Goal: Task Accomplishment & Management: Manage account settings

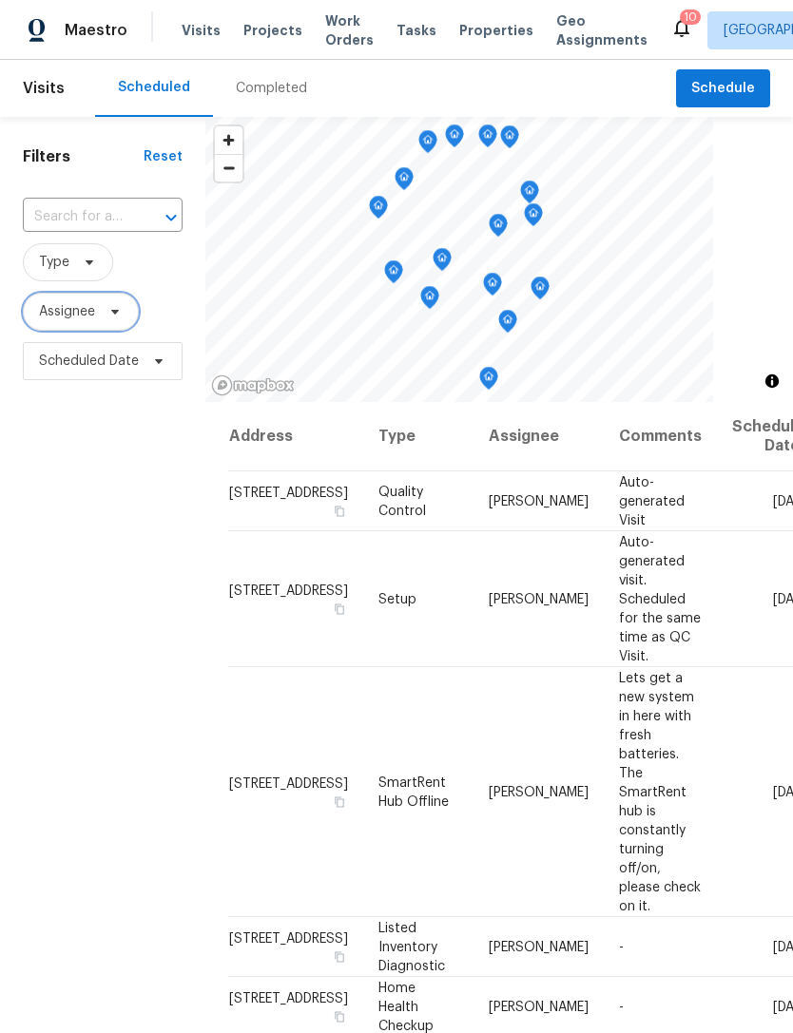
click at [102, 318] on span at bounding box center [112, 311] width 21 height 15
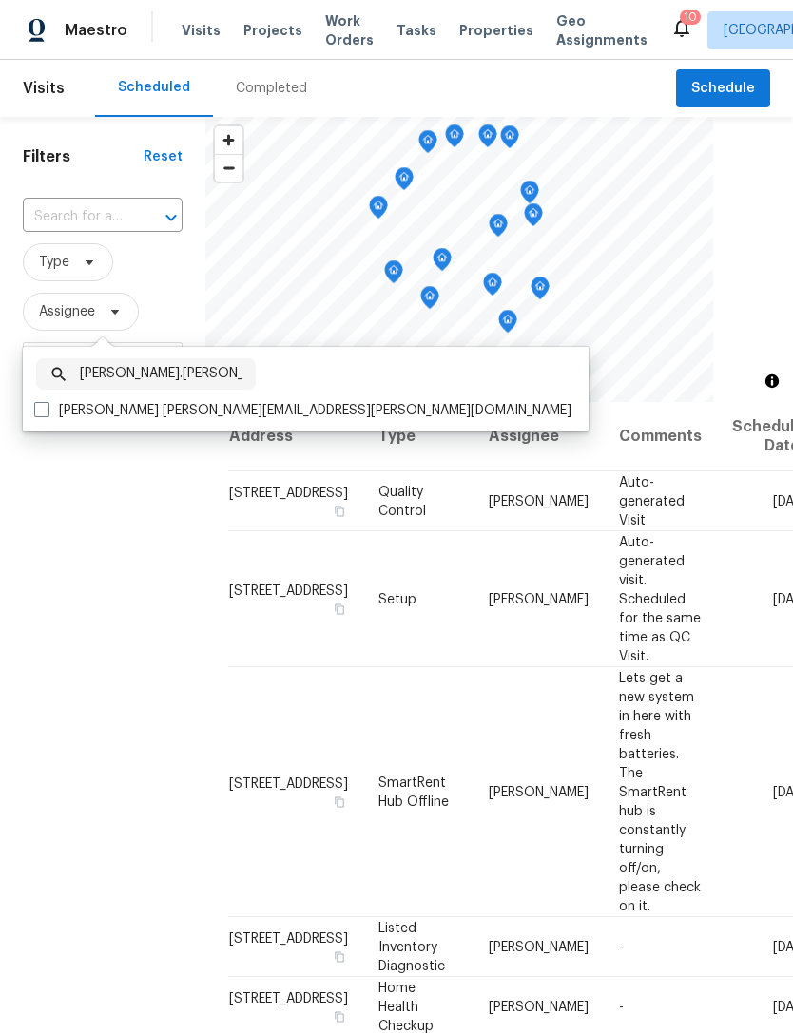
type input "Julian.murray"
click at [49, 417] on label "Julian Murray julian.murray@opendoor.com" at bounding box center [302, 410] width 537 height 19
click at [47, 413] on input "Julian Murray julian.murray@opendoor.com" at bounding box center [40, 407] width 12 height 12
checkbox input "true"
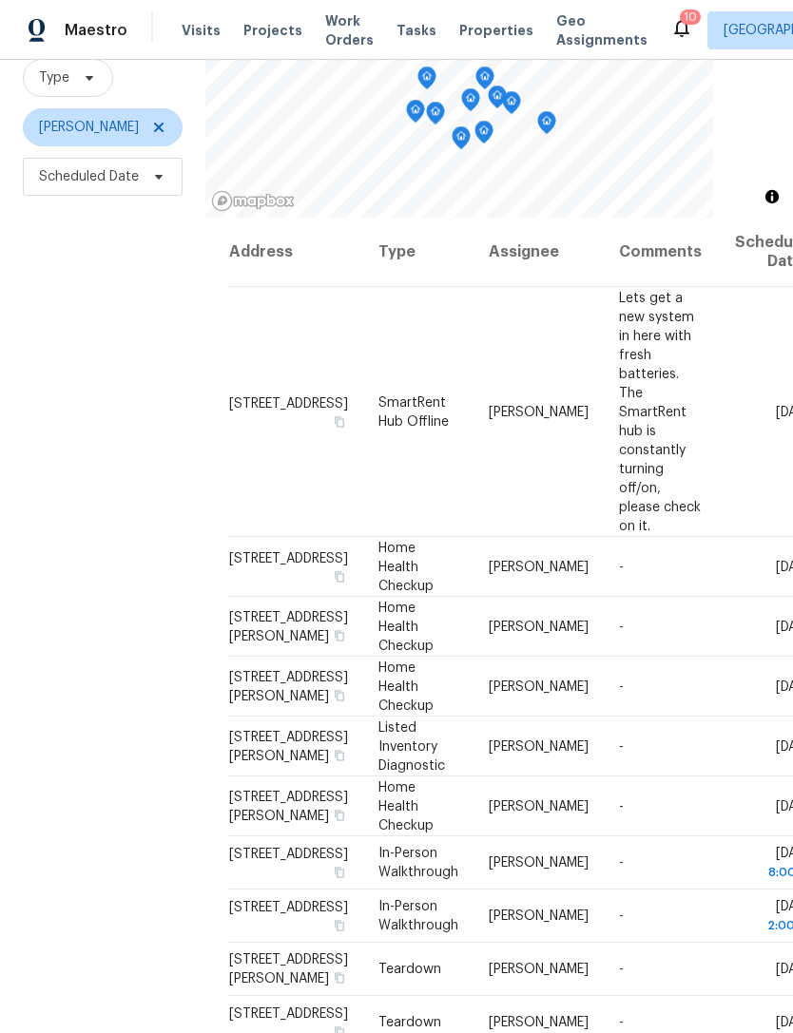
scroll to position [183, 0]
click at [0, 0] on icon at bounding box center [0, 0] width 0 height 0
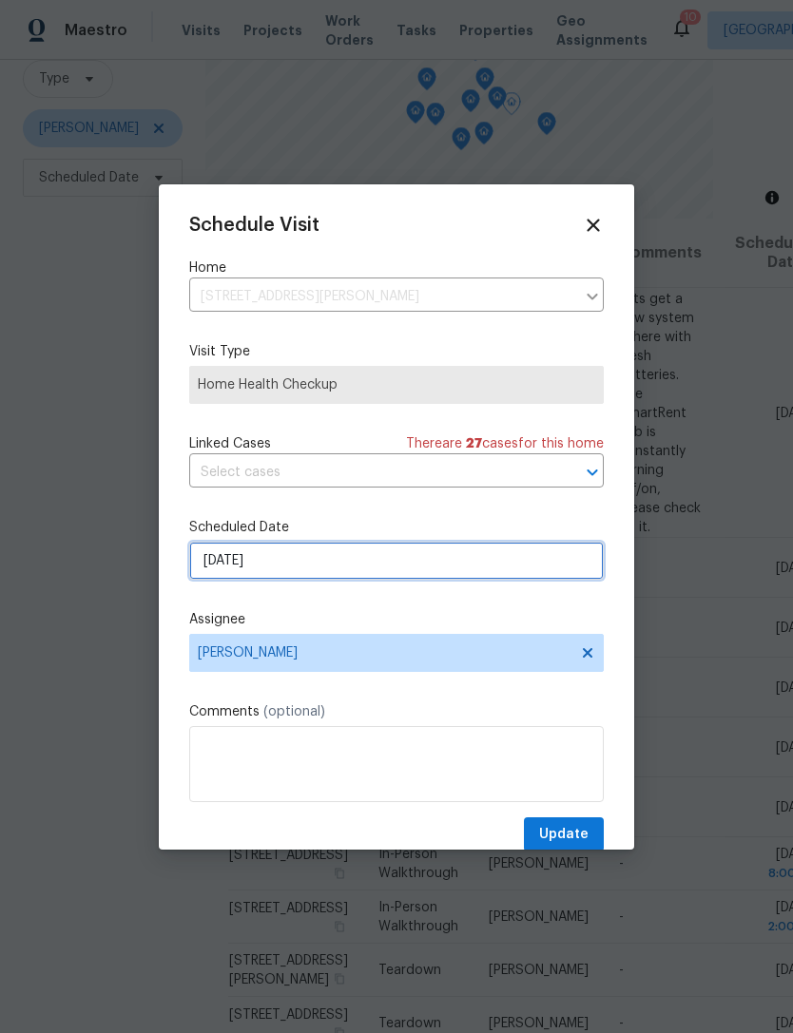
click at [413, 566] on input "10/15/2025" at bounding box center [396, 561] width 414 height 38
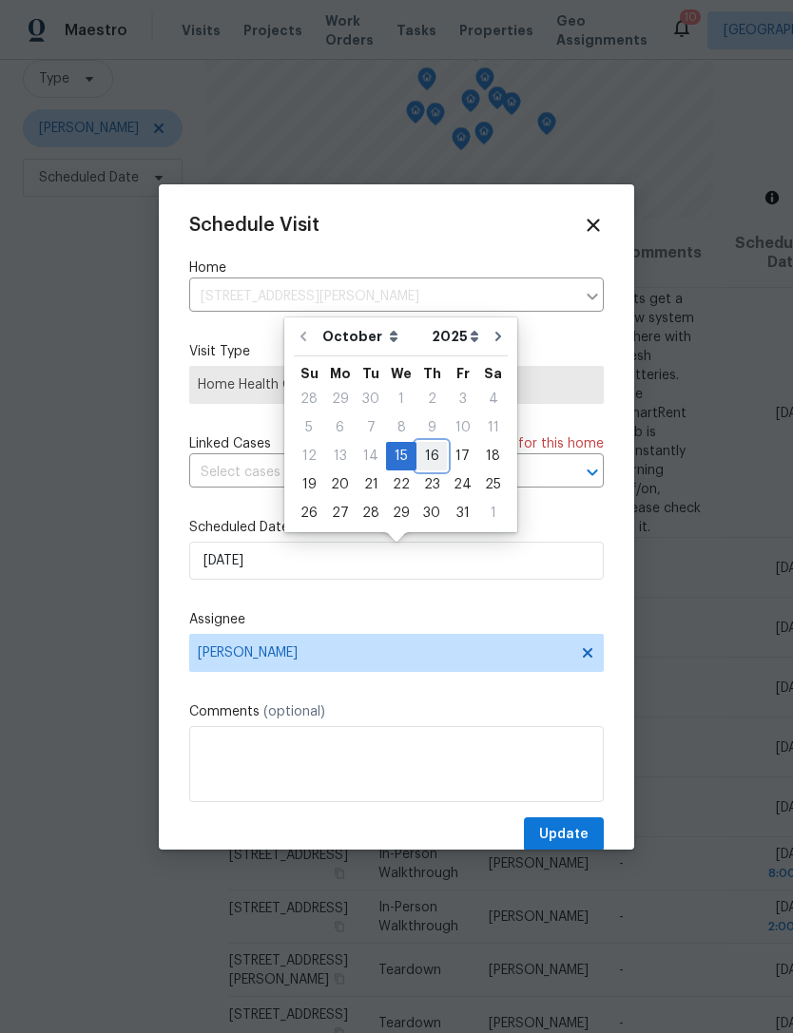
click at [424, 453] on div "16" at bounding box center [431, 456] width 30 height 27
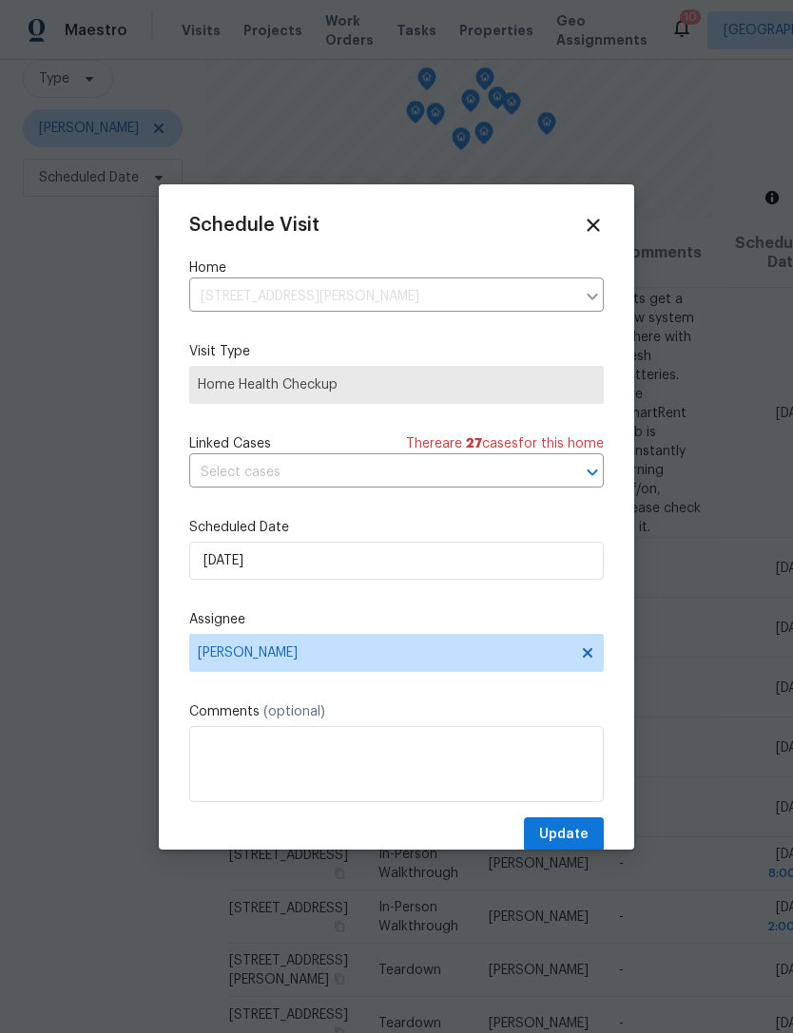
type input "10/16/2025"
click at [562, 833] on span "Update" at bounding box center [563, 835] width 49 height 24
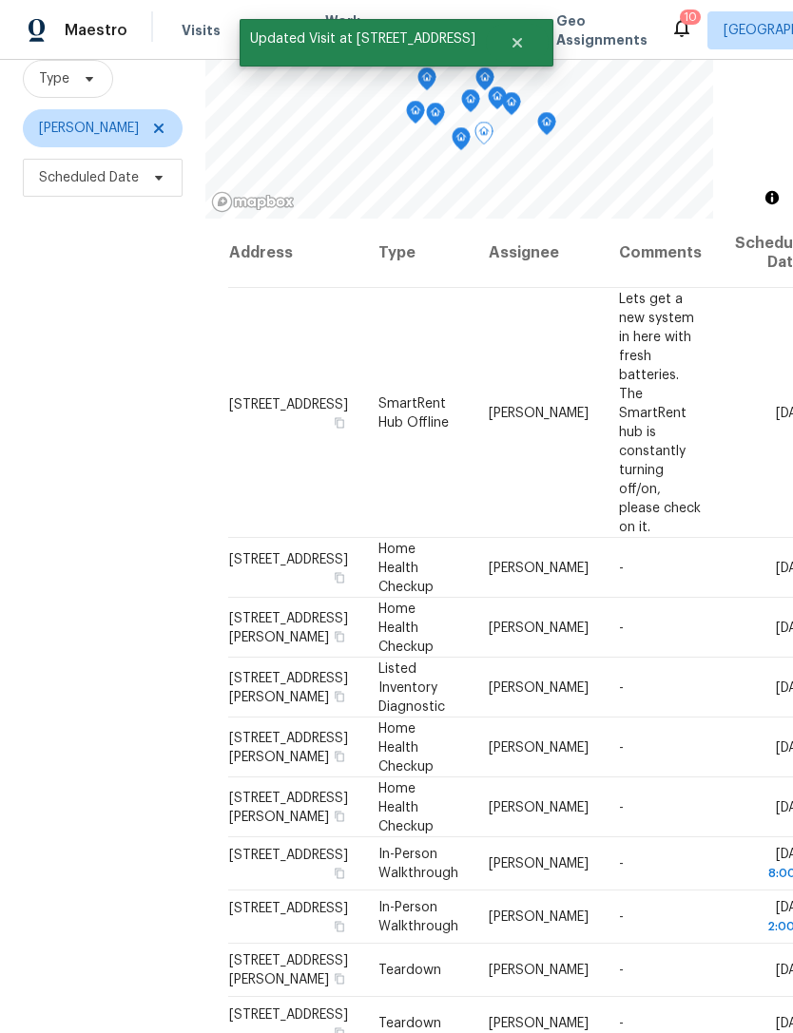
click at [0, 0] on span at bounding box center [0, 0] width 0 height 0
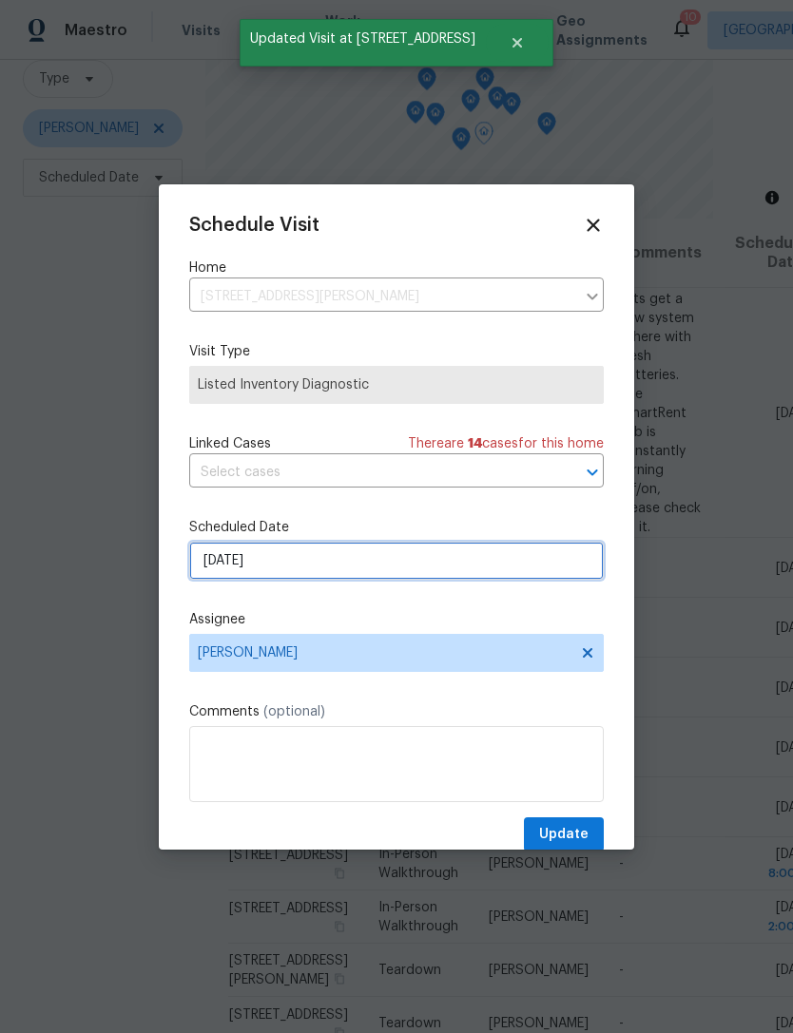
click at [418, 573] on input "10/15/2025" at bounding box center [396, 561] width 414 height 38
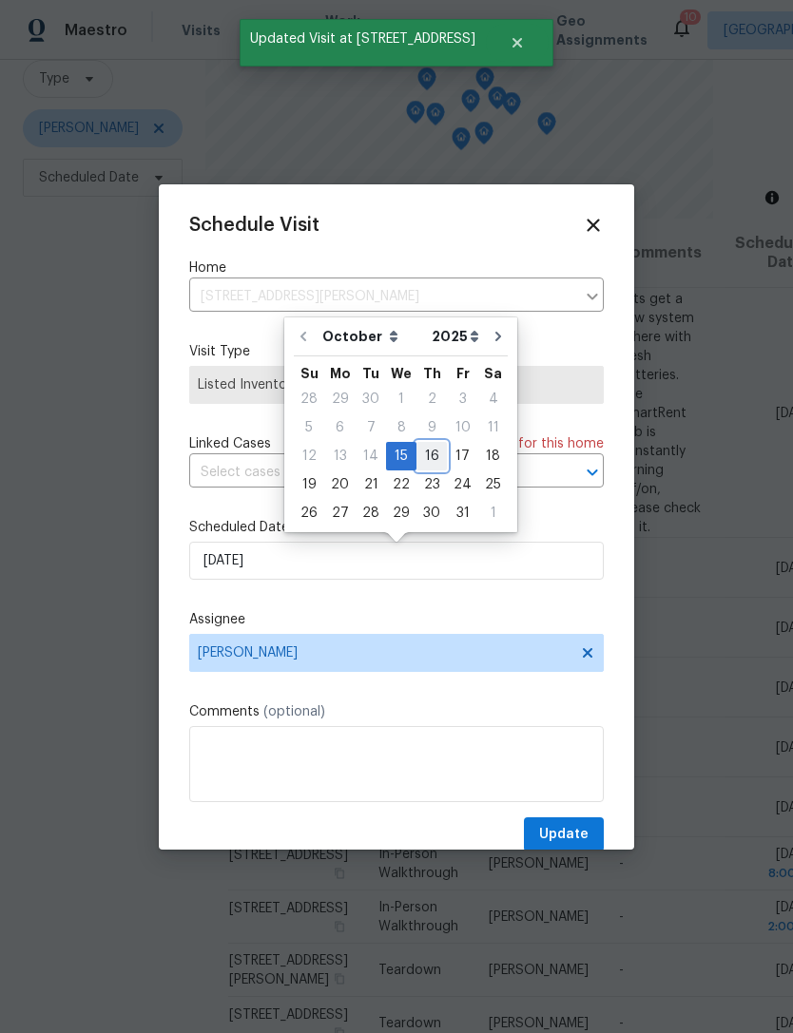
click at [419, 452] on div "16" at bounding box center [431, 456] width 30 height 27
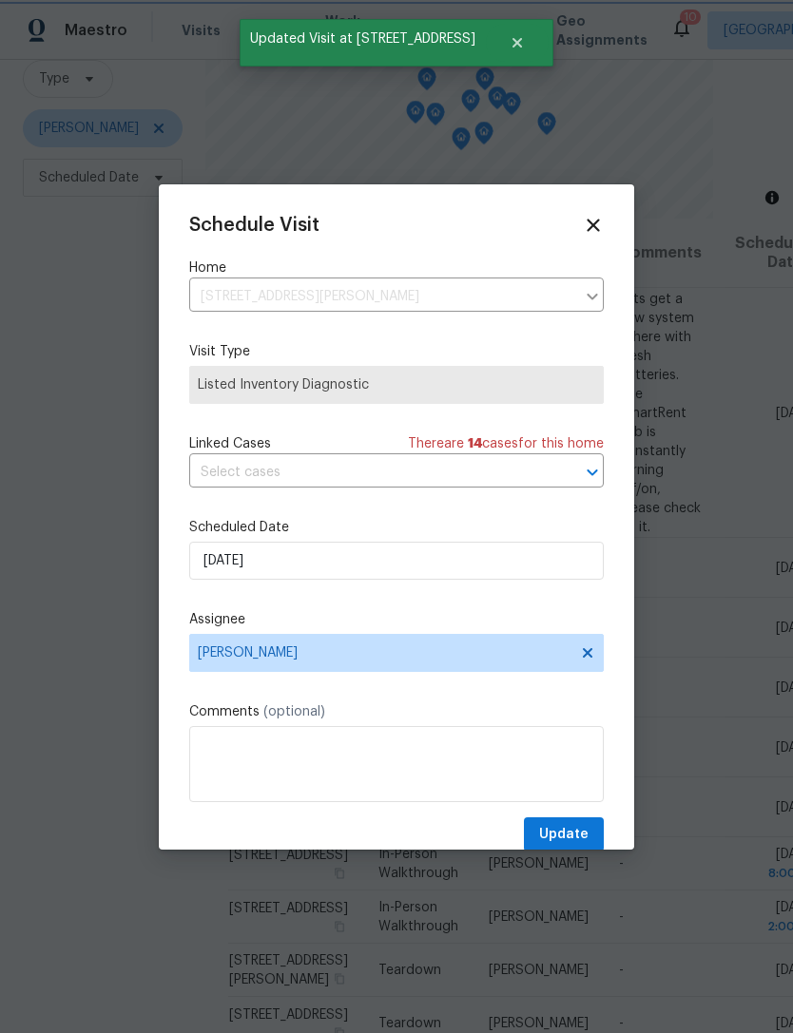
type input "10/16/2025"
click at [563, 825] on button "Update" at bounding box center [564, 834] width 80 height 35
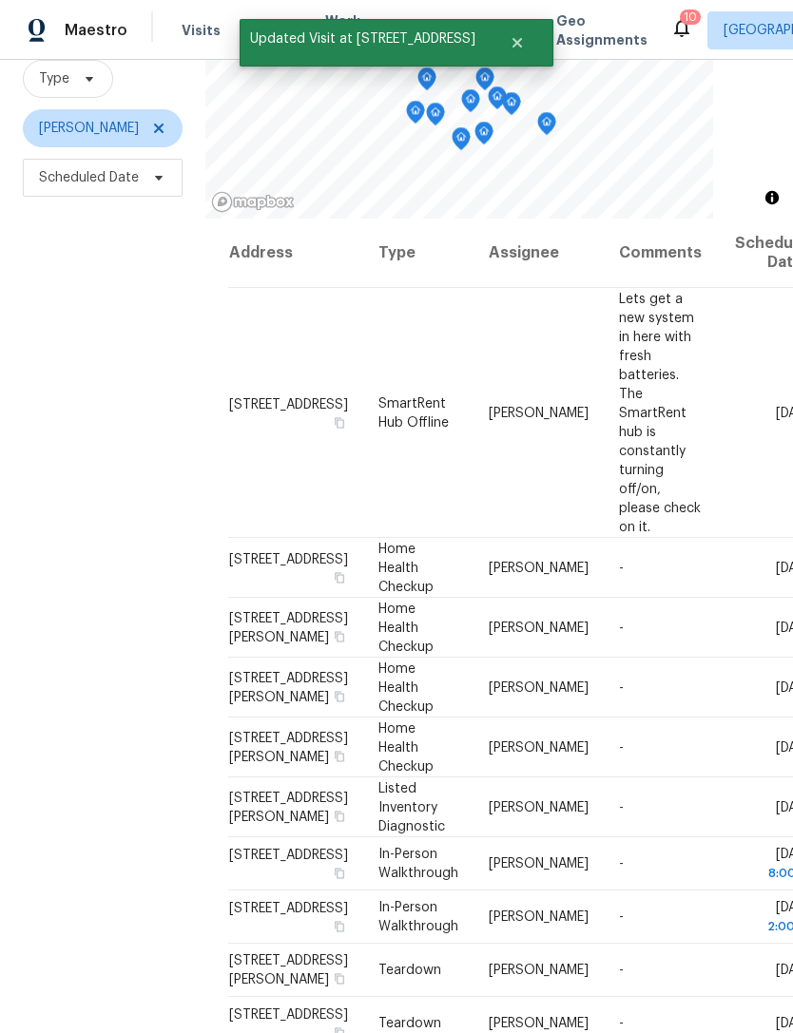
click at [0, 0] on icon at bounding box center [0, 0] width 0 height 0
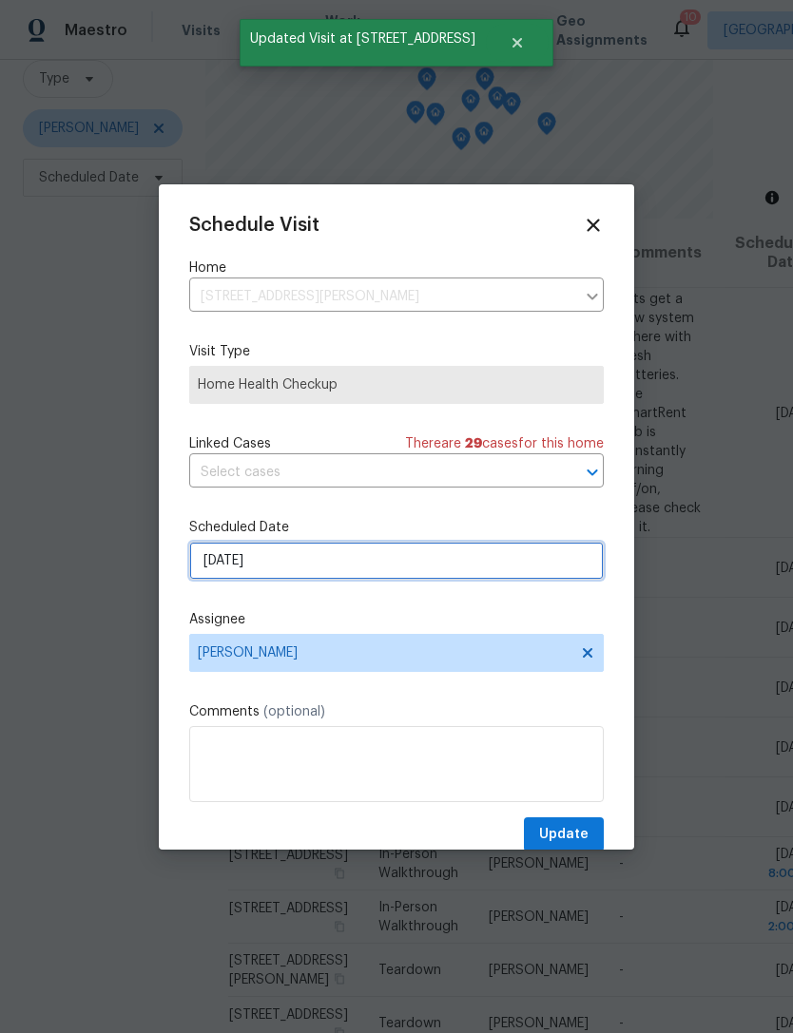
click at [426, 578] on input "10/15/2025" at bounding box center [396, 561] width 414 height 38
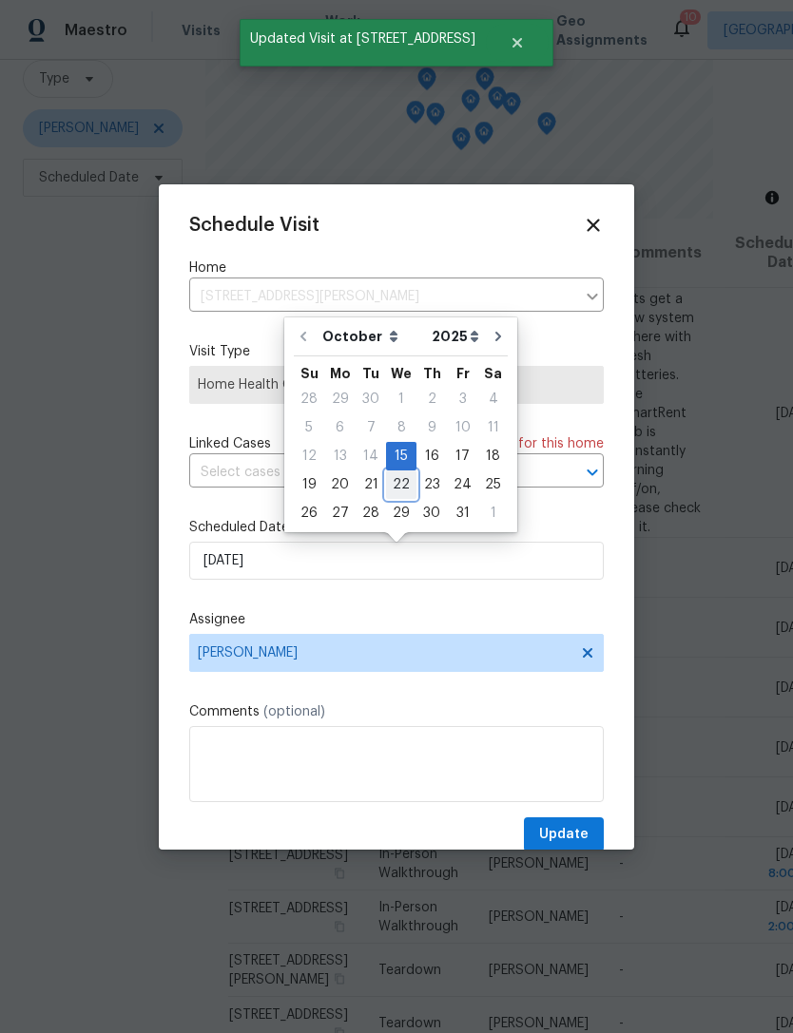
click at [395, 485] on div "22" at bounding box center [401, 484] width 30 height 27
type input "10/22/2025"
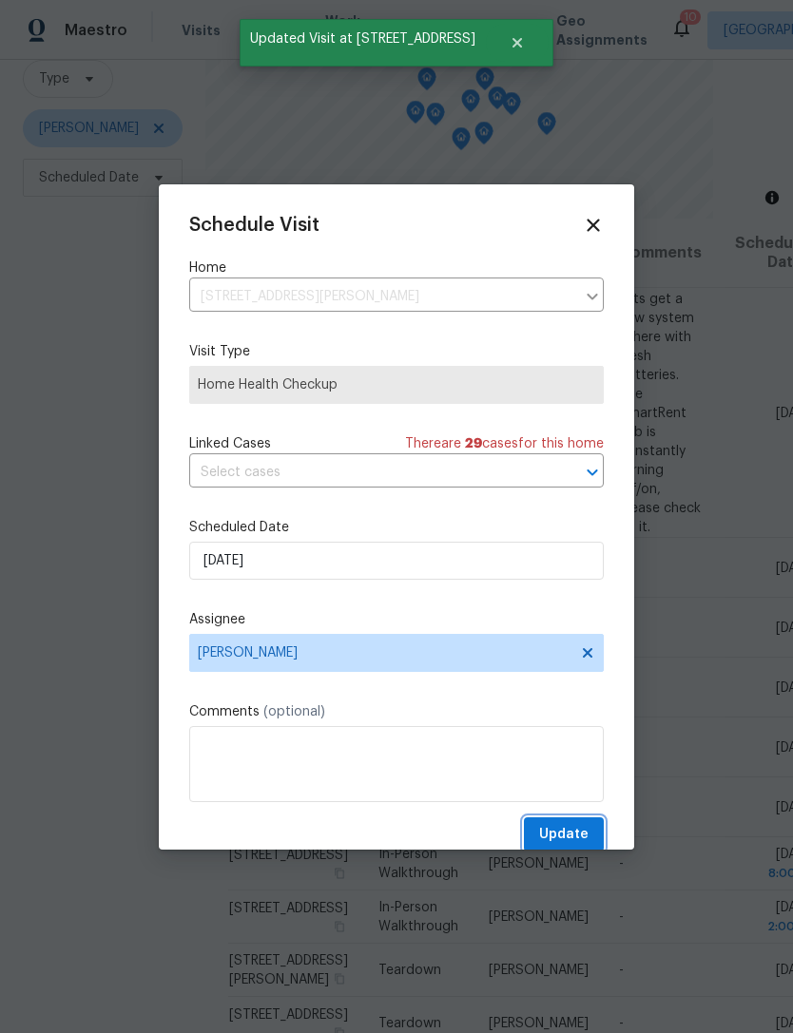
click at [577, 827] on span "Update" at bounding box center [563, 835] width 49 height 24
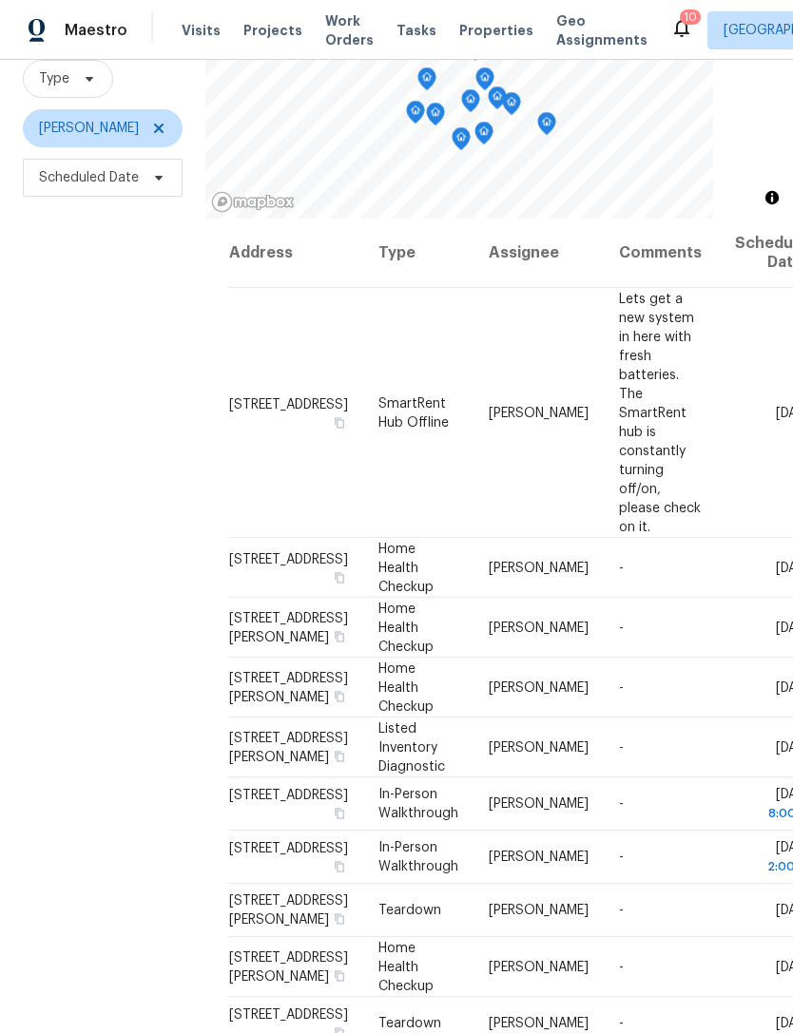
click at [49, 736] on div "Filters Reset ​ Type Julian Murray Scheduled Date" at bounding box center [102, 489] width 205 height 1112
click at [40, 737] on div "Filters Reset ​ Type Julian Murray Scheduled Date" at bounding box center [102, 489] width 205 height 1112
click at [0, 0] on span at bounding box center [0, 0] width 0 height 0
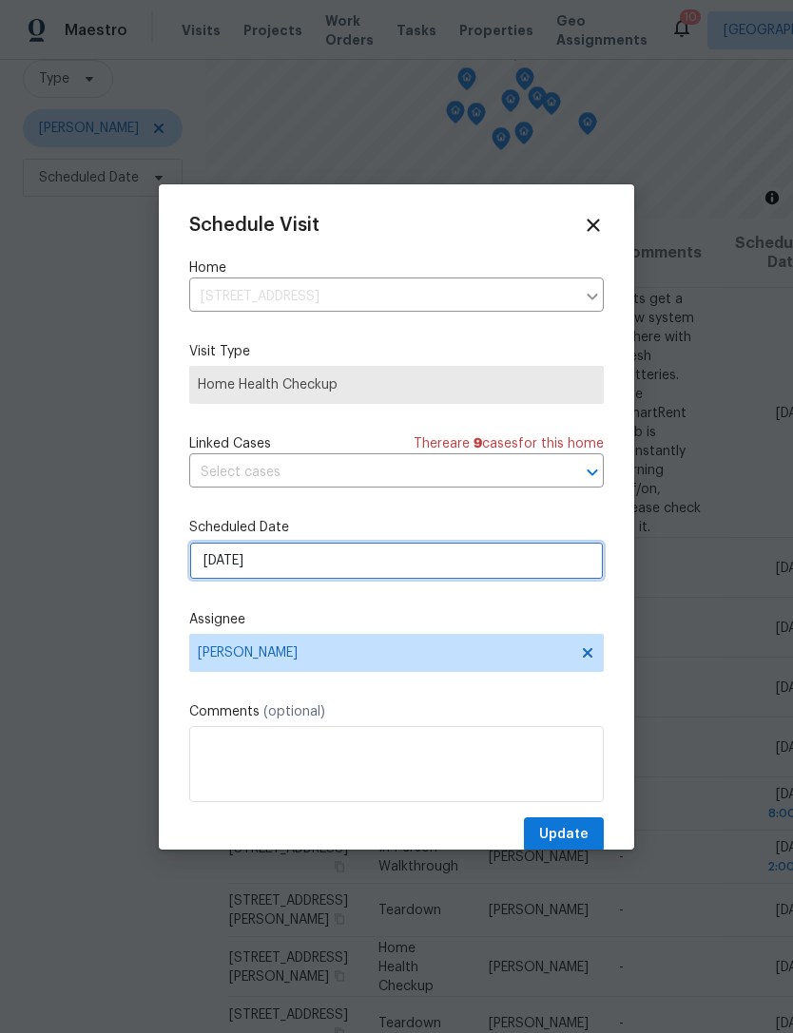
click at [389, 565] on input "10/15/2025" at bounding box center [396, 561] width 414 height 38
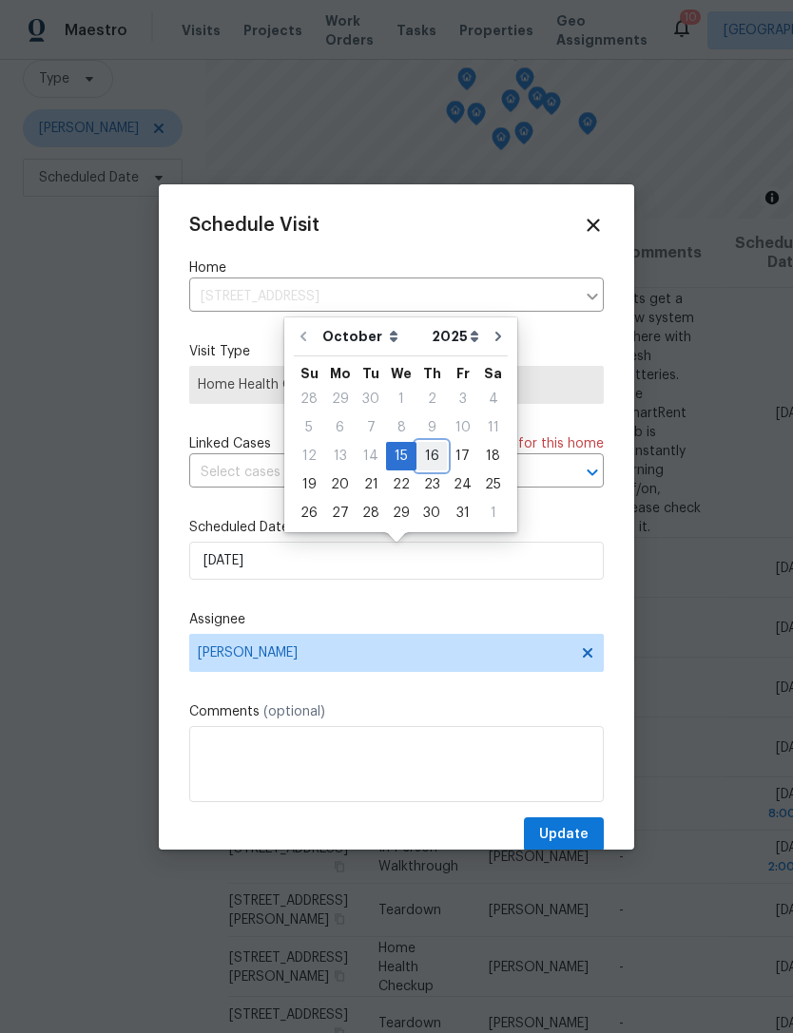
click at [422, 452] on div "16" at bounding box center [431, 456] width 30 height 27
type input "10/16/2025"
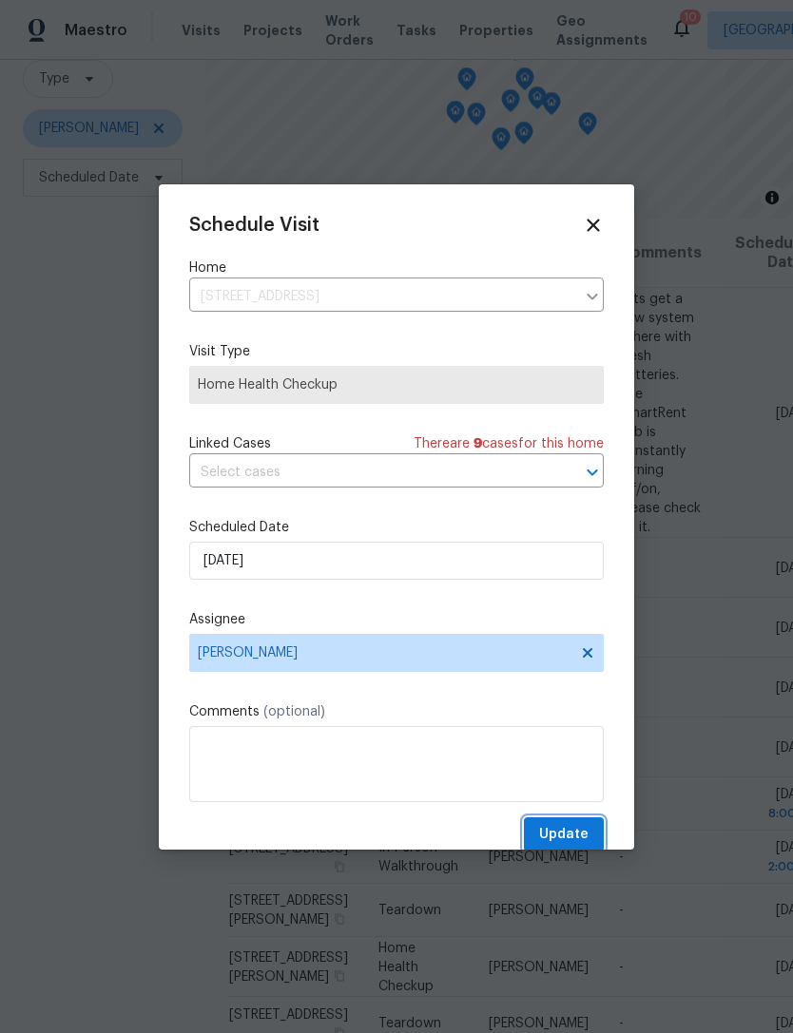
click at [563, 841] on span "Update" at bounding box center [563, 835] width 49 height 24
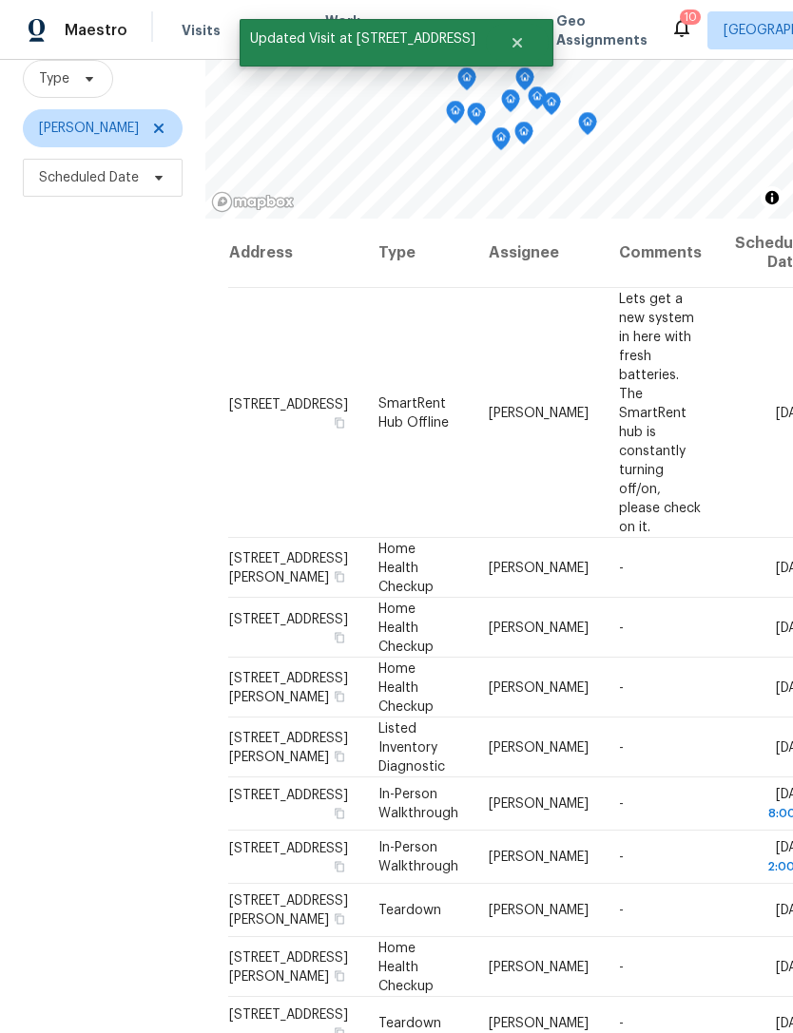
click at [0, 0] on icon at bounding box center [0, 0] width 0 height 0
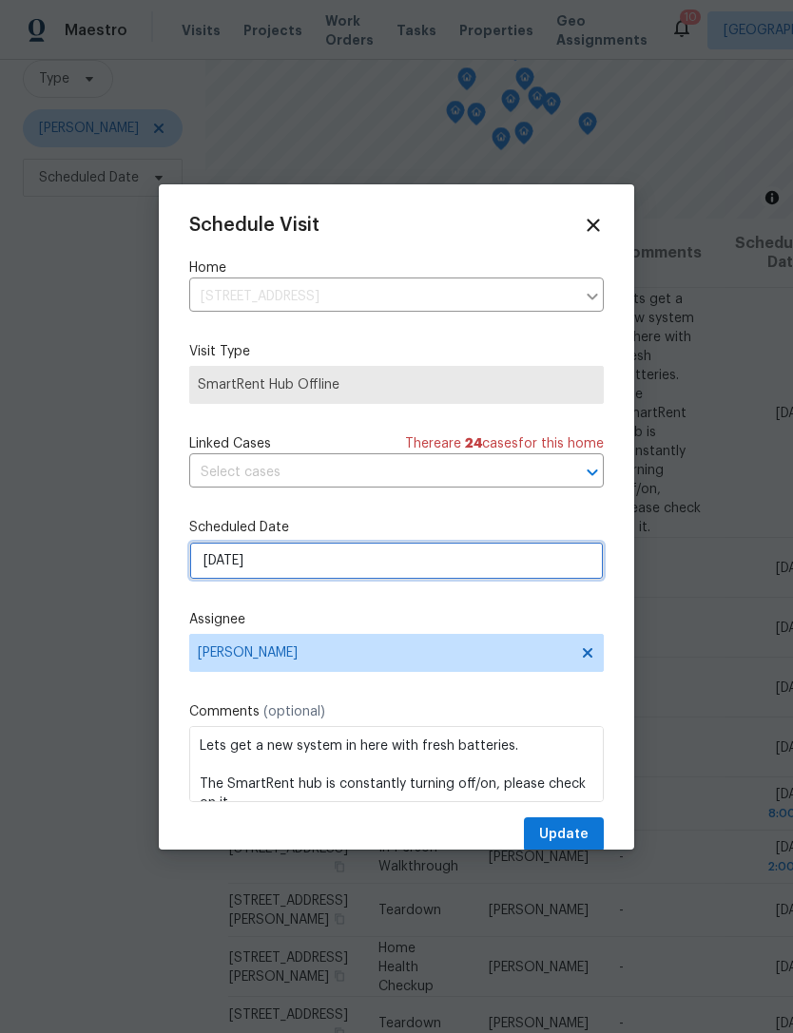
click at [419, 564] on input "10/15/2025" at bounding box center [396, 561] width 414 height 38
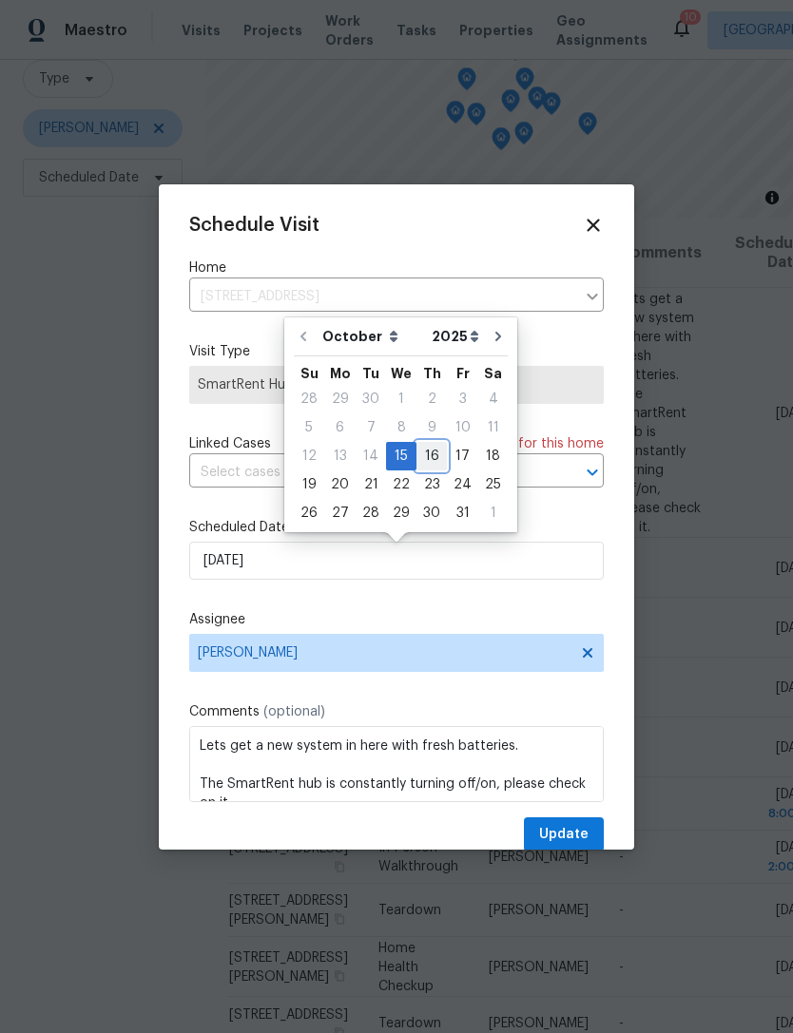
click at [423, 455] on div "16" at bounding box center [431, 456] width 30 height 27
type input "10/16/2025"
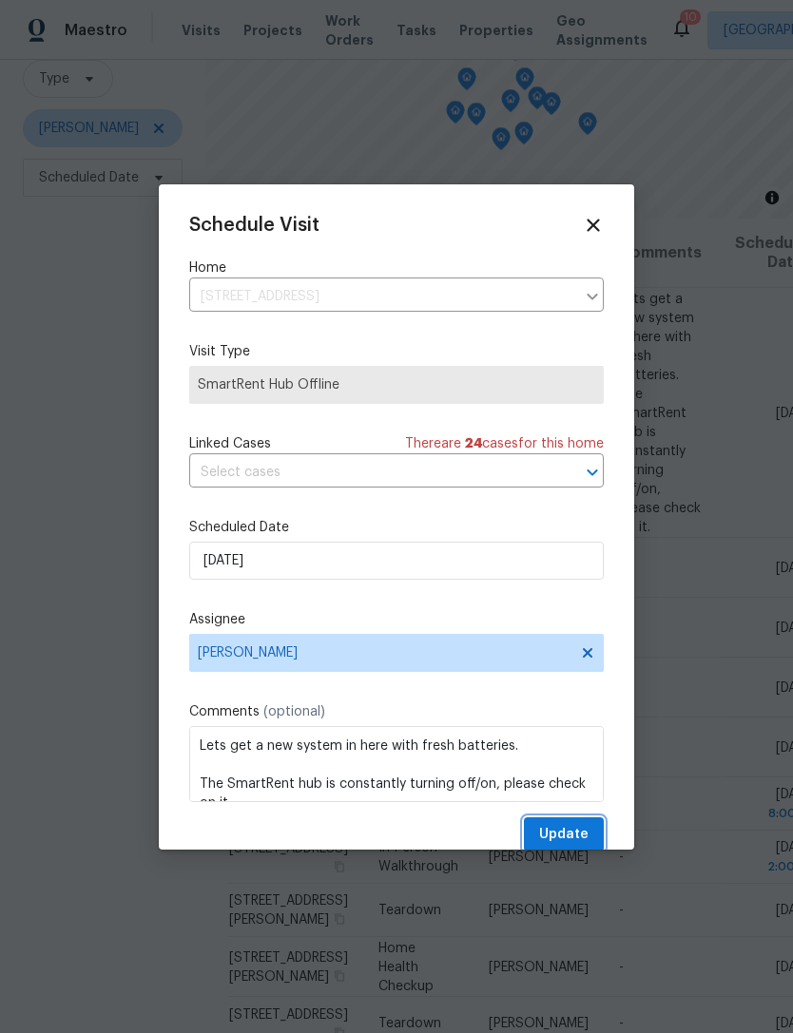
click at [558, 833] on span "Update" at bounding box center [563, 835] width 49 height 24
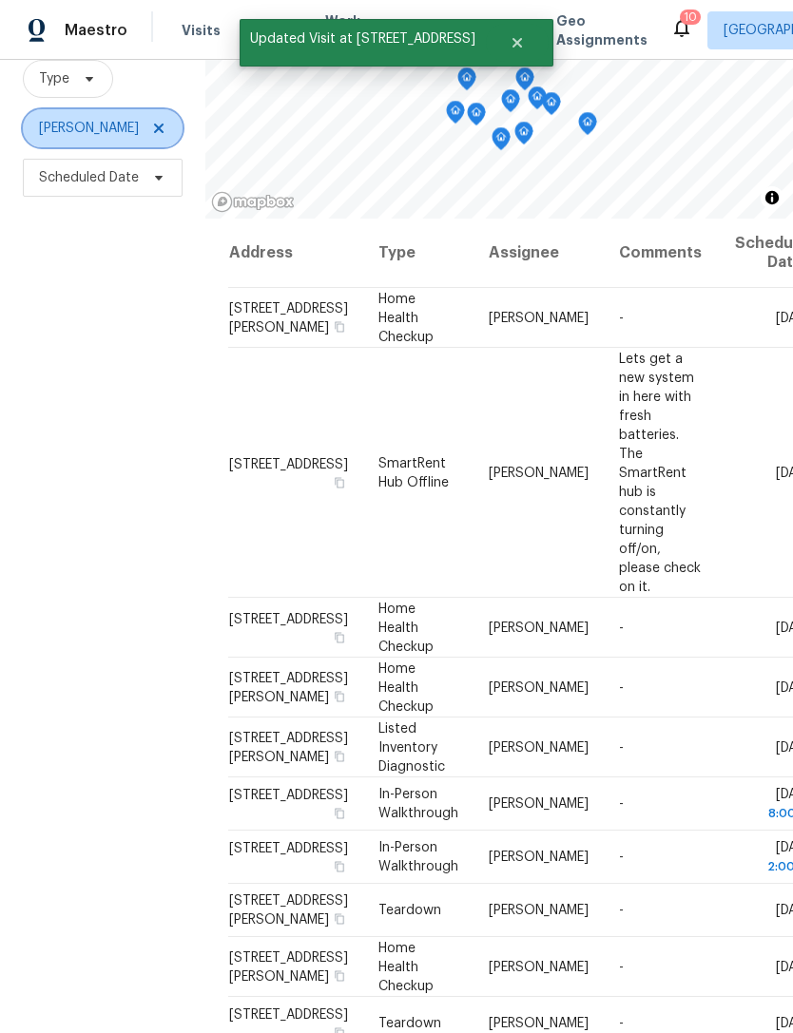
click at [151, 136] on icon at bounding box center [158, 128] width 15 height 15
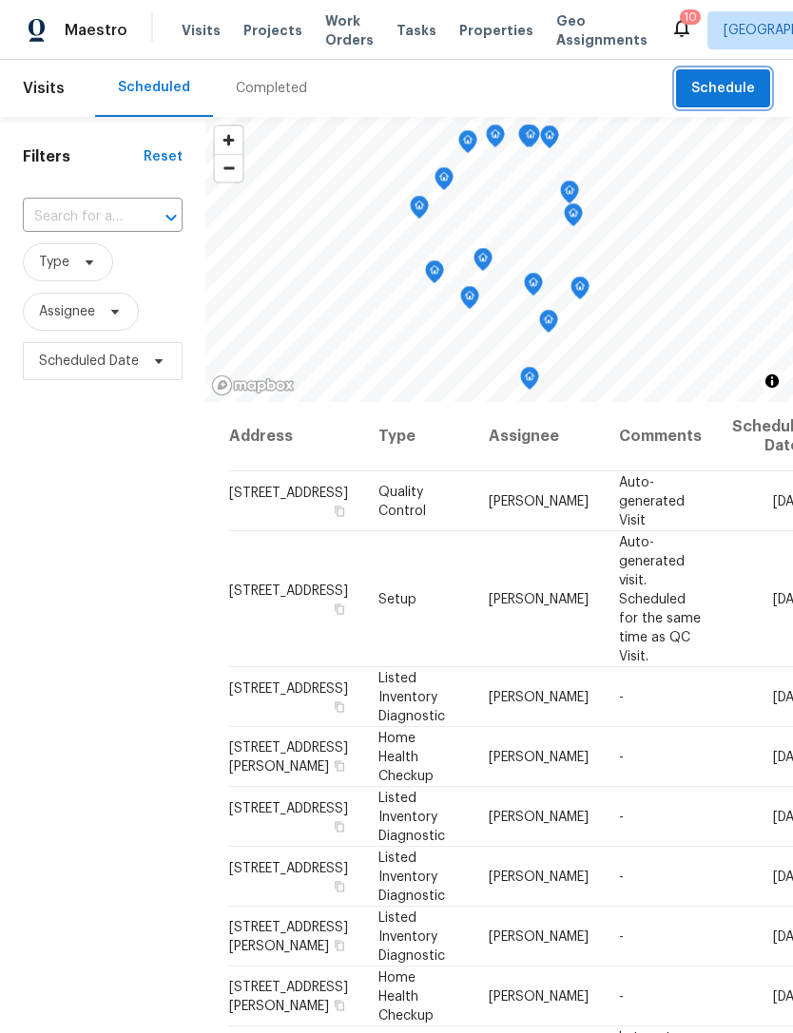
click at [745, 94] on span "Schedule" at bounding box center [723, 89] width 64 height 24
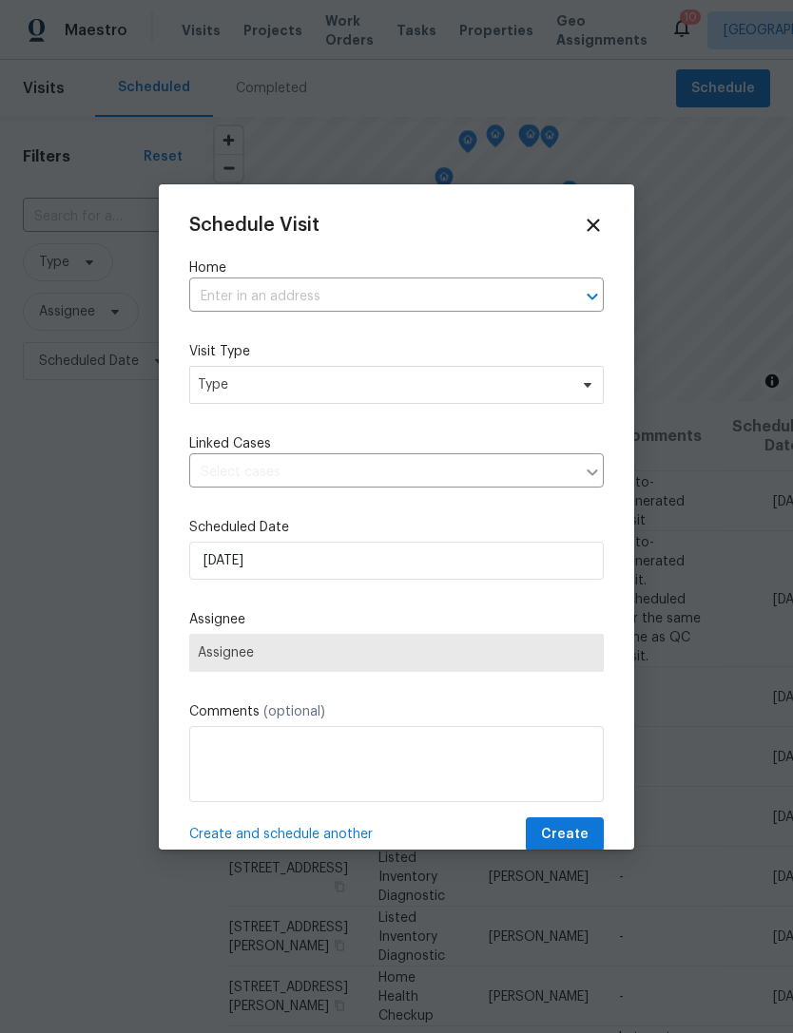
click at [396, 292] on input "text" at bounding box center [369, 296] width 361 height 29
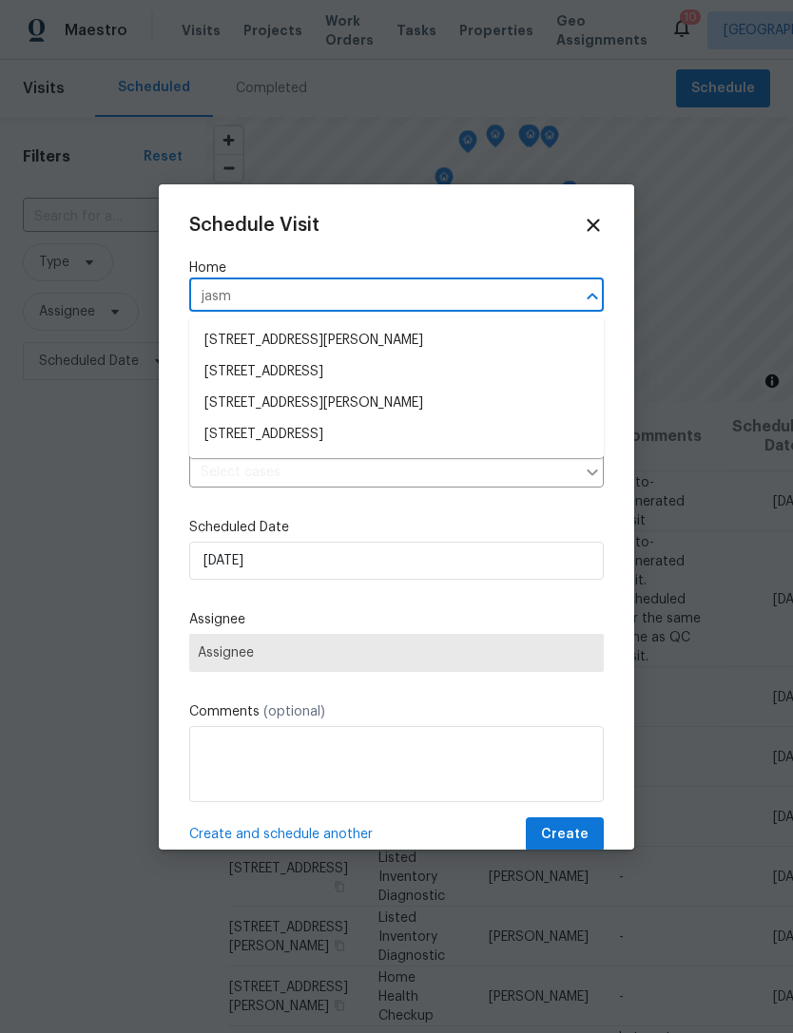
type input "jasmi"
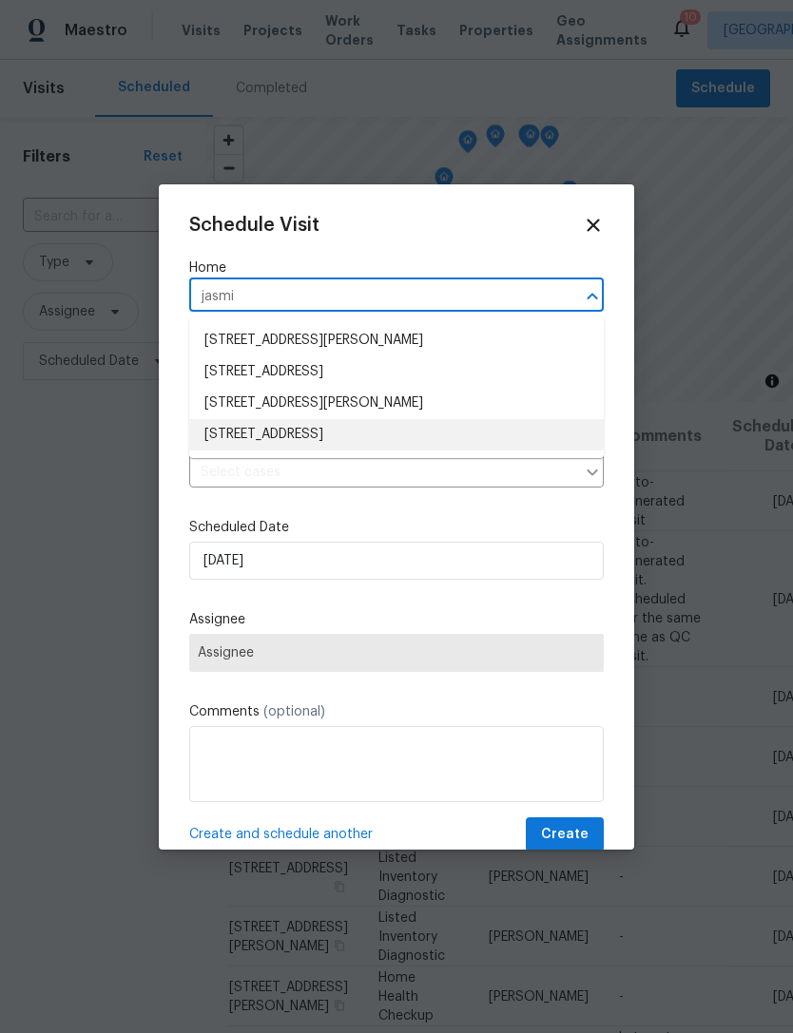
click at [403, 433] on li "7748 Jasmine Falls Dr, Las Vegas, NV 89179" at bounding box center [396, 434] width 414 height 31
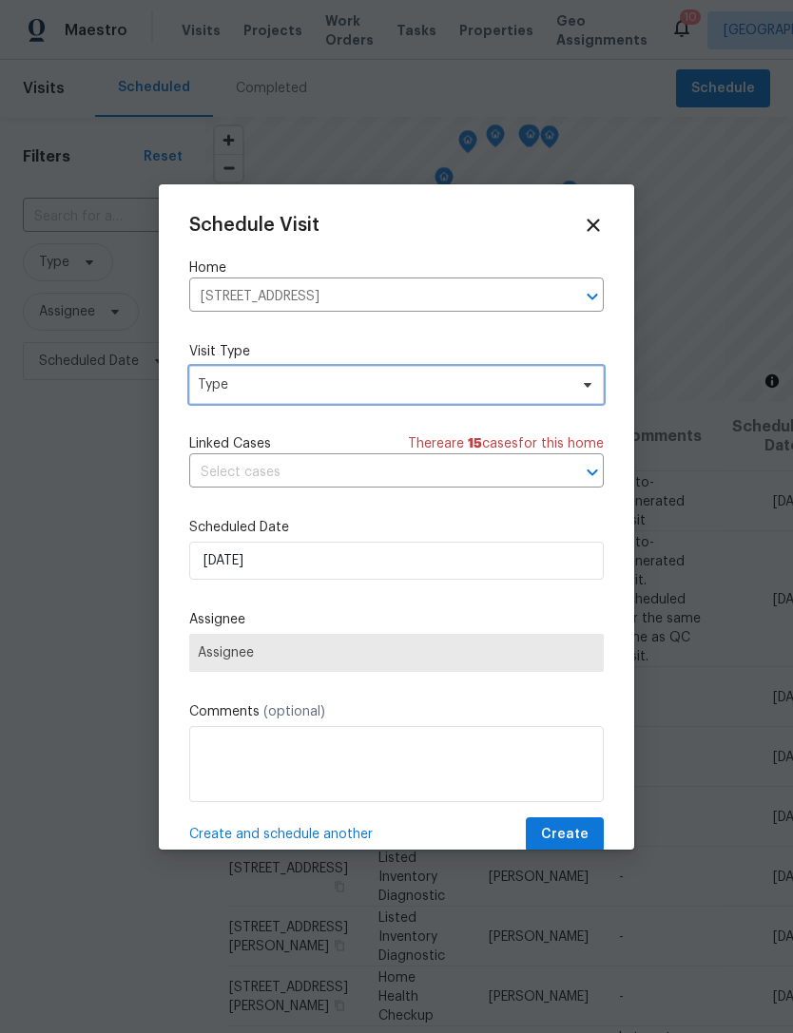
click at [379, 387] on span "Type" at bounding box center [383, 384] width 370 height 19
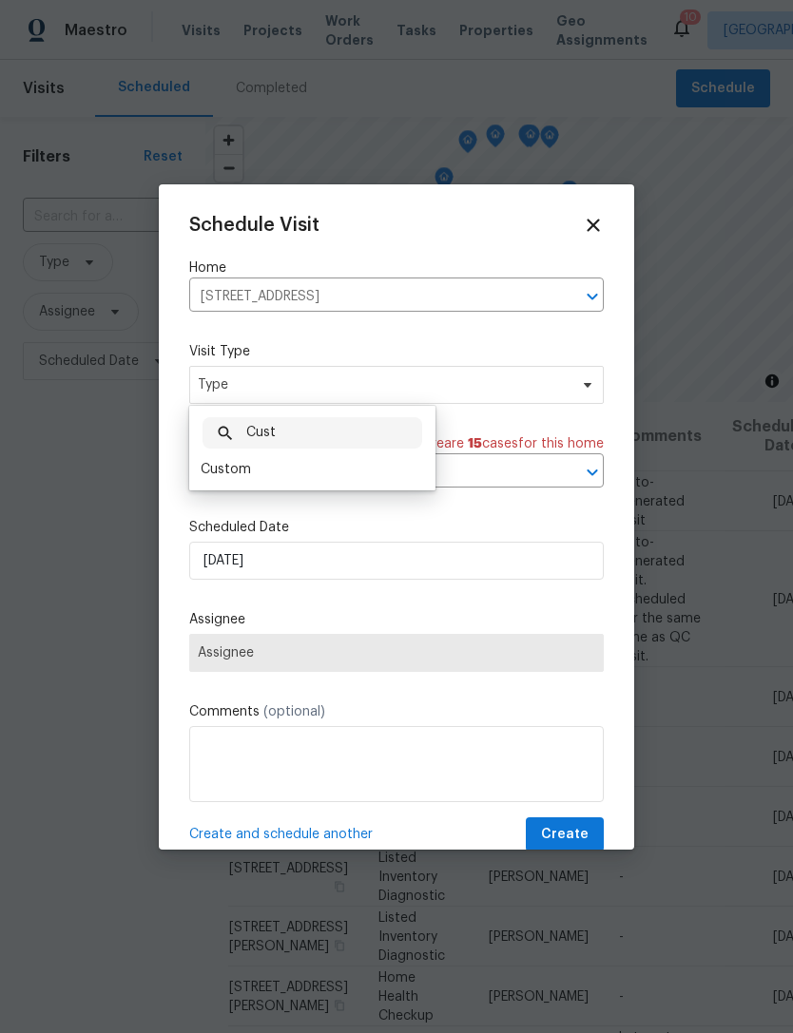
type input "Cust"
click at [248, 468] on div "Custom" at bounding box center [226, 469] width 50 height 19
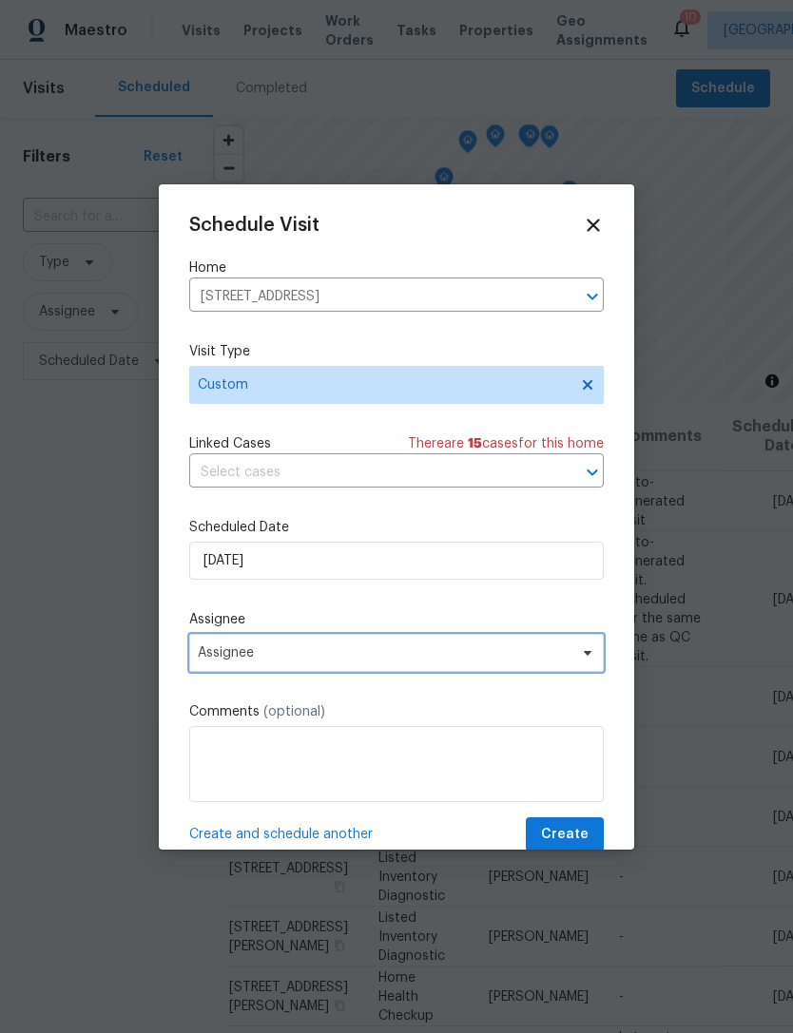
click at [395, 661] on span "Assignee" at bounding box center [384, 652] width 373 height 15
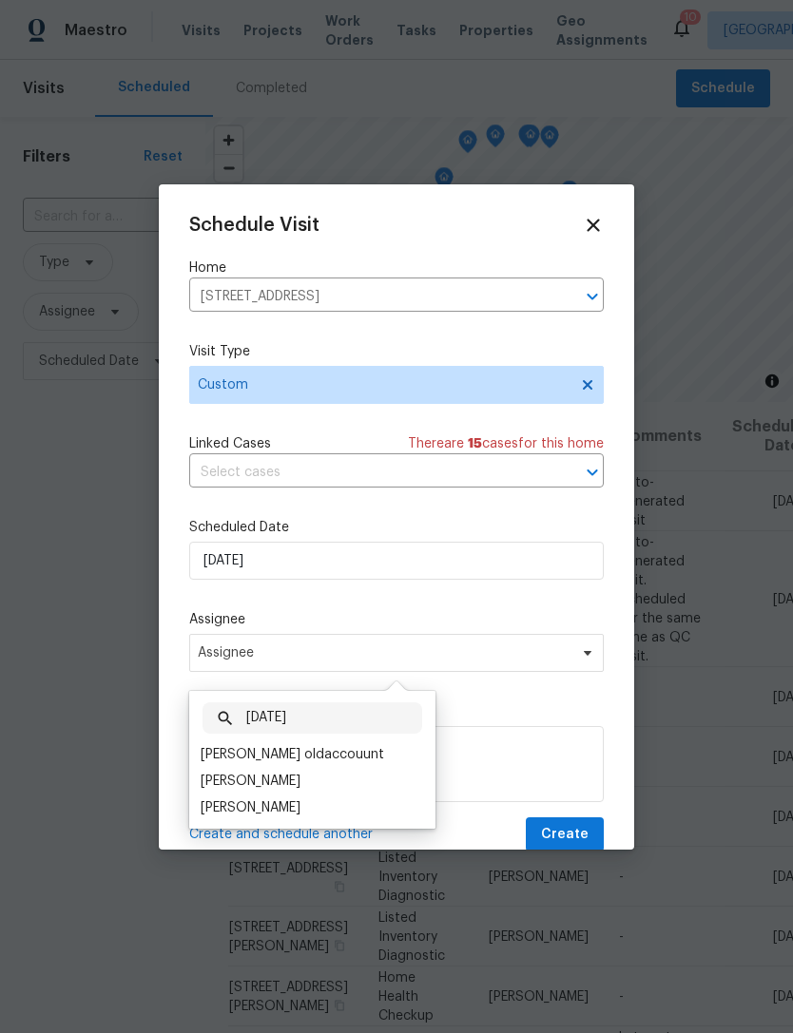
scroll to position [40, 0]
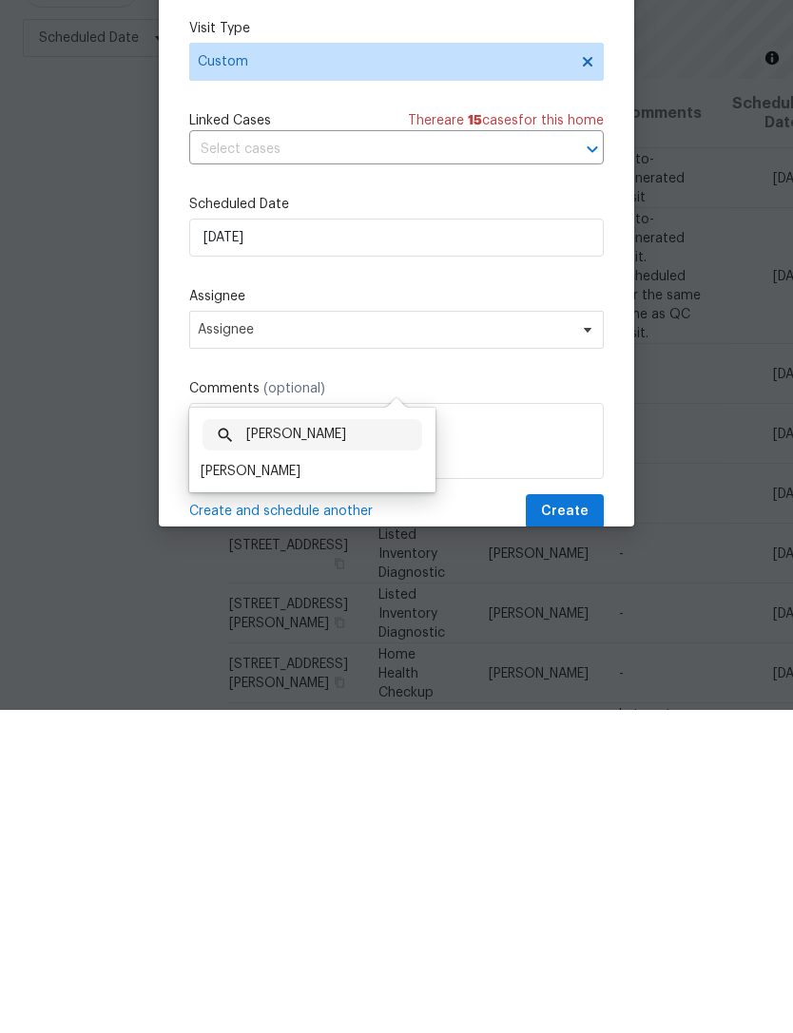
type input "Julian"
click at [240, 785] on div "[PERSON_NAME]" at bounding box center [251, 794] width 100 height 19
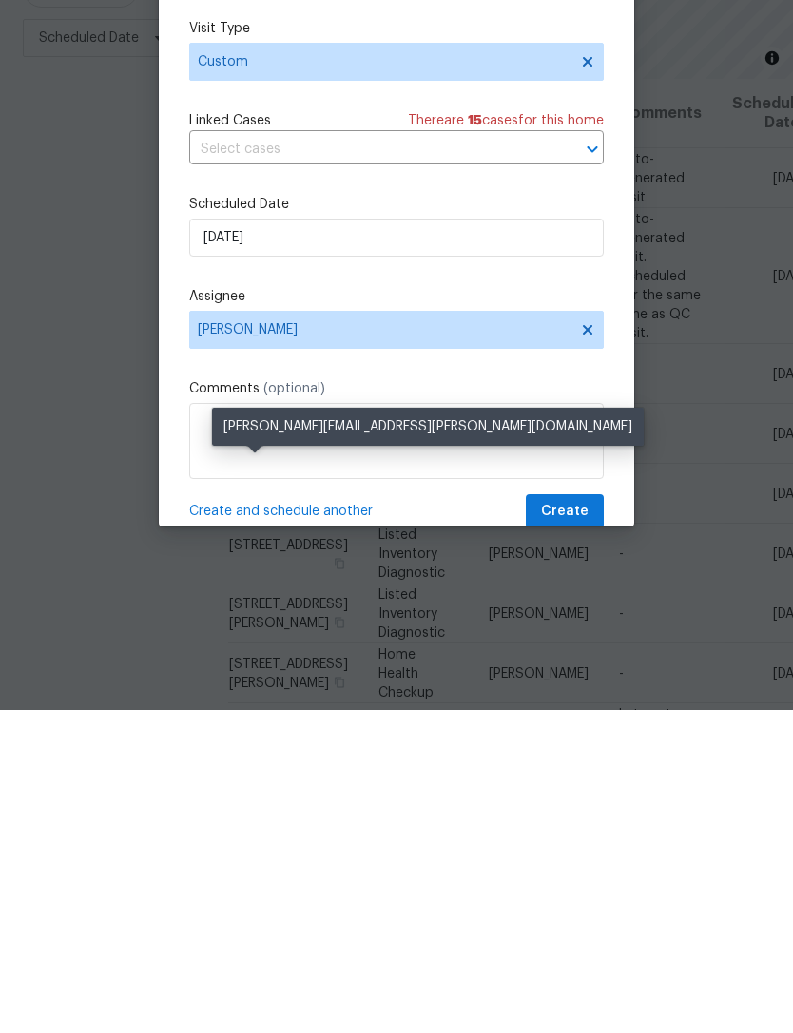
scroll to position [61, 0]
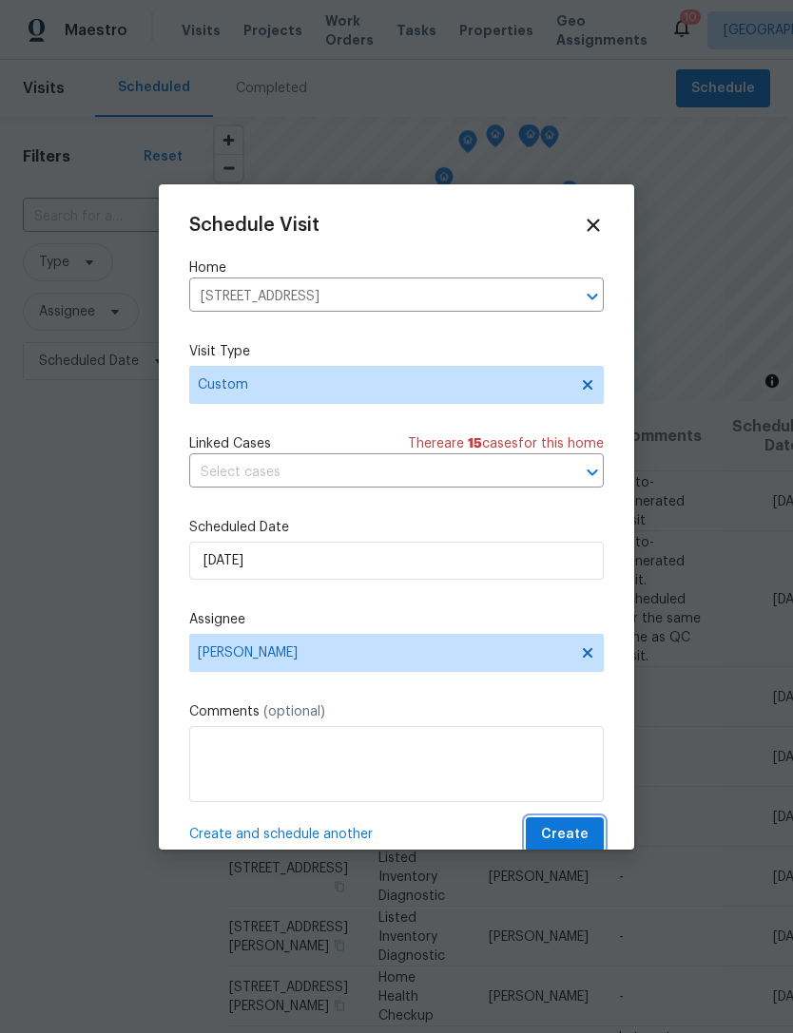
click at [567, 841] on span "Create" at bounding box center [565, 835] width 48 height 24
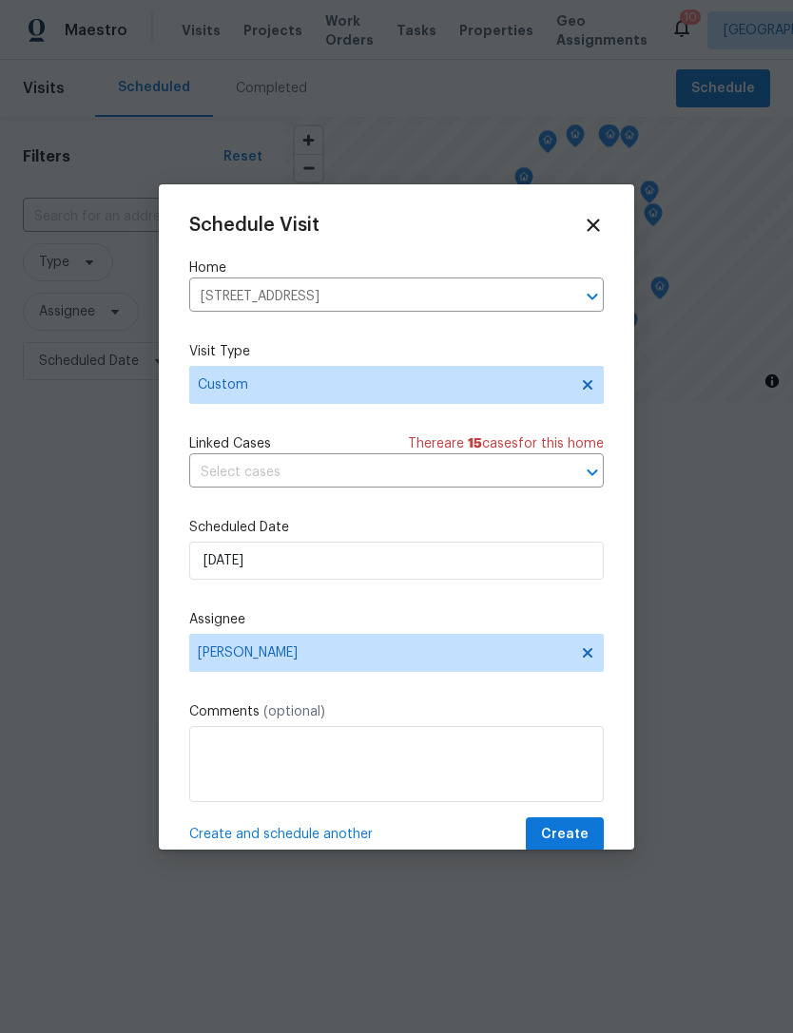
scroll to position [0, 0]
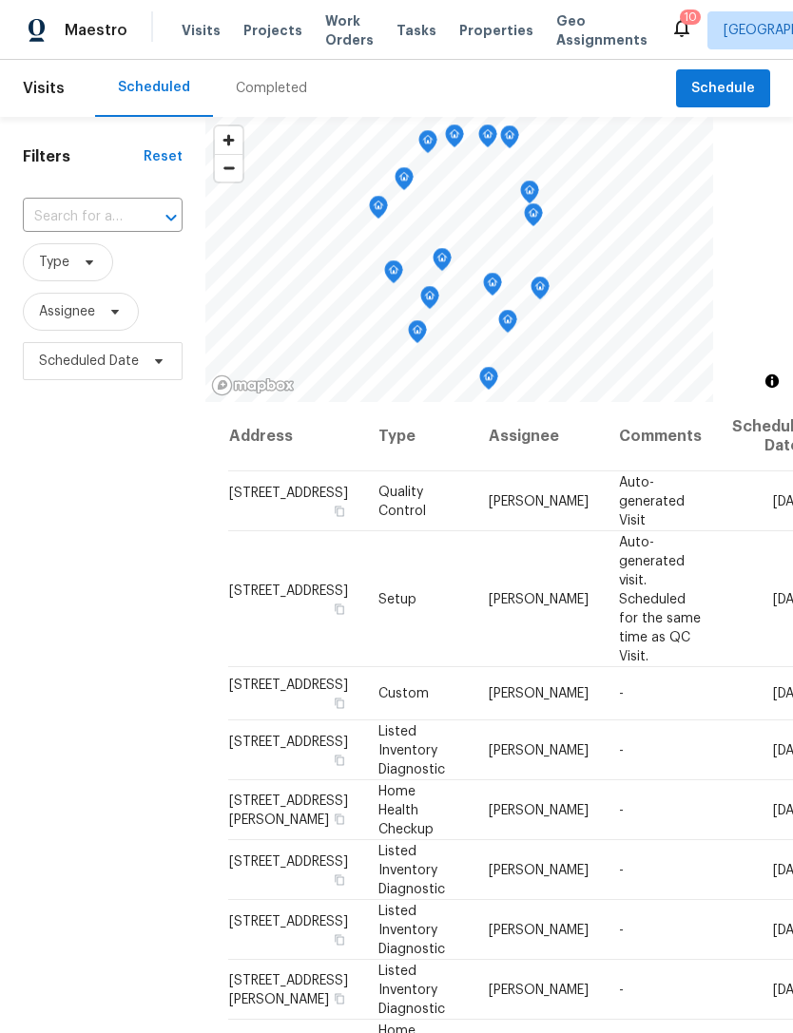
click at [275, 92] on div "Completed" at bounding box center [271, 88] width 71 height 19
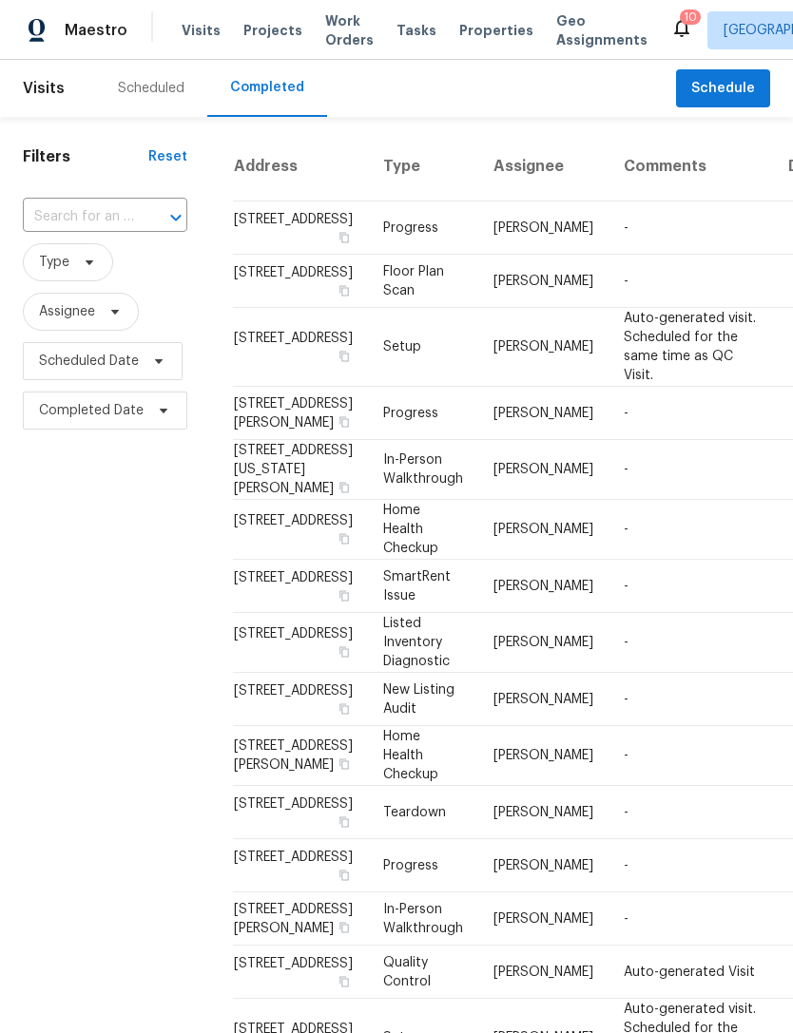
click at [75, 219] on input "text" at bounding box center [78, 216] width 111 height 29
type input "415 blackridge"
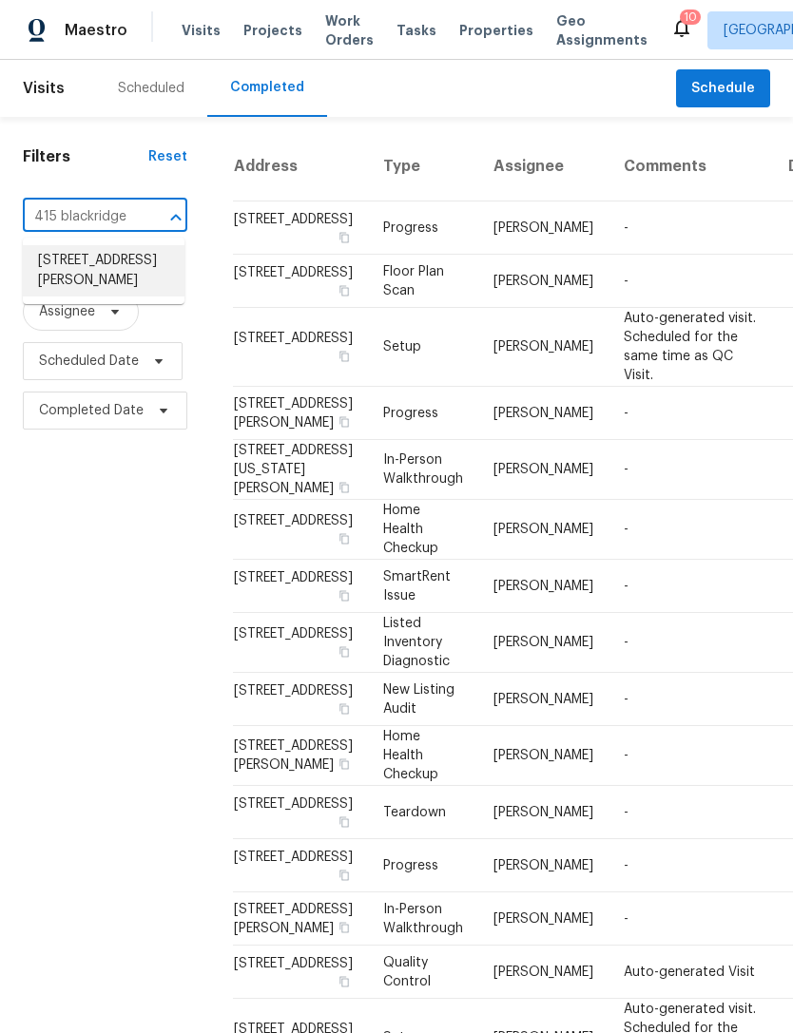
click at [86, 279] on li "415 Blackridge Rd, Henderson, NV 89015" at bounding box center [104, 270] width 162 height 51
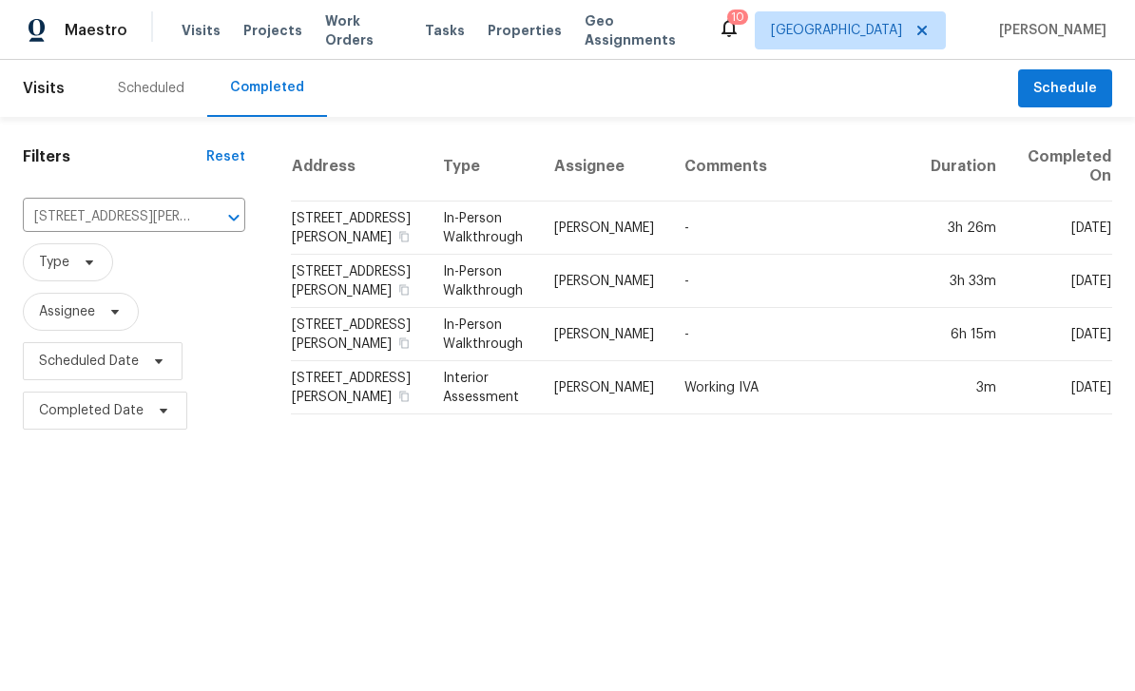
click at [361, 279] on td "415 Blackridge Rd, Henderson, NV 89015" at bounding box center [359, 281] width 137 height 53
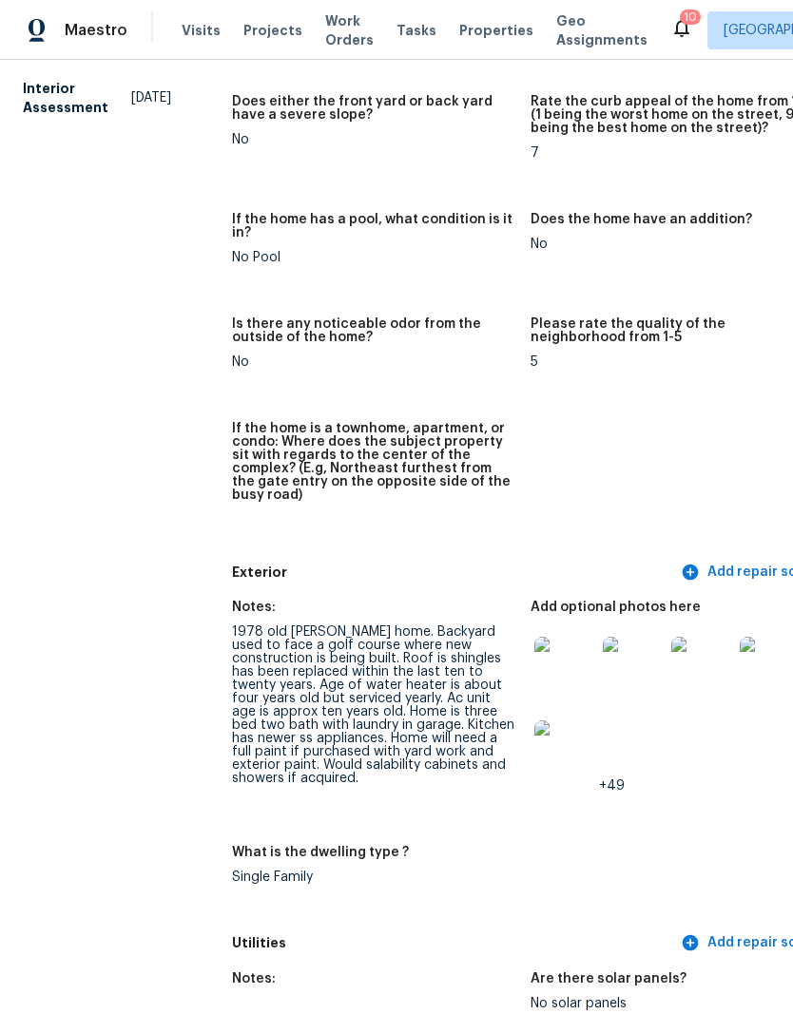
scroll to position [438, 0]
click at [534, 645] on img at bounding box center [564, 666] width 61 height 61
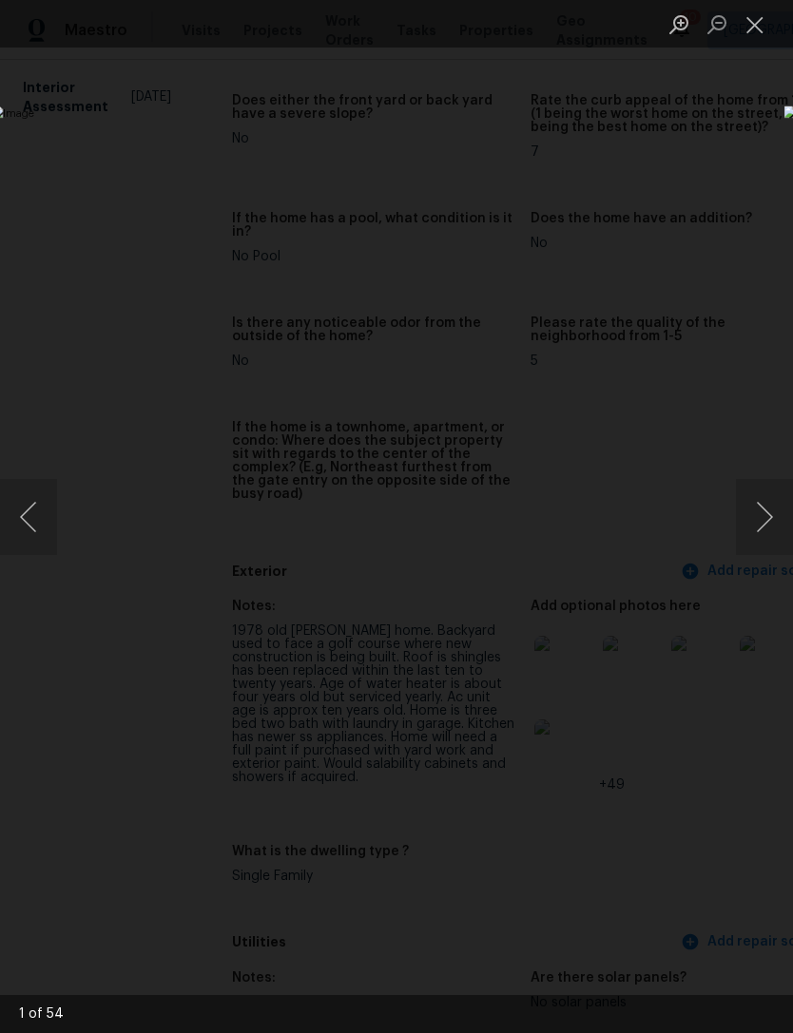
click at [764, 518] on button "Next image" at bounding box center [764, 517] width 57 height 76
click at [769, 529] on button "Next image" at bounding box center [764, 517] width 57 height 76
click at [764, 519] on button "Next image" at bounding box center [764, 517] width 57 height 76
click at [760, 517] on button "Next image" at bounding box center [764, 517] width 57 height 76
click at [750, 525] on button "Next image" at bounding box center [764, 517] width 57 height 76
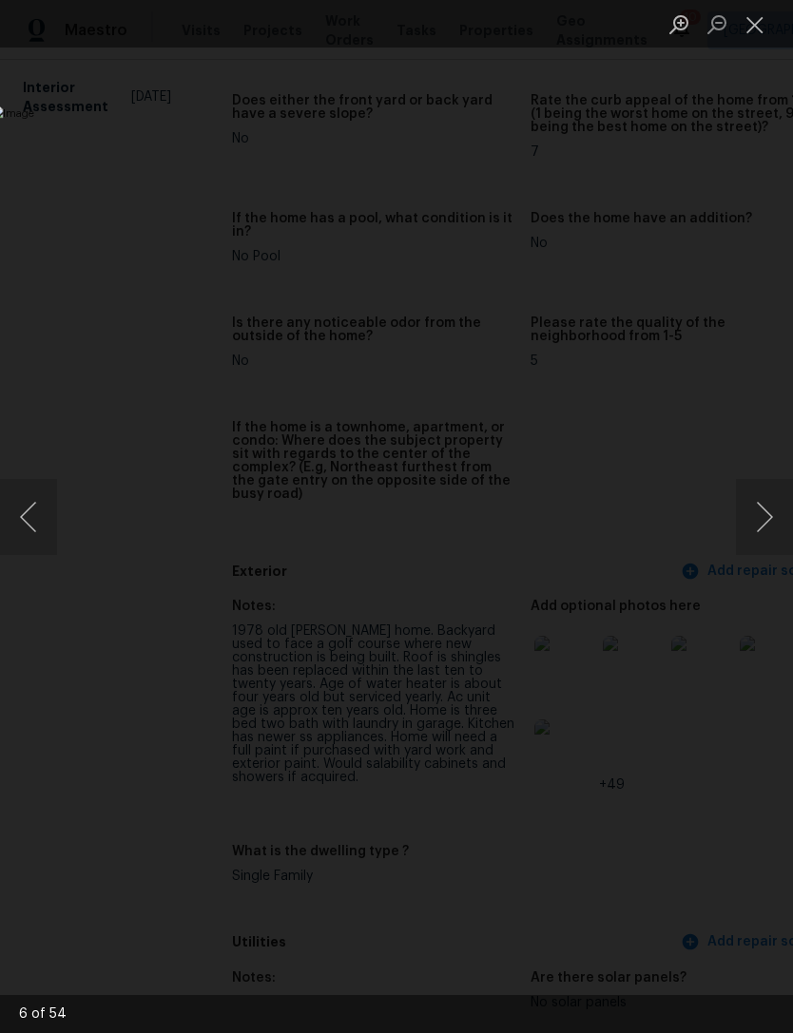
click at [746, 512] on button "Next image" at bounding box center [764, 517] width 57 height 76
click at [746, 33] on button "Close lightbox" at bounding box center [755, 24] width 38 height 33
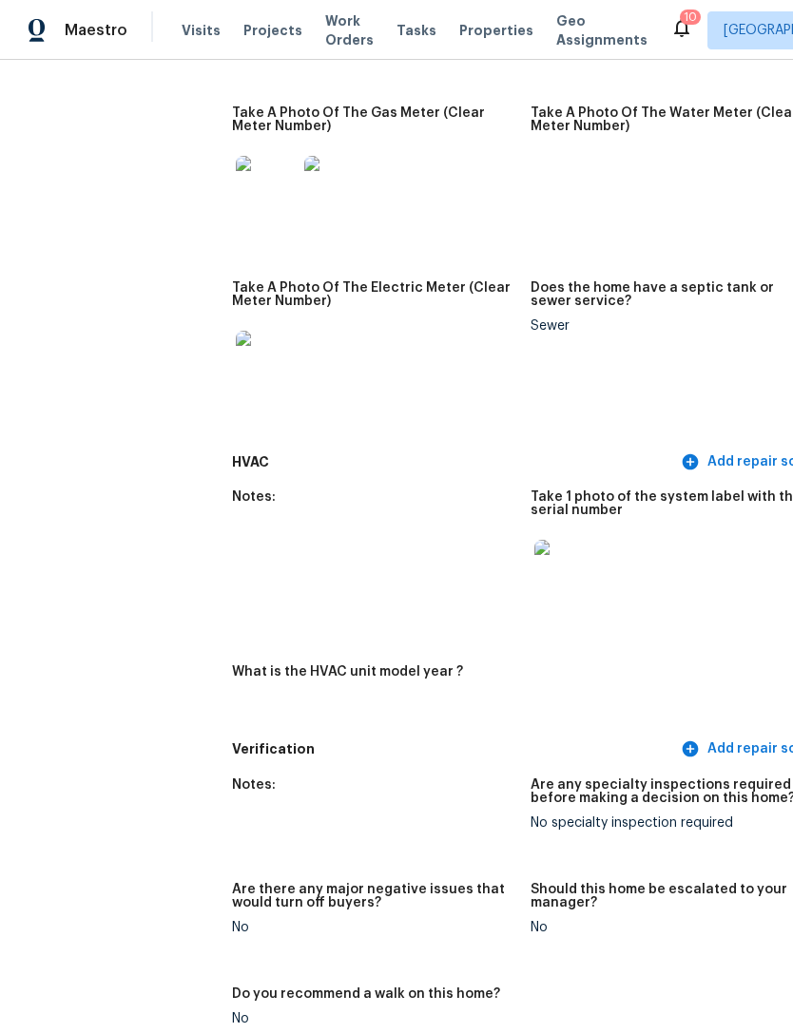
scroll to position [1486, 0]
click at [534, 549] on img at bounding box center [564, 570] width 61 height 61
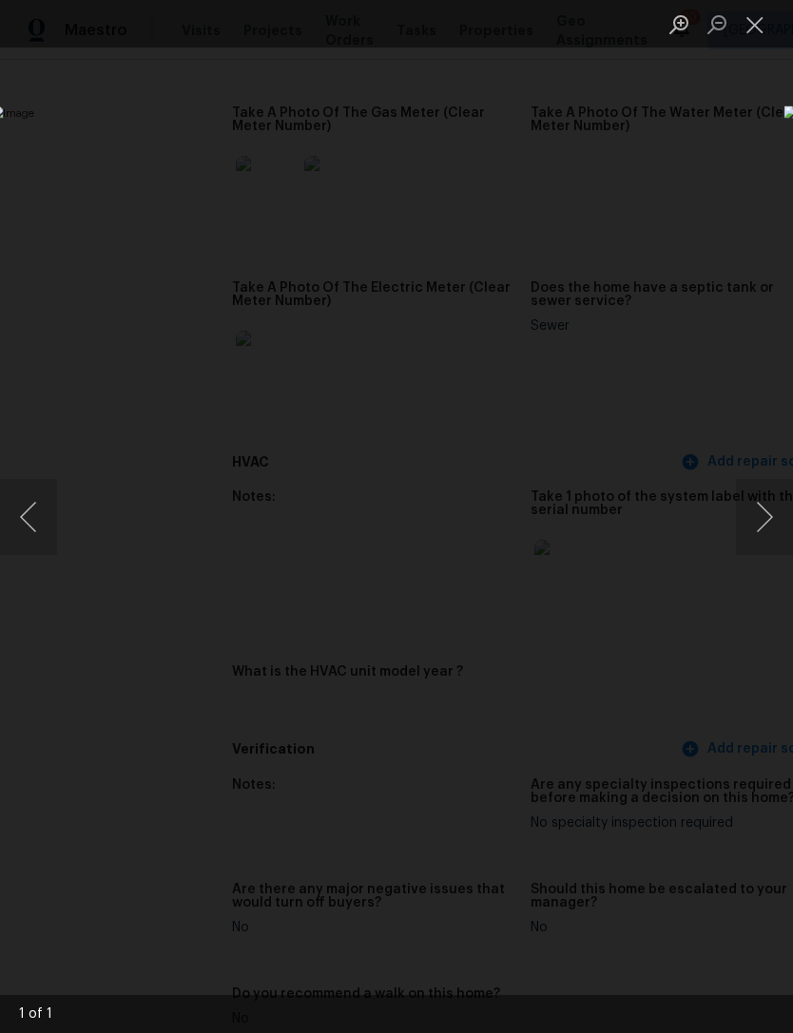
click at [753, 33] on button "Close lightbox" at bounding box center [755, 24] width 38 height 33
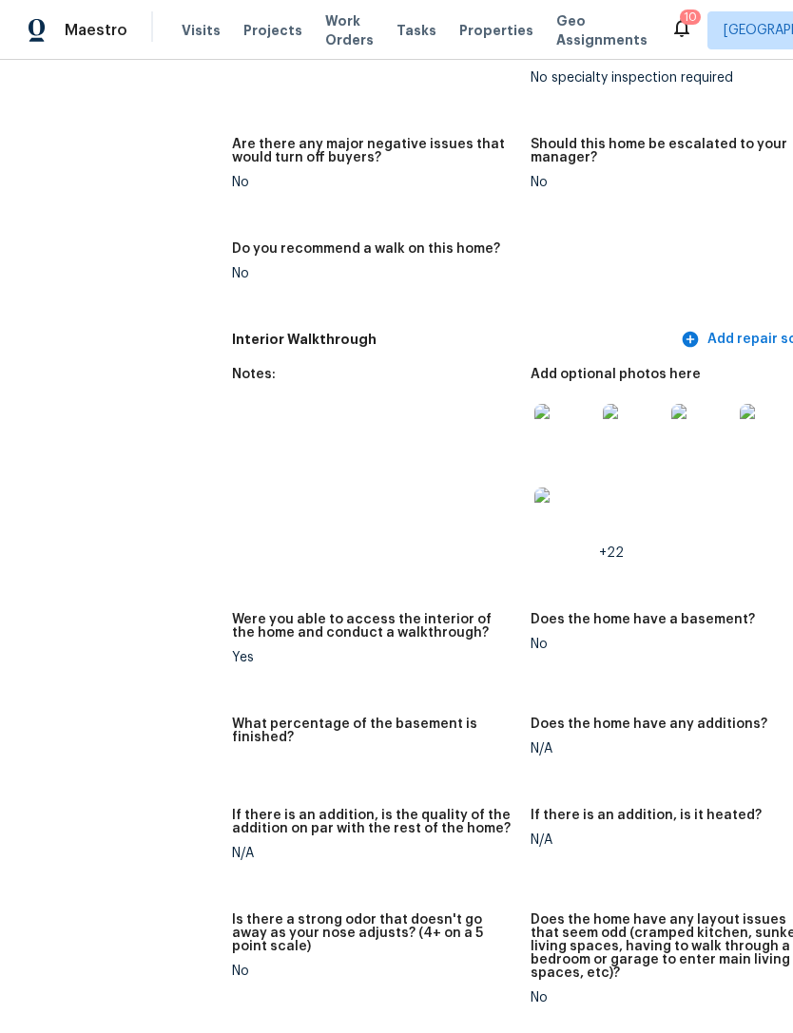
scroll to position [2226, 0]
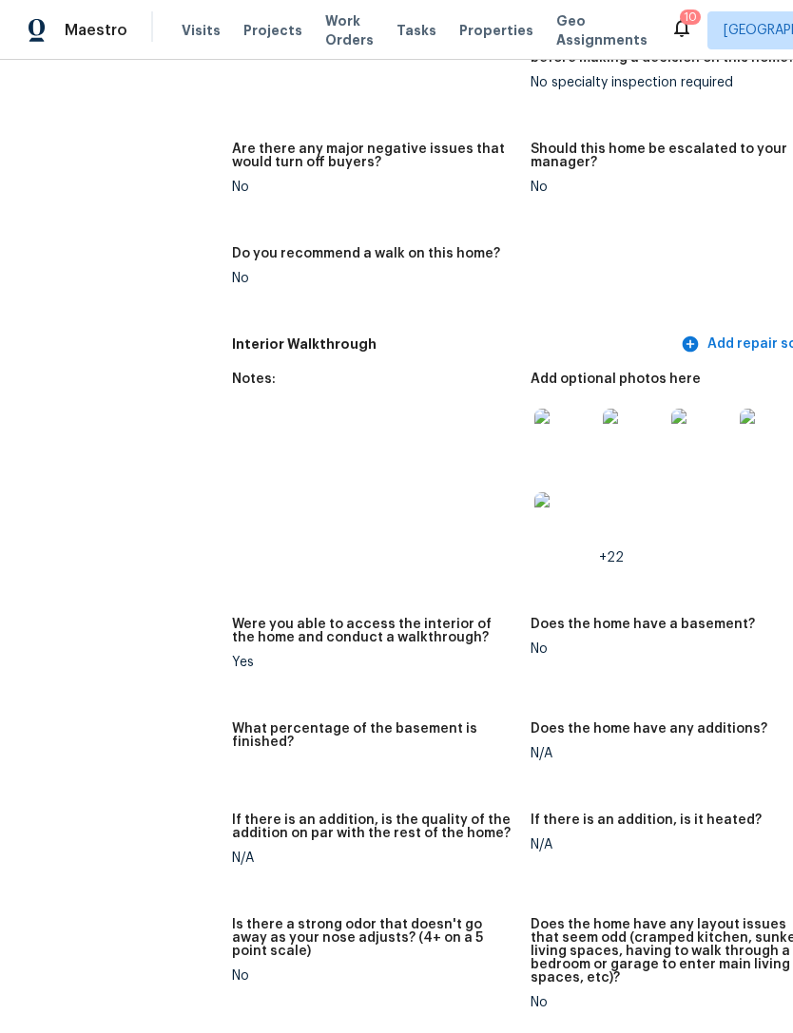
click at [534, 409] on img at bounding box center [564, 439] width 61 height 61
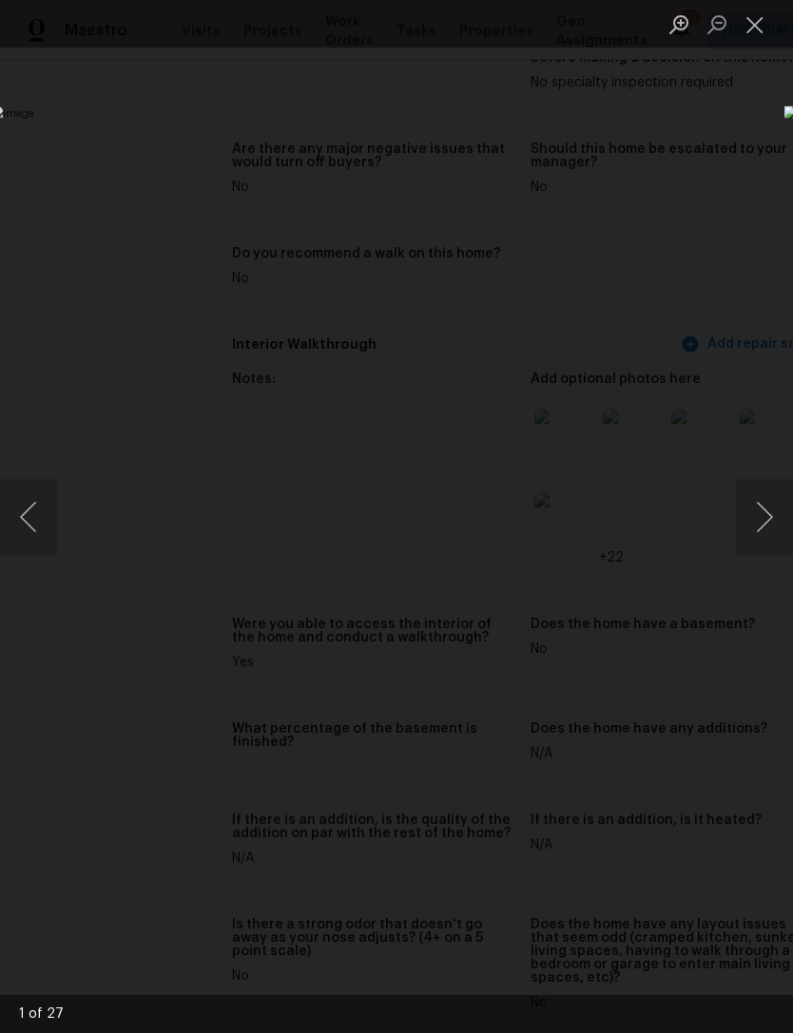
click at [760, 517] on button "Next image" at bounding box center [764, 517] width 57 height 76
click at [760, 512] on button "Next image" at bounding box center [764, 517] width 57 height 76
click at [766, 519] on button "Next image" at bounding box center [764, 517] width 57 height 76
click at [754, 512] on button "Next image" at bounding box center [764, 517] width 57 height 76
click at [756, 515] on button "Next image" at bounding box center [764, 517] width 57 height 76
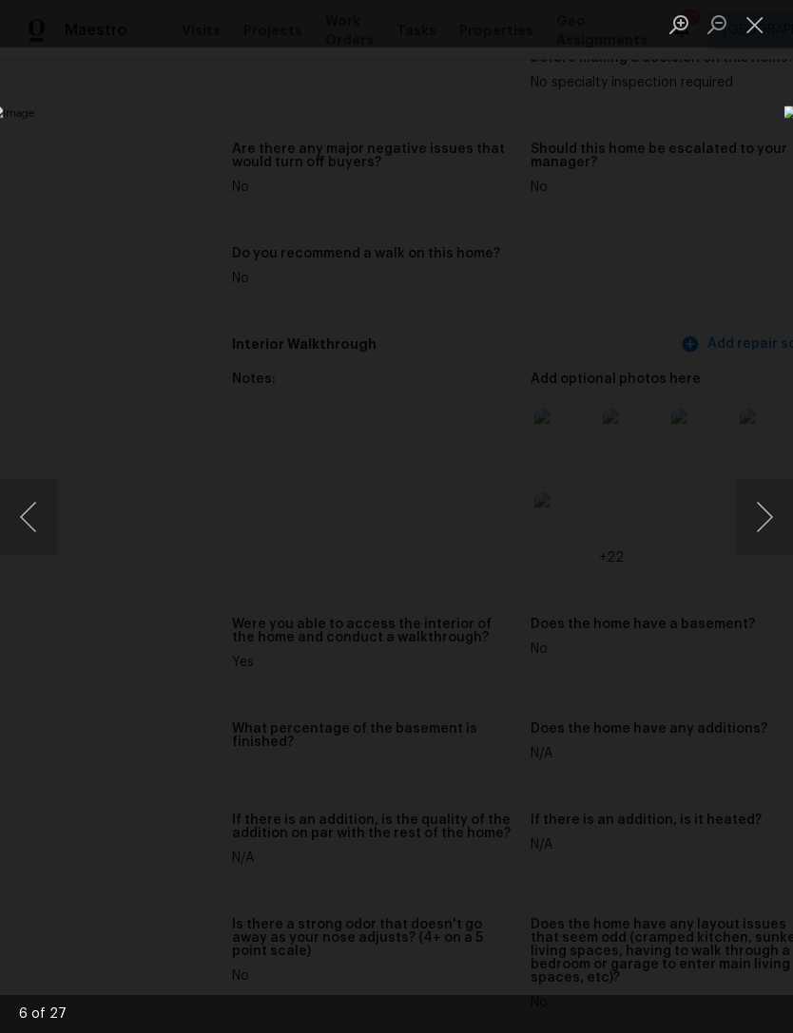
click at [759, 511] on button "Next image" at bounding box center [764, 517] width 57 height 76
click at [761, 510] on button "Next image" at bounding box center [764, 517] width 57 height 76
click at [761, 501] on button "Next image" at bounding box center [764, 517] width 57 height 76
click at [758, 506] on button "Next image" at bounding box center [764, 517] width 57 height 76
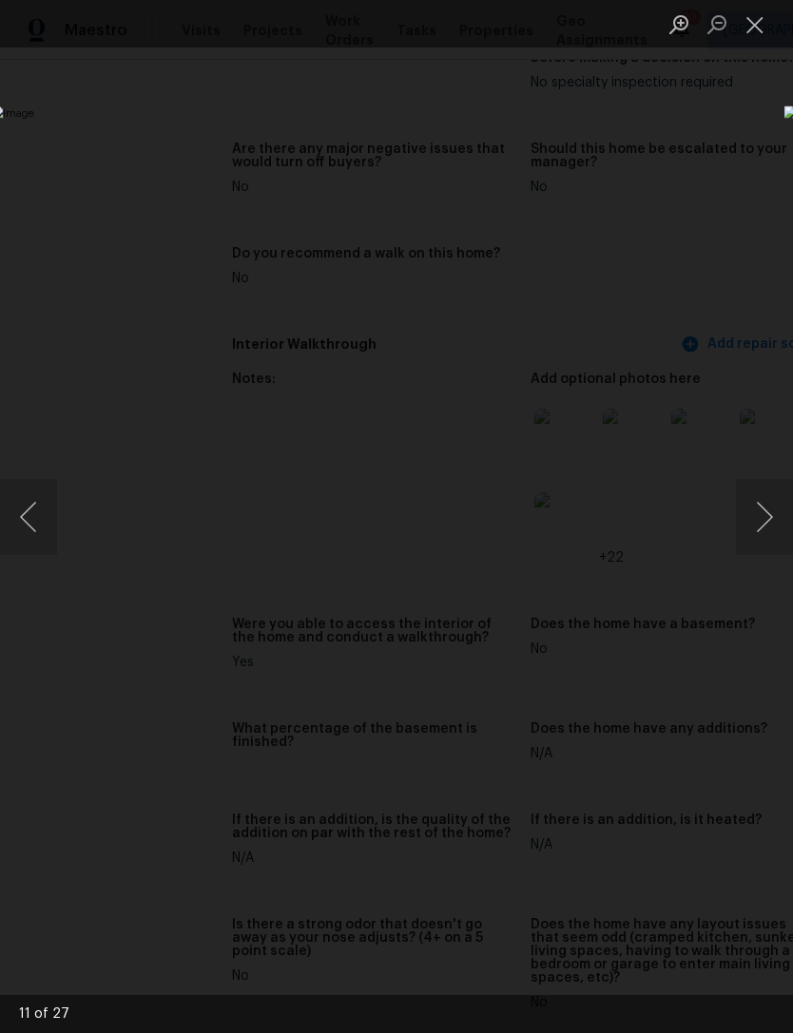
click at [765, 499] on button "Next image" at bounding box center [764, 517] width 57 height 76
click at [765, 494] on button "Next image" at bounding box center [764, 517] width 57 height 76
click at [762, 495] on button "Next image" at bounding box center [764, 517] width 57 height 76
click at [767, 492] on button "Next image" at bounding box center [764, 517] width 57 height 76
click at [766, 494] on button "Next image" at bounding box center [764, 517] width 57 height 76
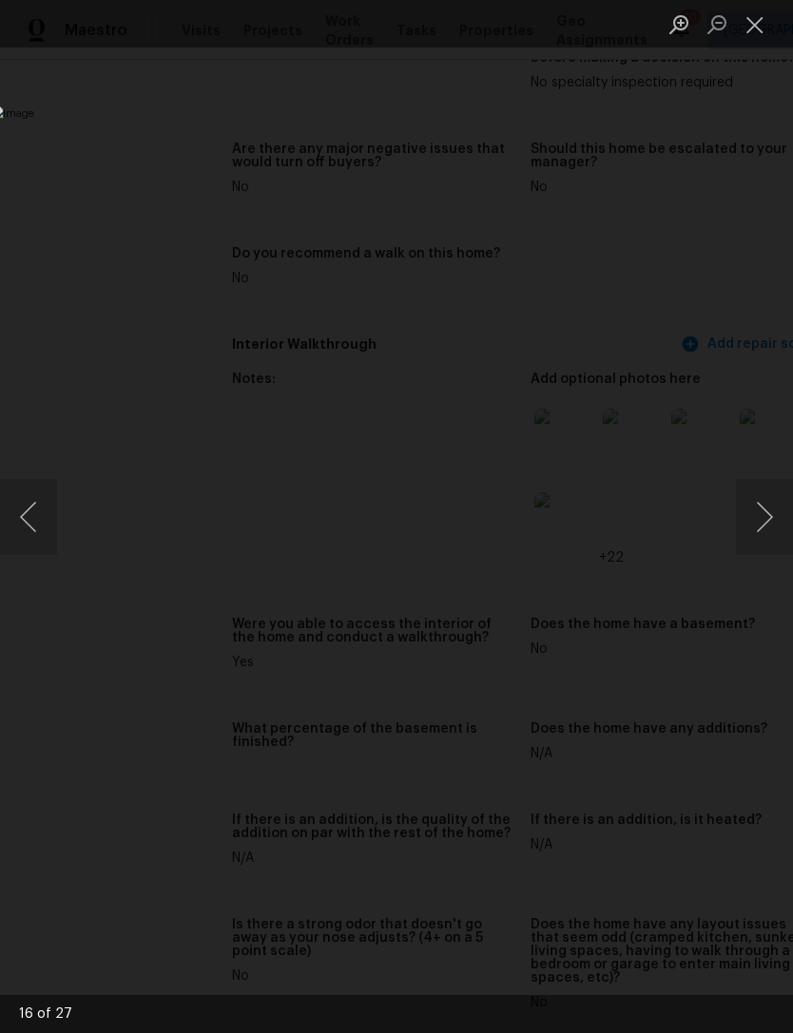
click at [760, 498] on button "Next image" at bounding box center [764, 517] width 57 height 76
click at [763, 496] on button "Next image" at bounding box center [764, 517] width 57 height 76
click at [764, 496] on button "Next image" at bounding box center [764, 517] width 57 height 76
click at [766, 491] on button "Next image" at bounding box center [764, 517] width 57 height 76
click at [765, 494] on button "Next image" at bounding box center [764, 517] width 57 height 76
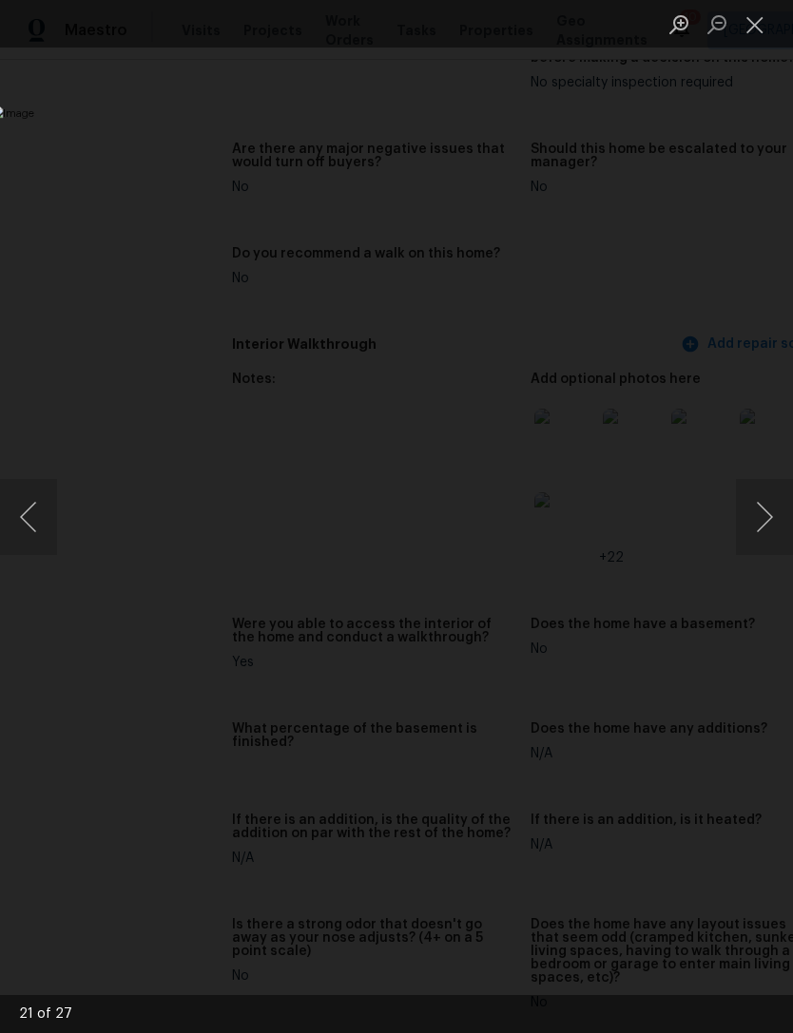
click at [759, 496] on button "Next image" at bounding box center [764, 517] width 57 height 76
click at [753, 29] on button "Close lightbox" at bounding box center [755, 24] width 38 height 33
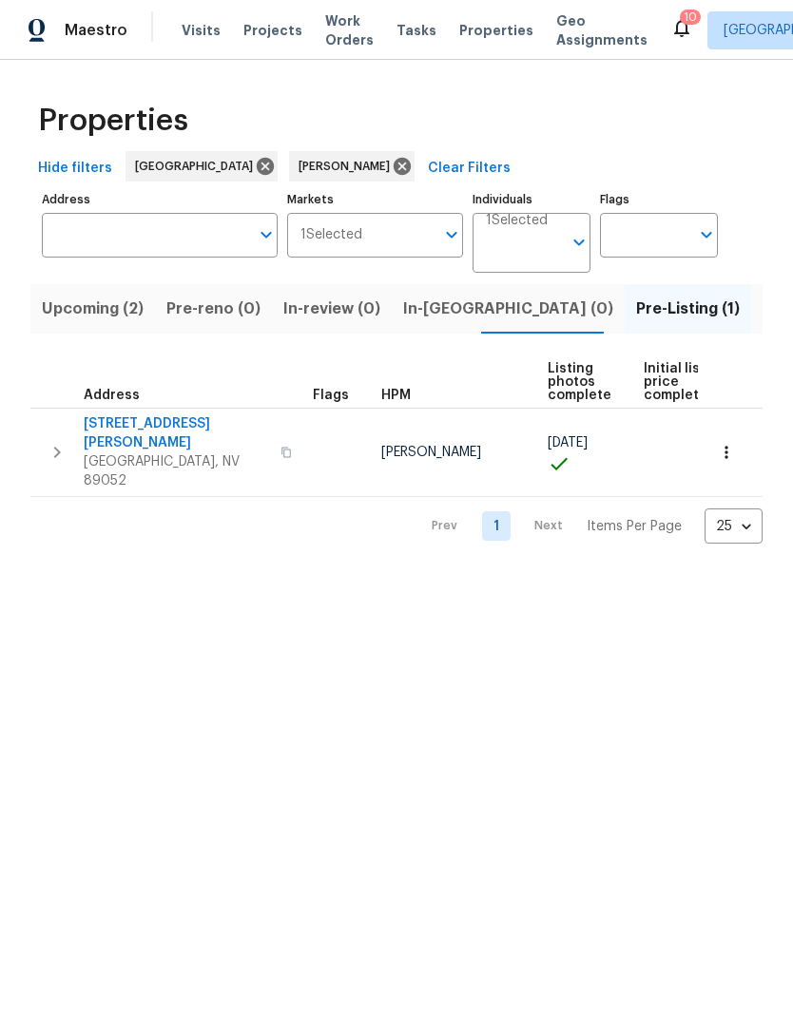
click at [106, 315] on span "Upcoming (2)" at bounding box center [93, 309] width 102 height 27
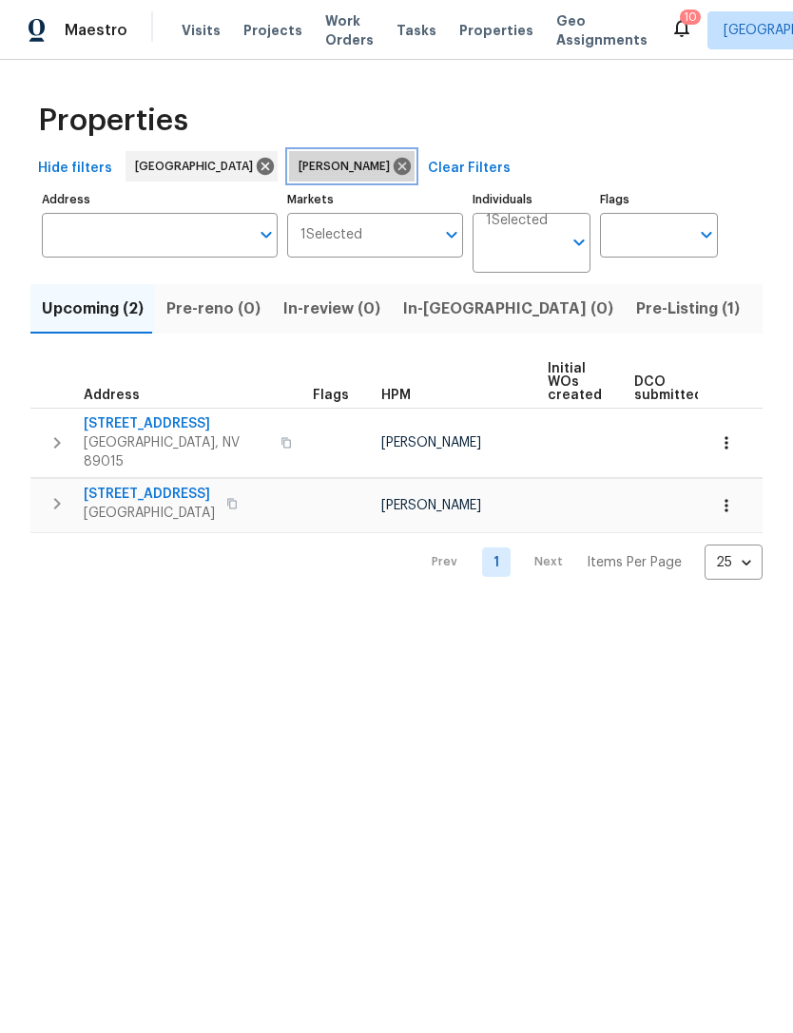
click at [394, 163] on icon at bounding box center [402, 166] width 17 height 17
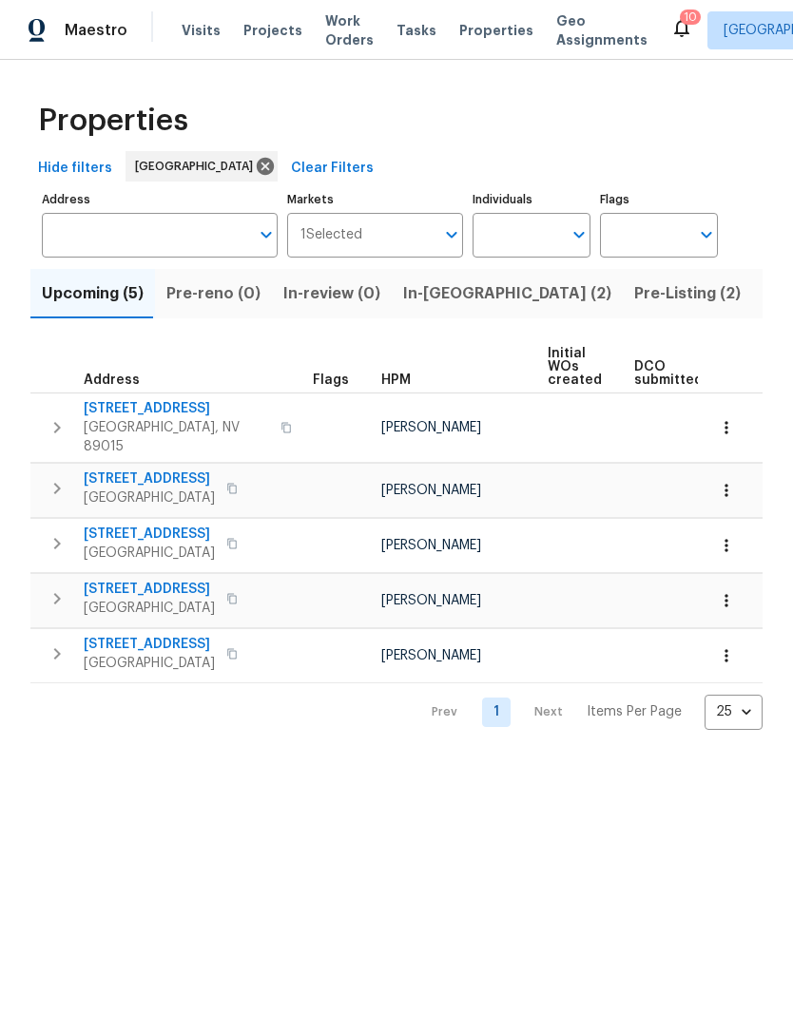
click at [119, 470] on span "[STREET_ADDRESS]" at bounding box center [149, 479] width 131 height 19
click at [527, 243] on input "Individuals" at bounding box center [516, 235] width 89 height 45
type input "julian"
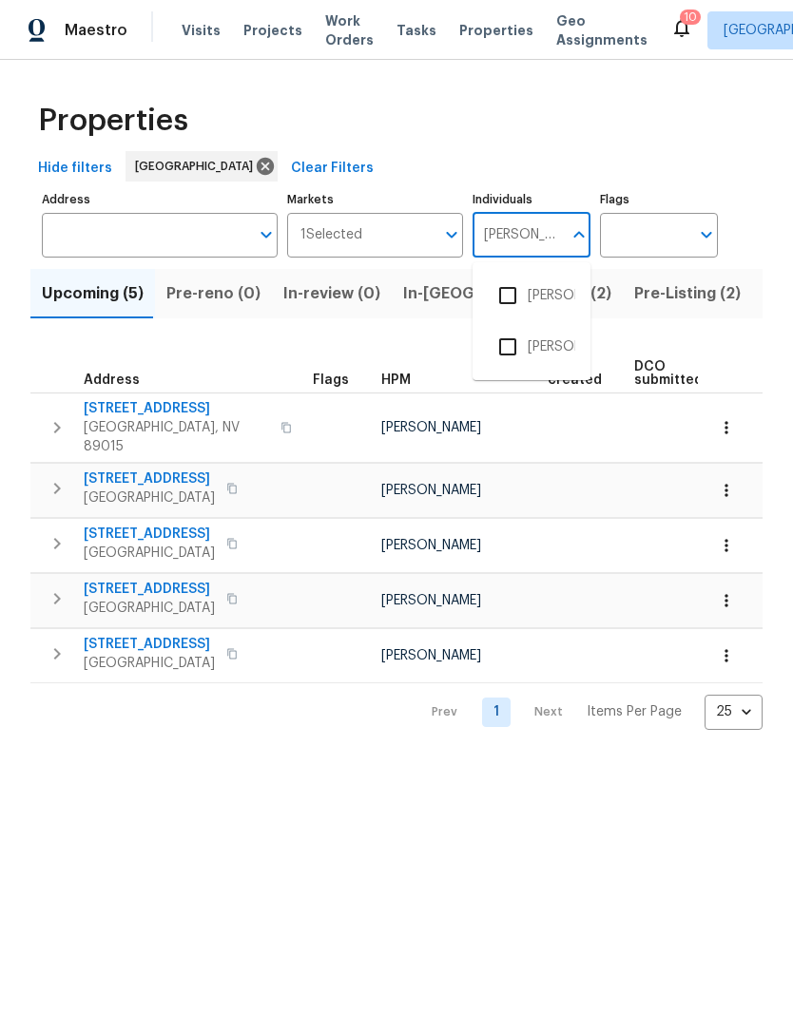
click at [514, 297] on input "checkbox" at bounding box center [508, 296] width 40 height 40
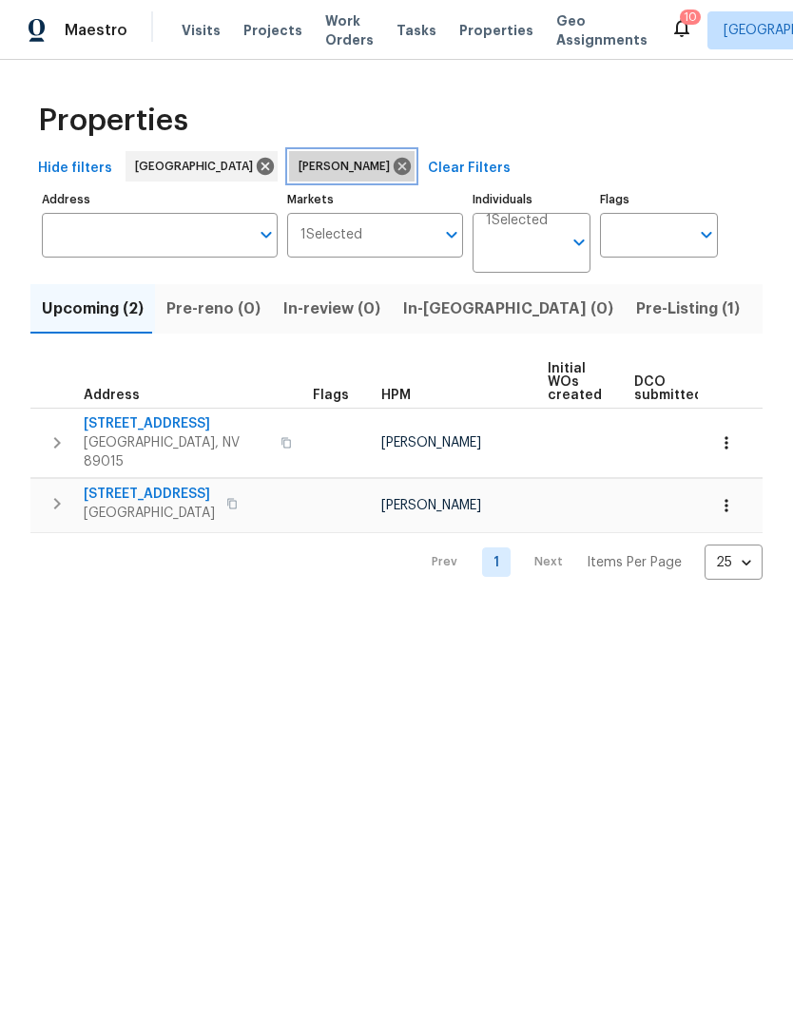
click at [394, 174] on icon at bounding box center [402, 166] width 17 height 17
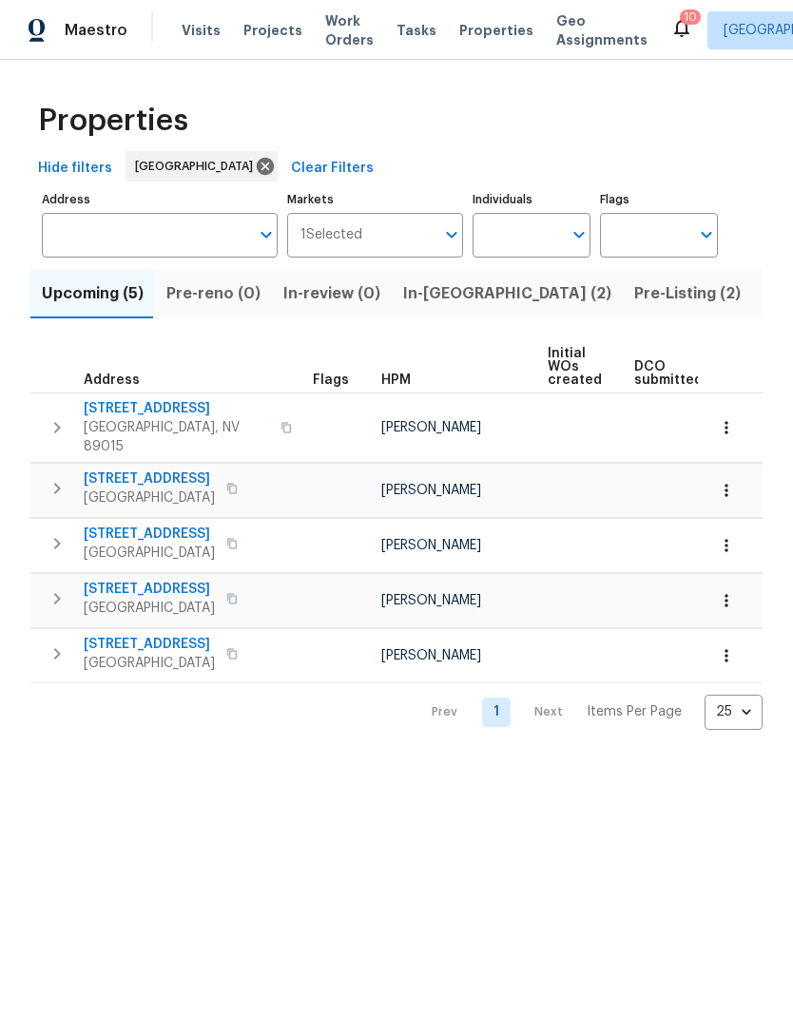
click at [529, 225] on input "Individuals" at bounding box center [516, 235] width 89 height 45
type input "julian"
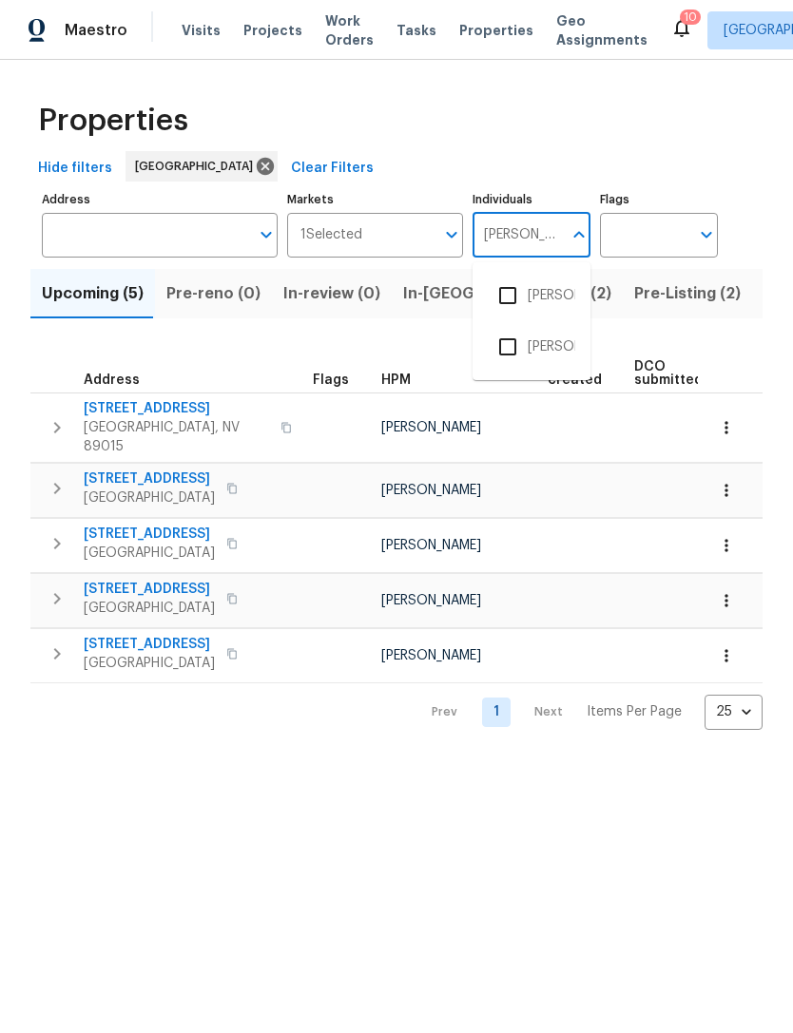
click at [498, 308] on input "checkbox" at bounding box center [508, 296] width 40 height 40
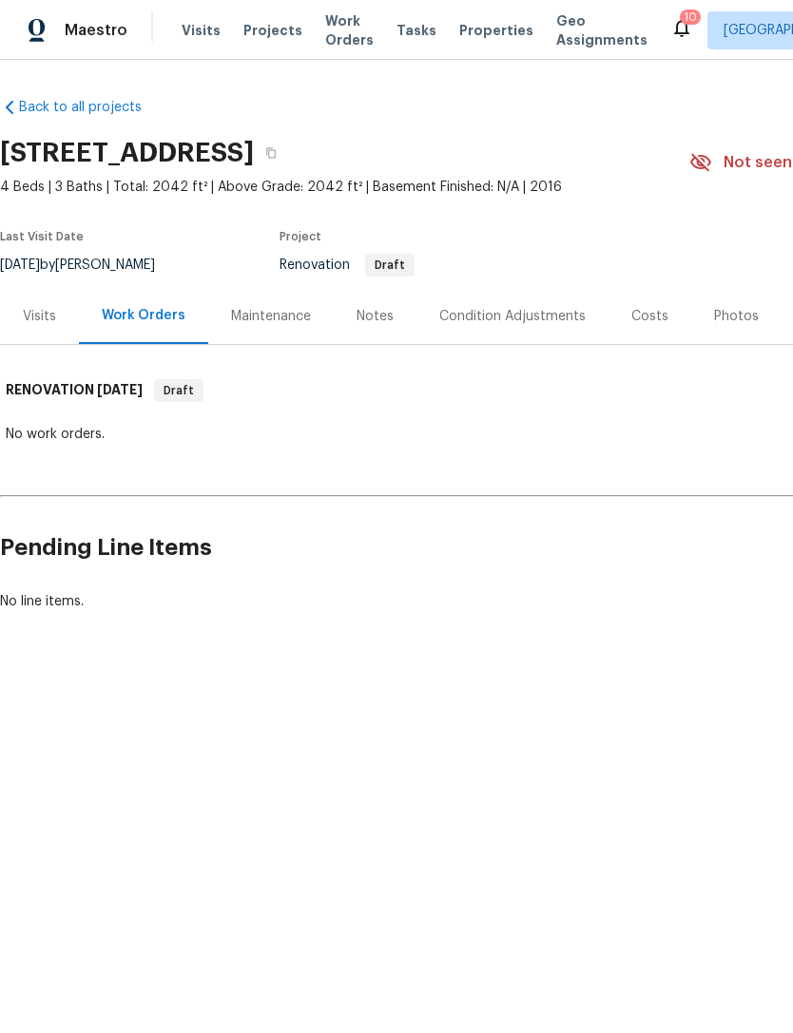
click at [364, 309] on div "Notes" at bounding box center [374, 316] width 37 height 19
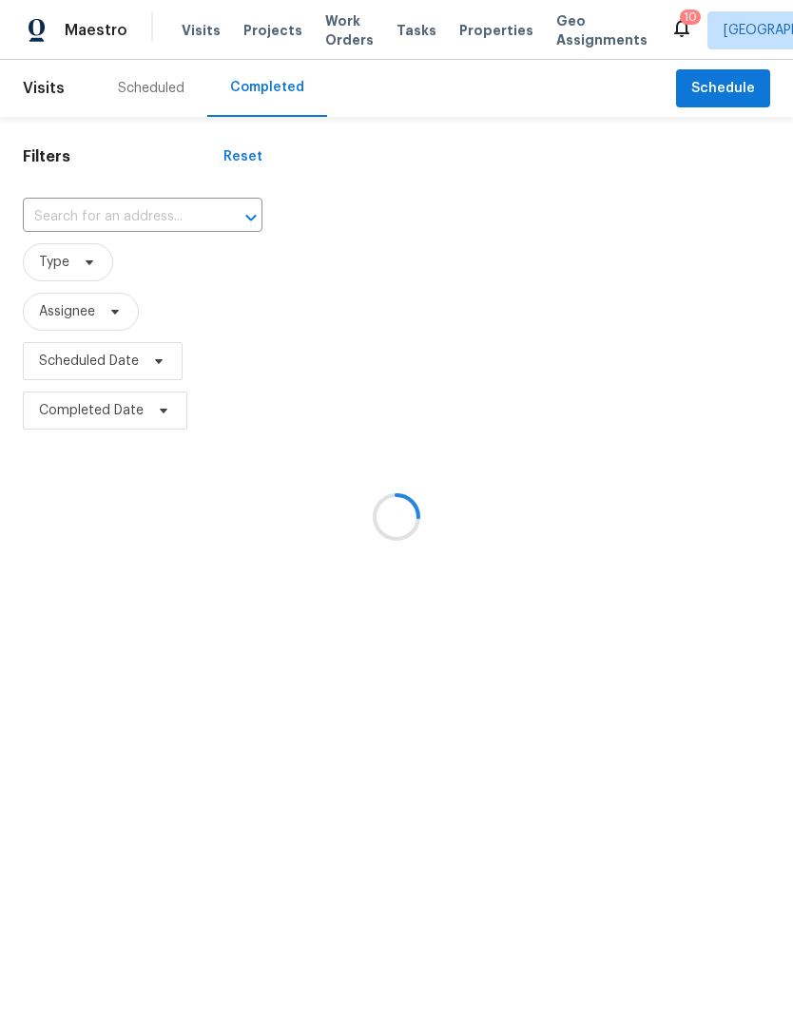
click at [105, 221] on div at bounding box center [396, 516] width 793 height 1033
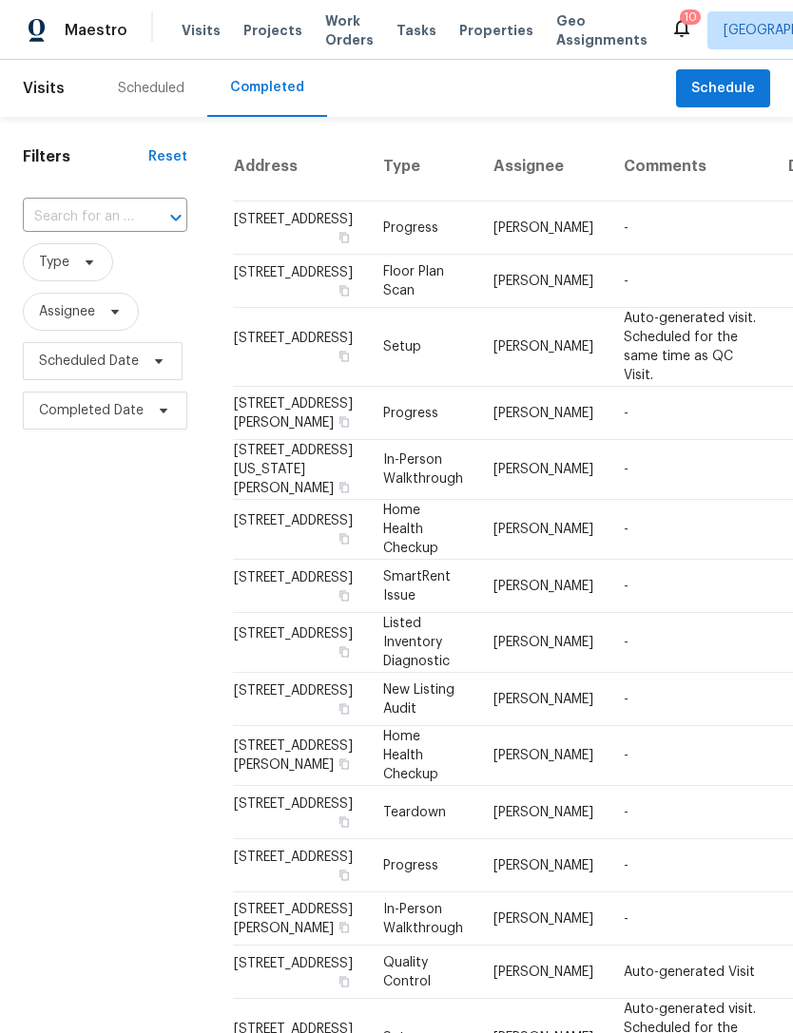
click at [123, 221] on input "text" at bounding box center [78, 216] width 111 height 29
type input "blackri"
click at [68, 297] on li "[STREET_ADDRESS][PERSON_NAME]" at bounding box center [104, 270] width 162 height 51
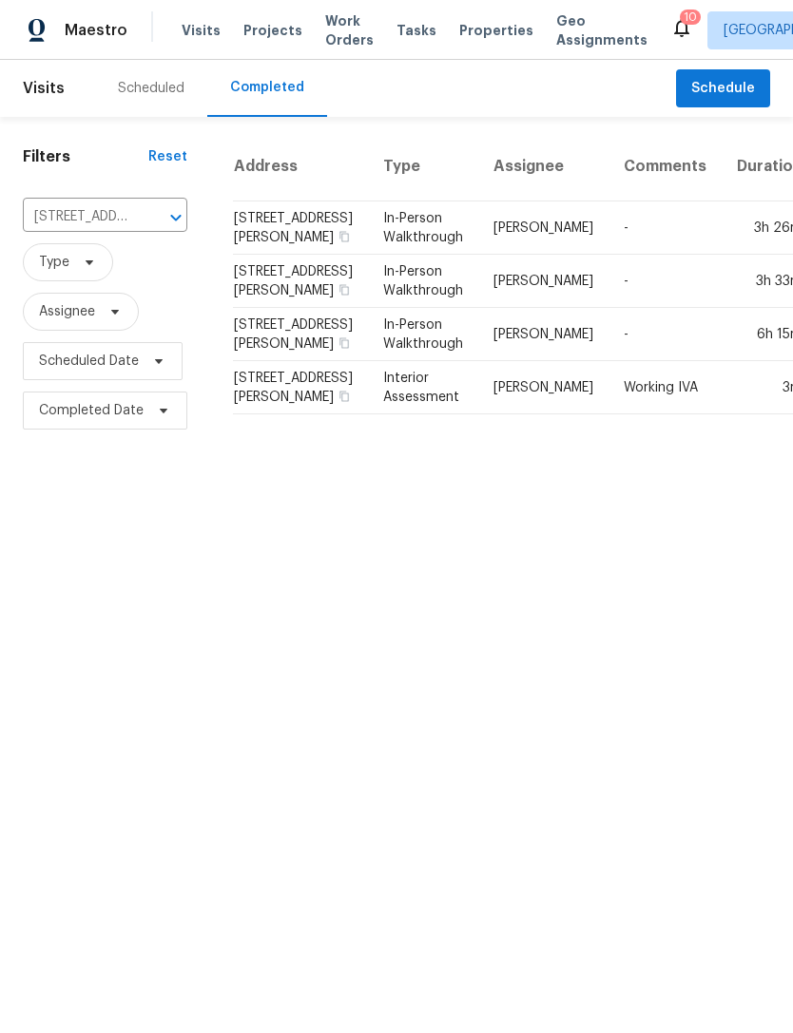
click at [478, 255] on td "[PERSON_NAME]" at bounding box center [543, 228] width 130 height 53
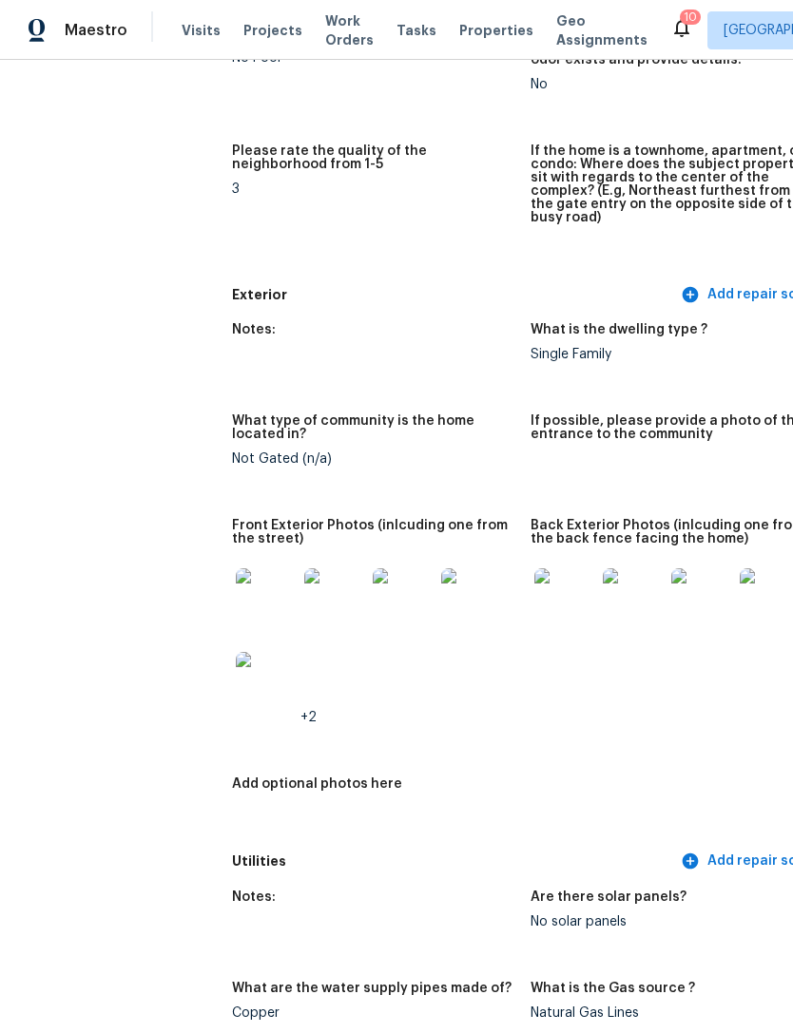
scroll to position [599, 0]
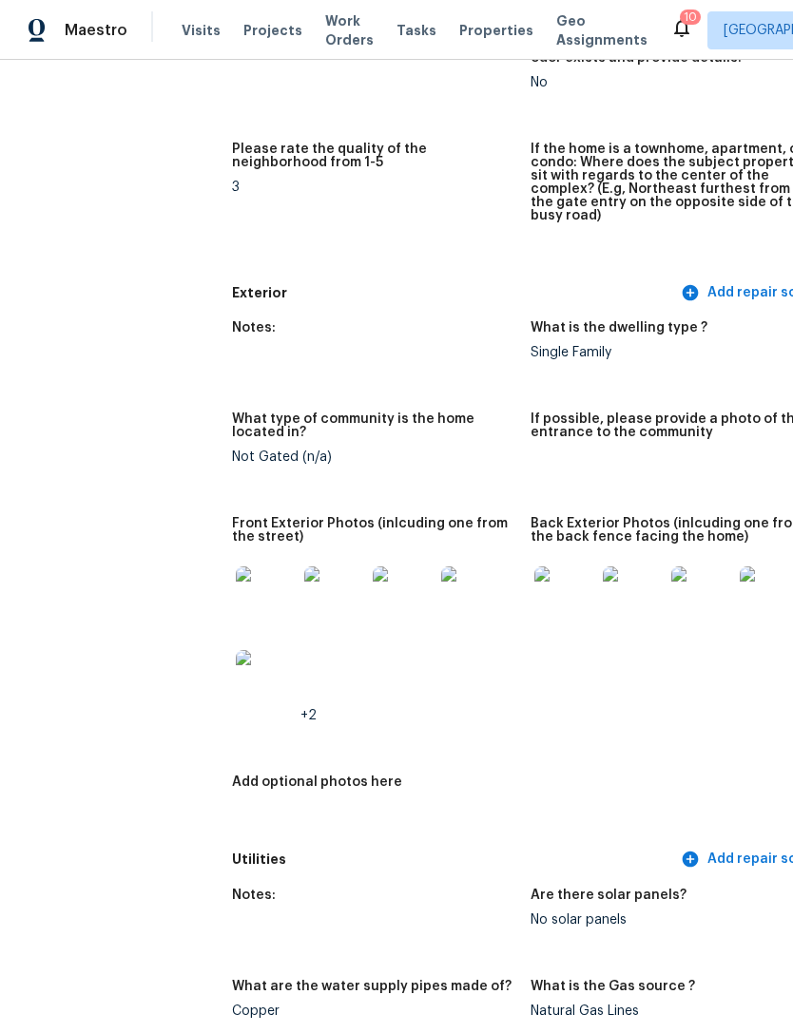
click at [536, 595] on img at bounding box center [564, 597] width 61 height 61
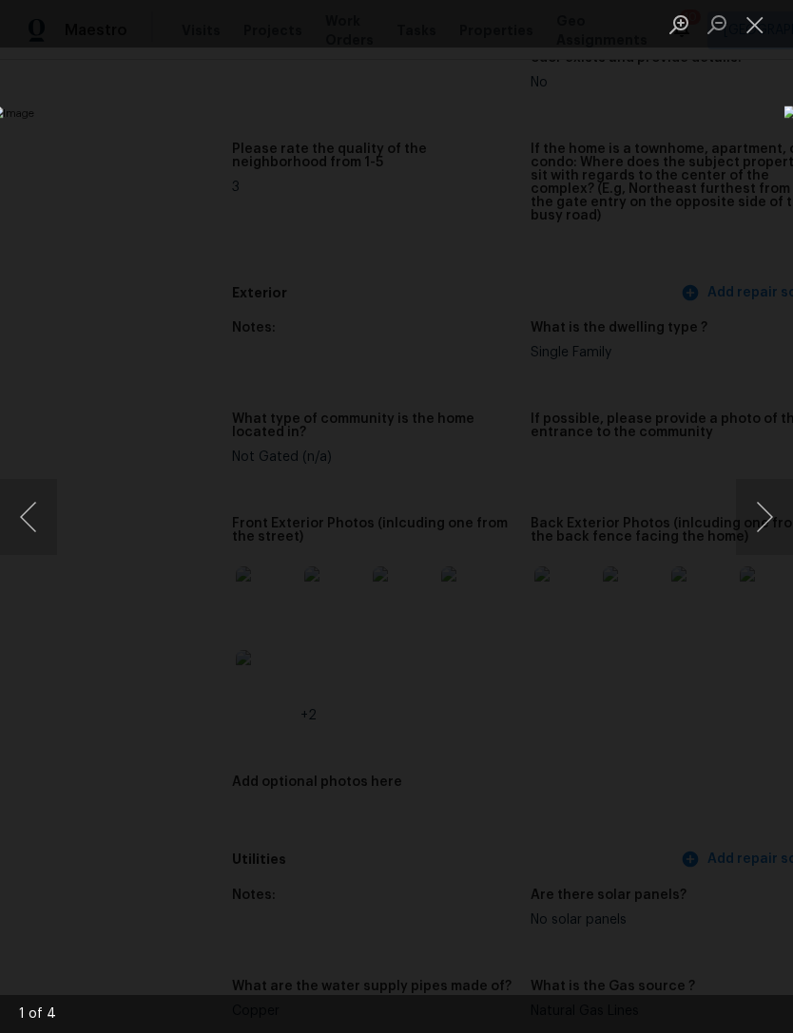
click at [760, 519] on button "Next image" at bounding box center [764, 517] width 57 height 76
click at [761, 522] on button "Next image" at bounding box center [764, 517] width 57 height 76
click at [757, 515] on button "Next image" at bounding box center [764, 517] width 57 height 76
click at [759, 519] on button "Next image" at bounding box center [764, 517] width 57 height 76
click at [760, 519] on button "Next image" at bounding box center [764, 517] width 57 height 76
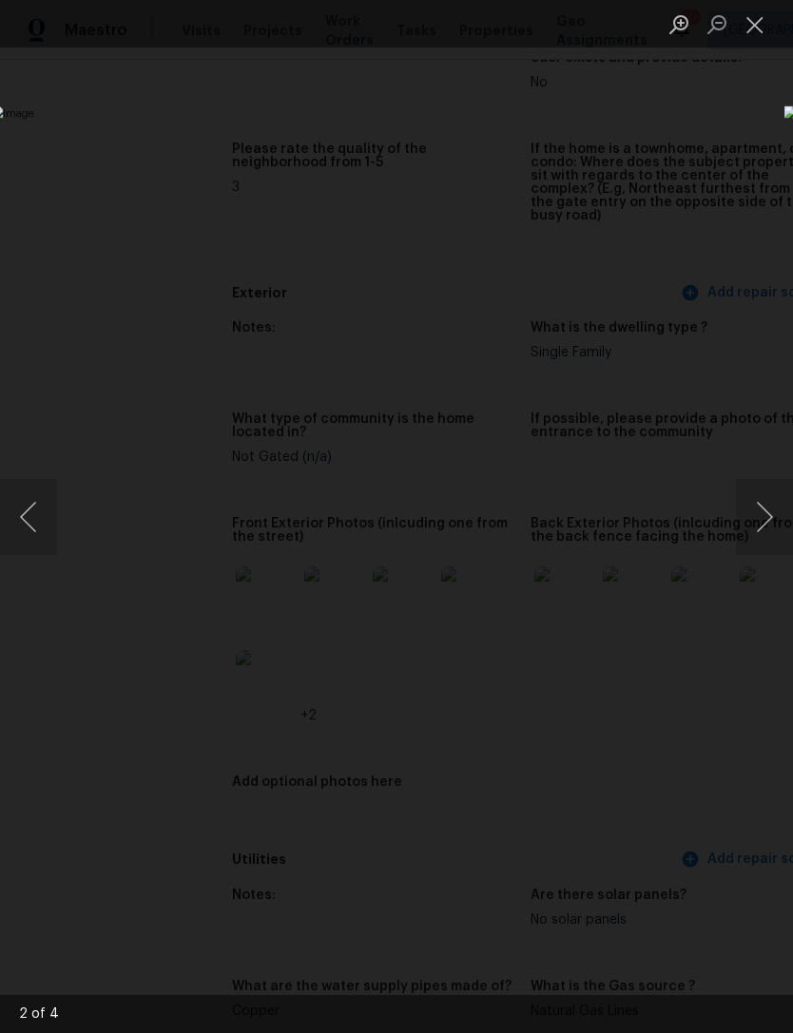
click at [750, 21] on button "Close lightbox" at bounding box center [755, 24] width 38 height 33
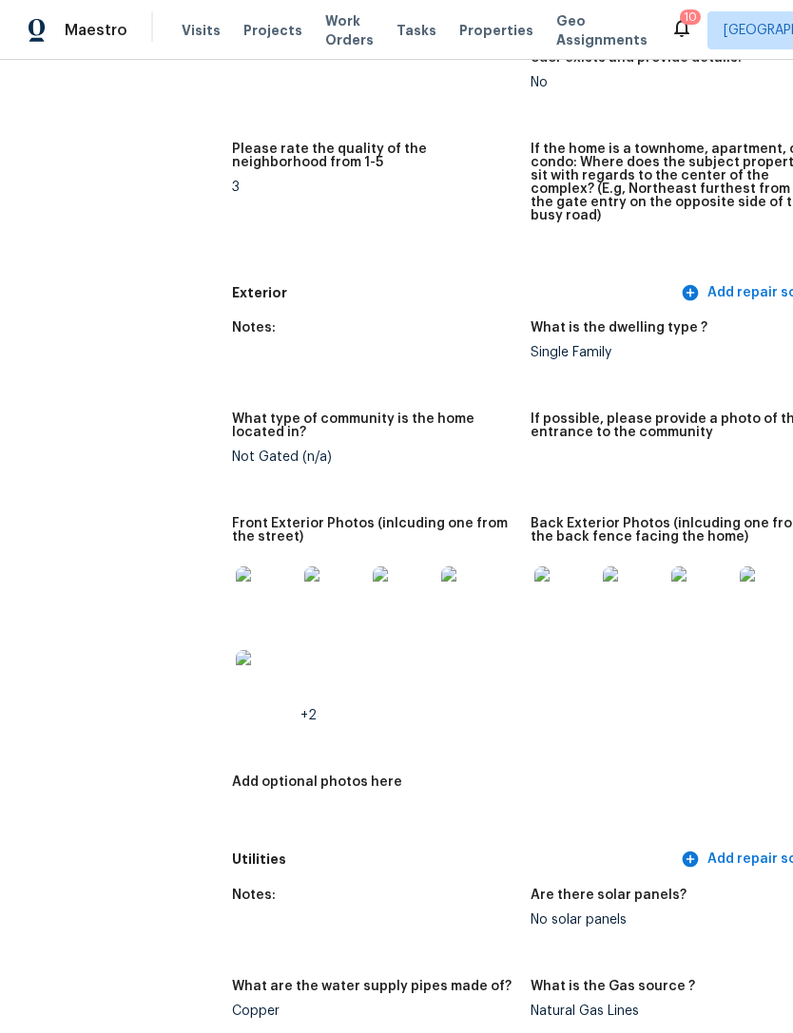
click at [240, 597] on img at bounding box center [266, 597] width 61 height 61
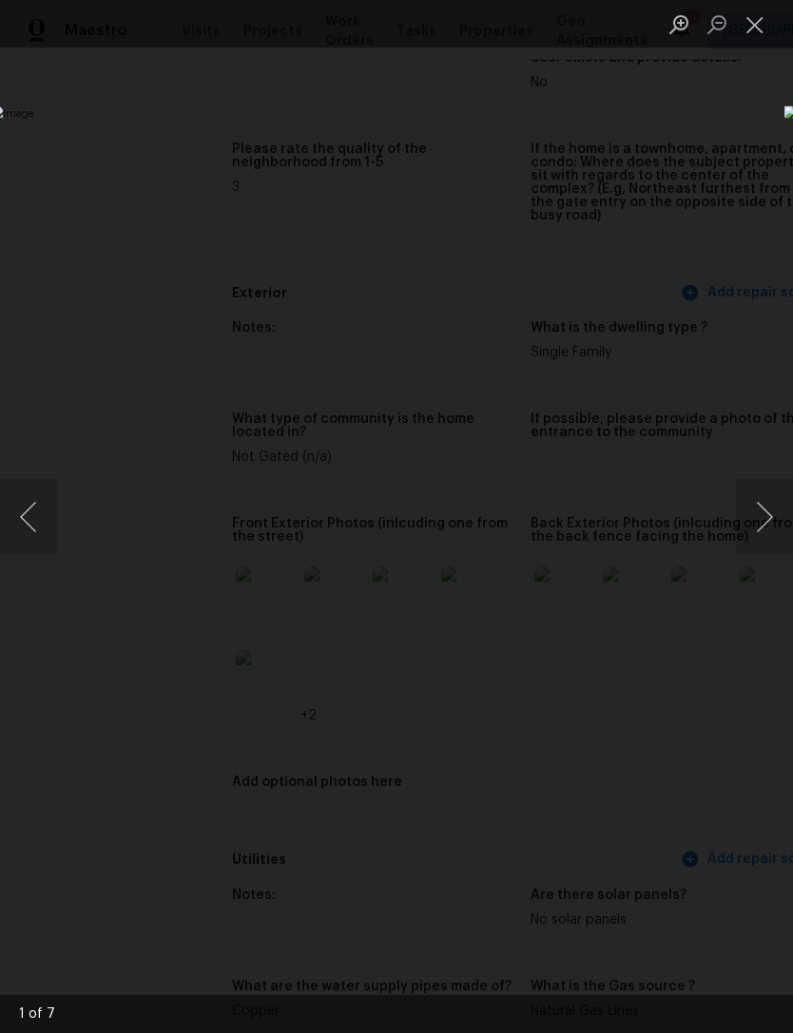
click at [751, 530] on button "Next image" at bounding box center [764, 517] width 57 height 76
click at [759, 518] on button "Next image" at bounding box center [764, 517] width 57 height 76
click at [751, 527] on button "Next image" at bounding box center [764, 517] width 57 height 76
click at [757, 523] on button "Next image" at bounding box center [764, 517] width 57 height 76
click at [752, 527] on button "Next image" at bounding box center [764, 517] width 57 height 76
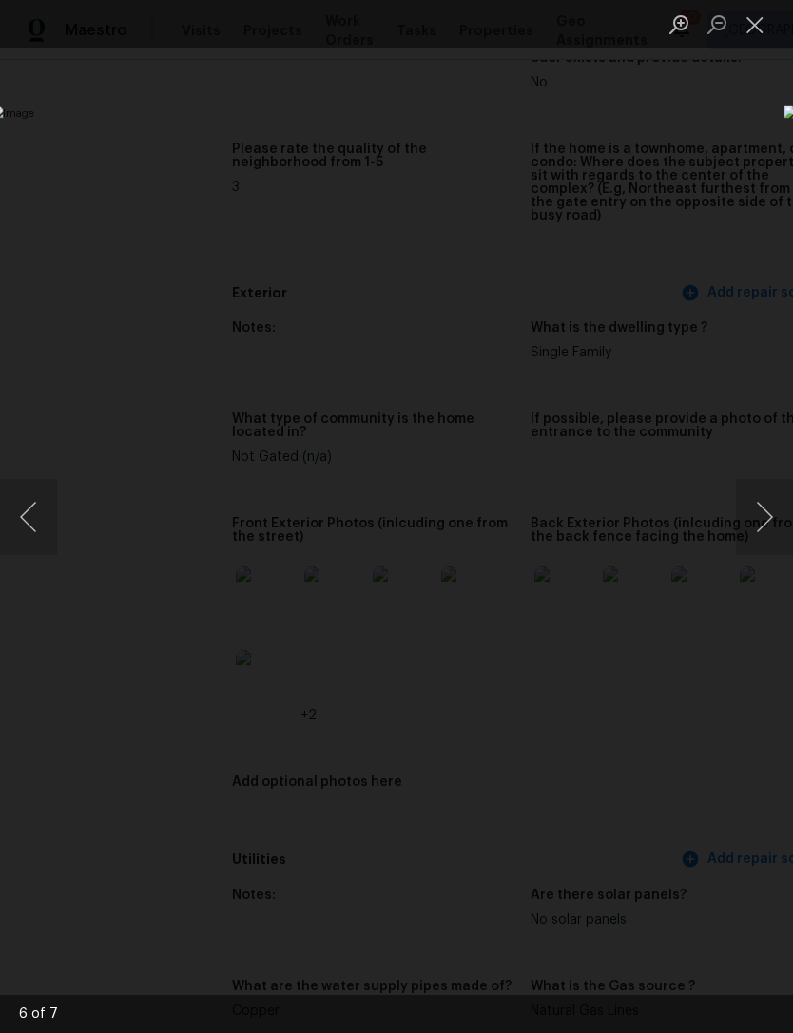
click at [752, 525] on button "Next image" at bounding box center [764, 517] width 57 height 76
click at [748, 525] on button "Next image" at bounding box center [764, 517] width 57 height 76
click at [755, 523] on button "Next image" at bounding box center [764, 517] width 57 height 76
click at [756, 29] on button "Close lightbox" at bounding box center [755, 24] width 38 height 33
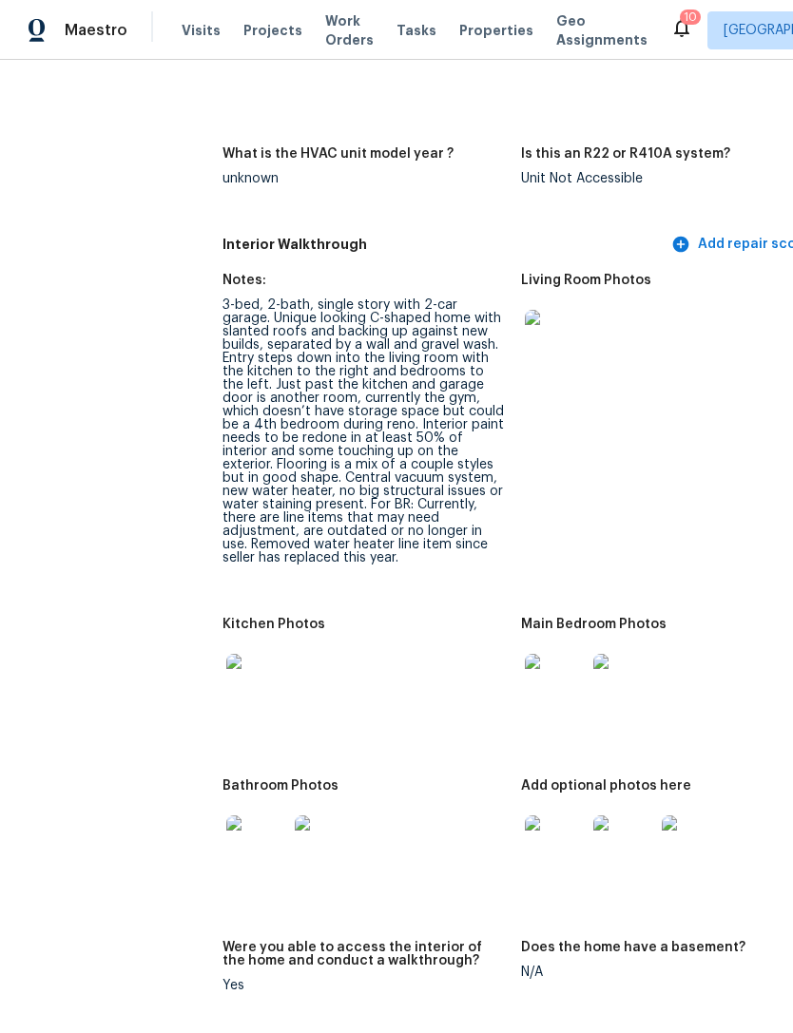
scroll to position [1998, 10]
click at [226, 675] on img at bounding box center [256, 684] width 61 height 61
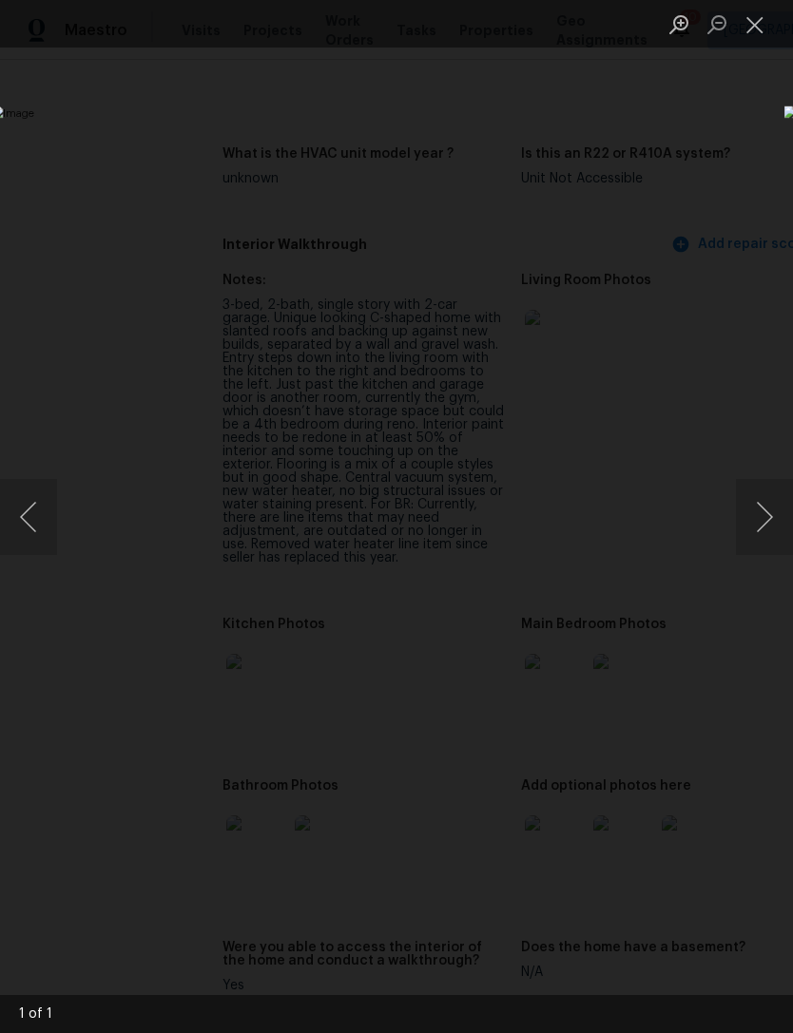
click at [748, 29] on button "Close lightbox" at bounding box center [755, 24] width 38 height 33
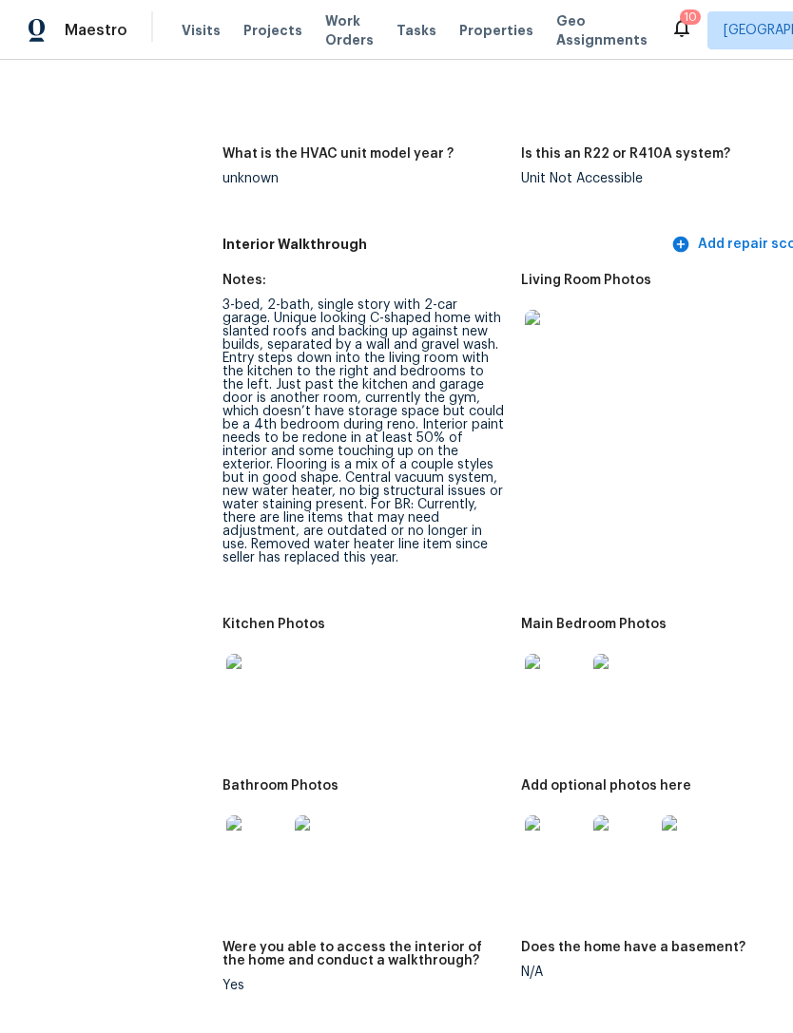
click at [525, 672] on img at bounding box center [555, 684] width 61 height 61
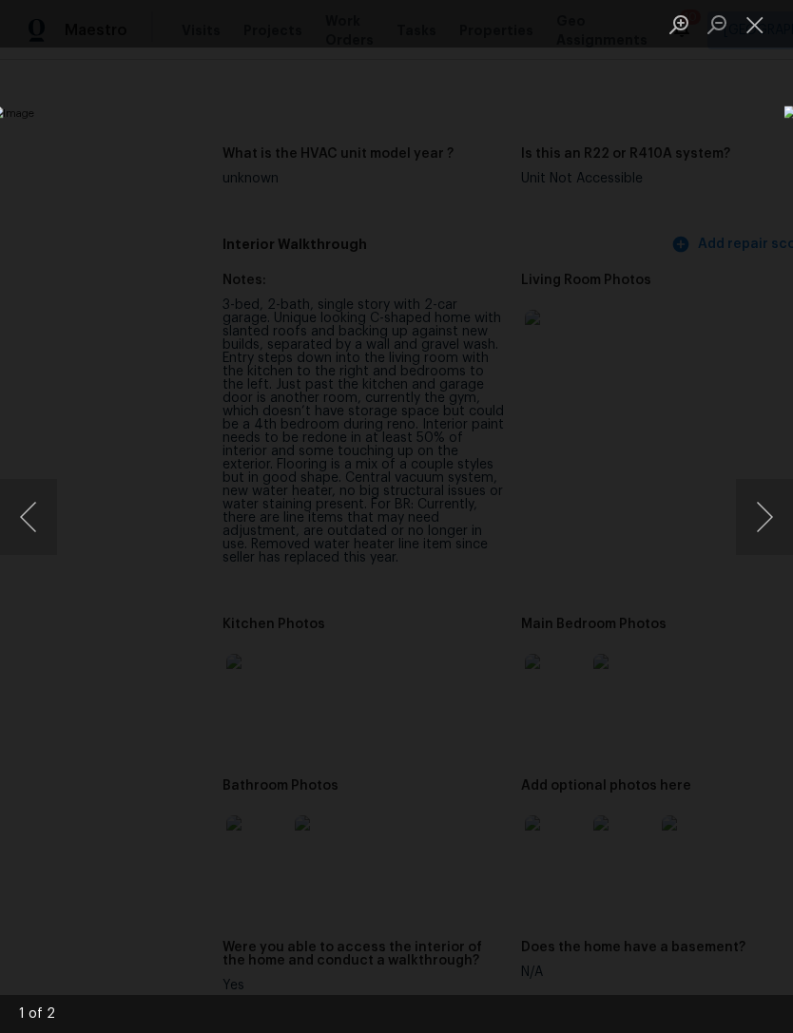
click at [747, 535] on button "Next image" at bounding box center [764, 517] width 57 height 76
click at [753, 40] on button "Close lightbox" at bounding box center [755, 24] width 38 height 33
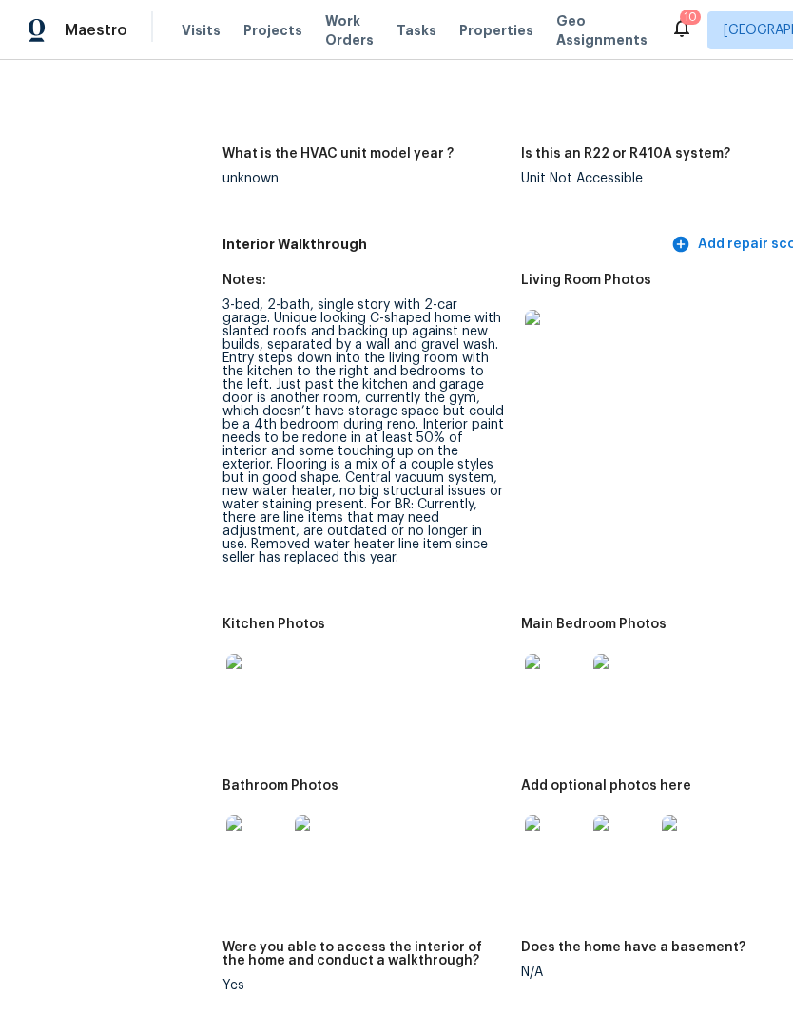
click at [525, 836] on img at bounding box center [555, 846] width 61 height 61
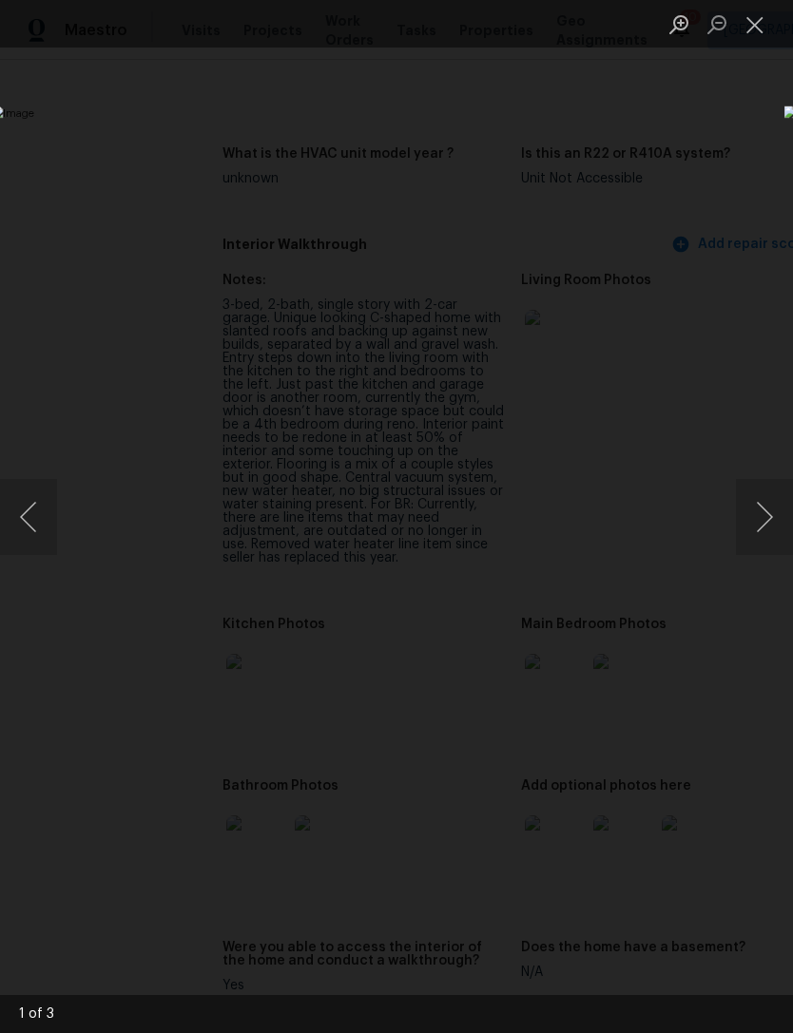
click at [763, 521] on button "Next image" at bounding box center [764, 517] width 57 height 76
click at [764, 517] on button "Next image" at bounding box center [764, 517] width 57 height 76
click at [758, 515] on button "Next image" at bounding box center [764, 517] width 57 height 76
click at [758, 514] on button "Next image" at bounding box center [764, 517] width 57 height 76
click at [747, 35] on button "Close lightbox" at bounding box center [755, 24] width 38 height 33
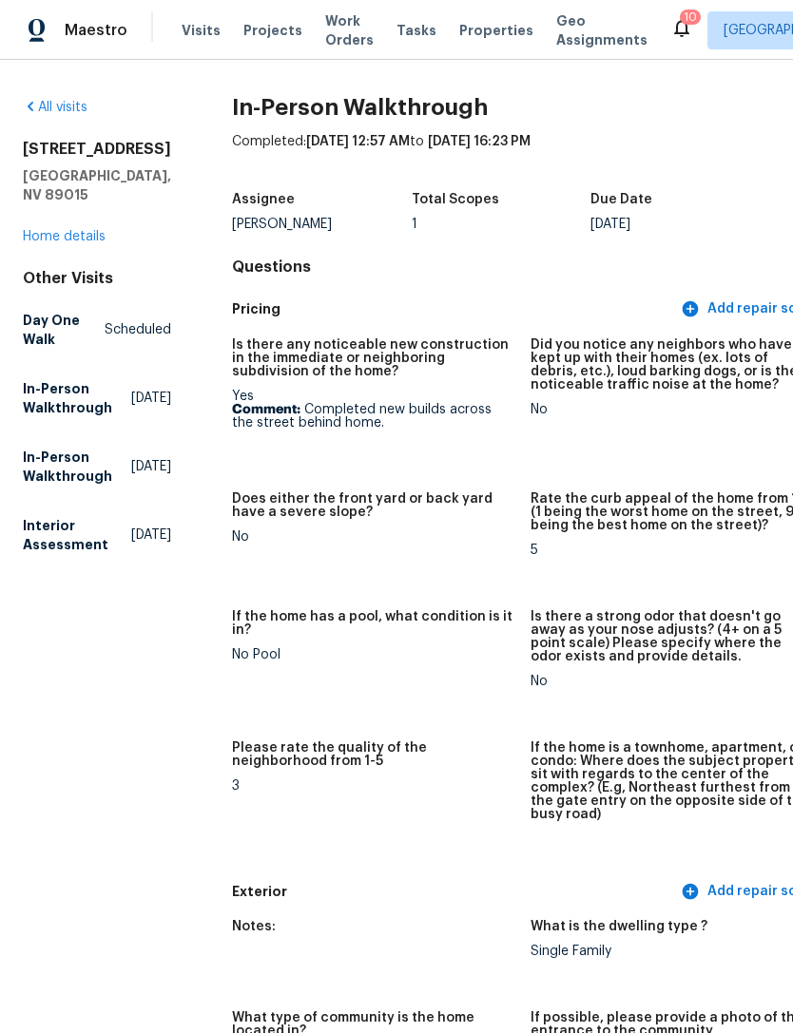
scroll to position [0, 0]
click at [56, 101] on link "All visits" at bounding box center [55, 107] width 65 height 13
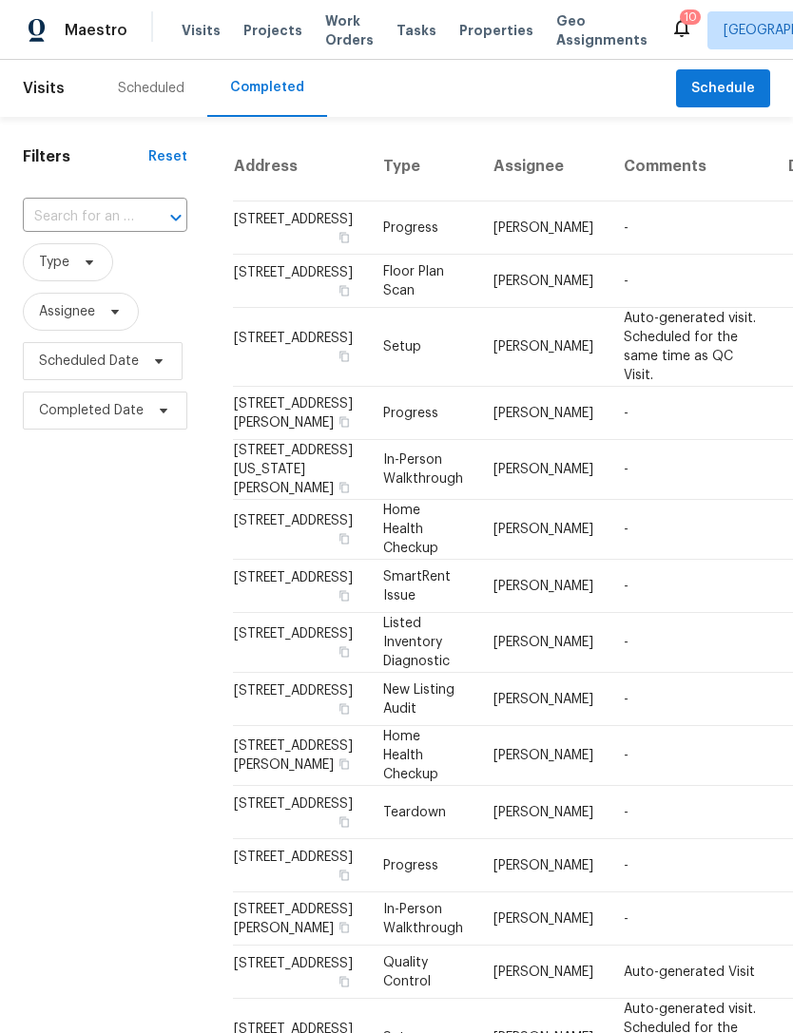
click at [182, 25] on span "Visits" at bounding box center [201, 30] width 39 height 19
click at [185, 27] on span "Visits" at bounding box center [201, 30] width 39 height 19
click at [141, 85] on div "Scheduled" at bounding box center [151, 88] width 67 height 19
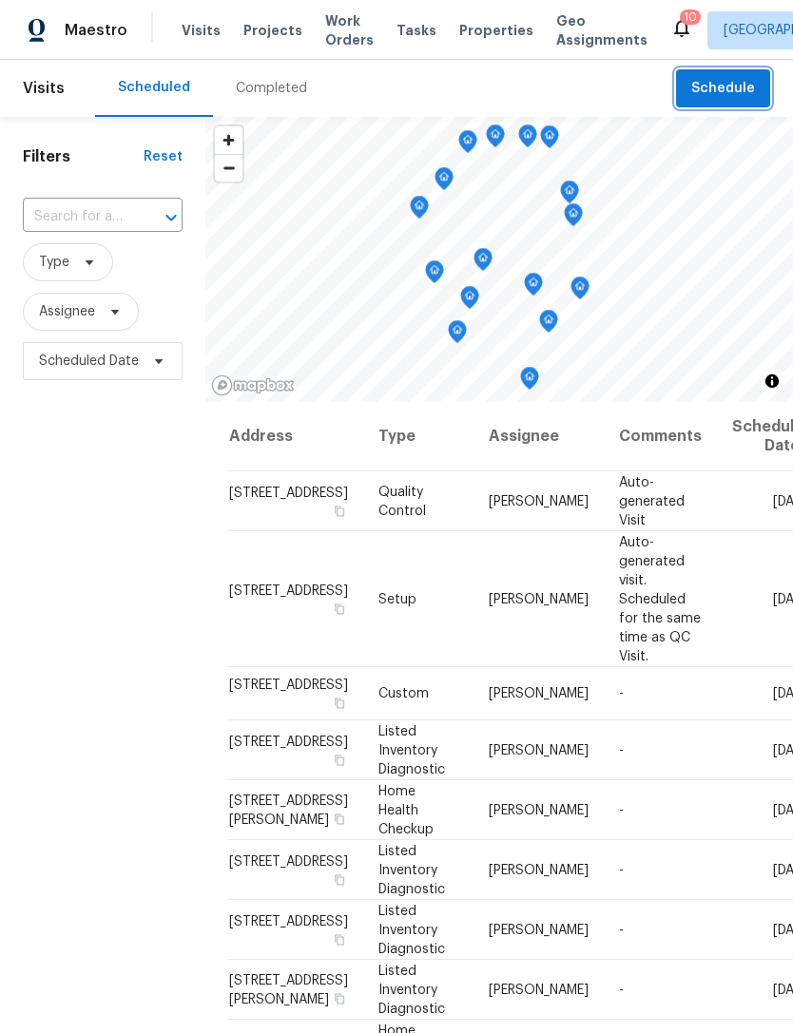
click at [729, 84] on span "Schedule" at bounding box center [723, 89] width 64 height 24
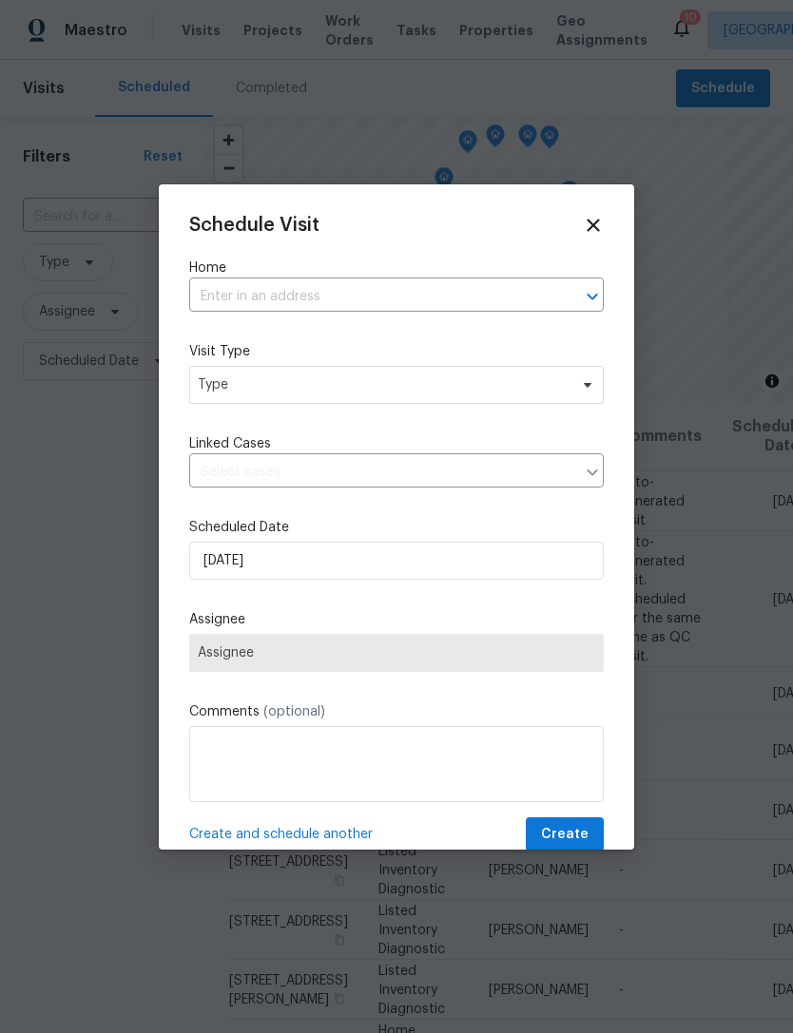
click at [405, 294] on input "text" at bounding box center [369, 296] width 361 height 29
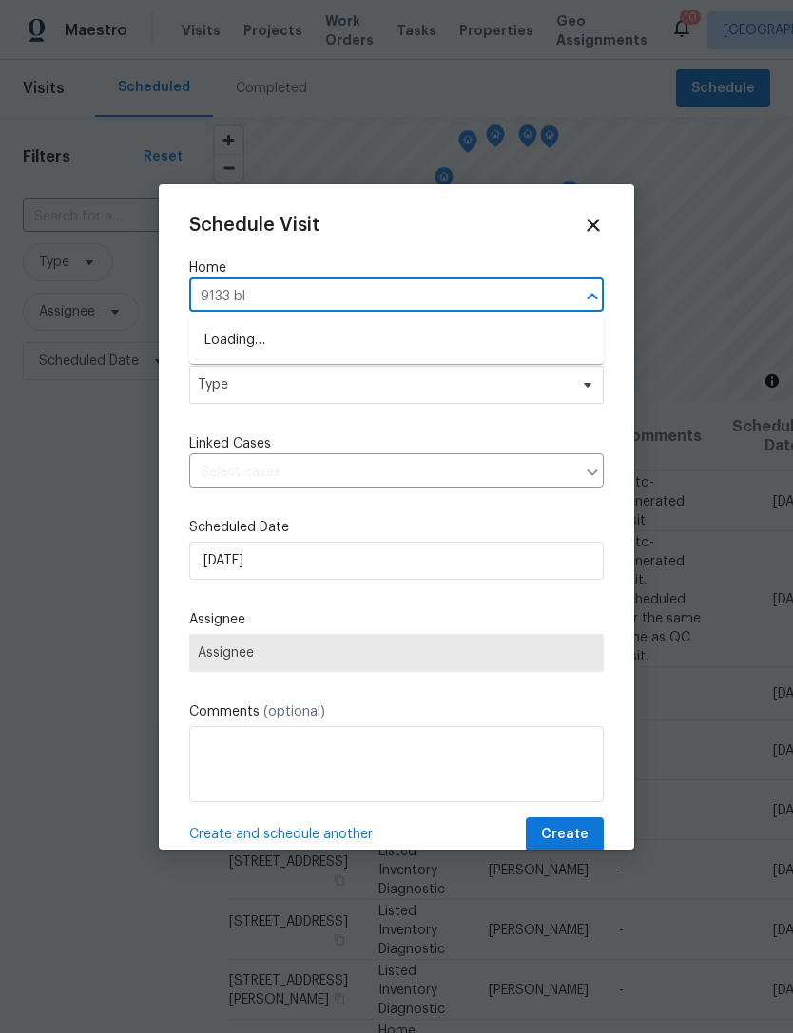
type input "9133 bla"
click at [399, 340] on li "9133 Black Beauty St, Las Vegas, NV 89113" at bounding box center [396, 340] width 414 height 31
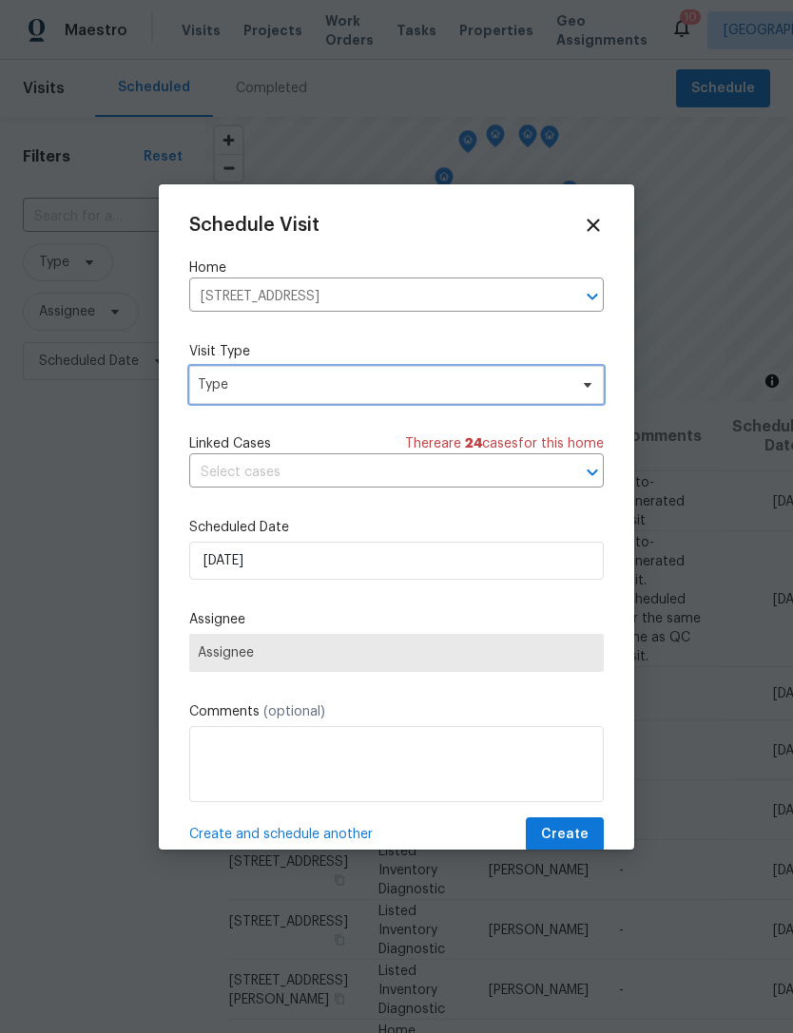
click at [354, 390] on span "Type" at bounding box center [383, 384] width 370 height 19
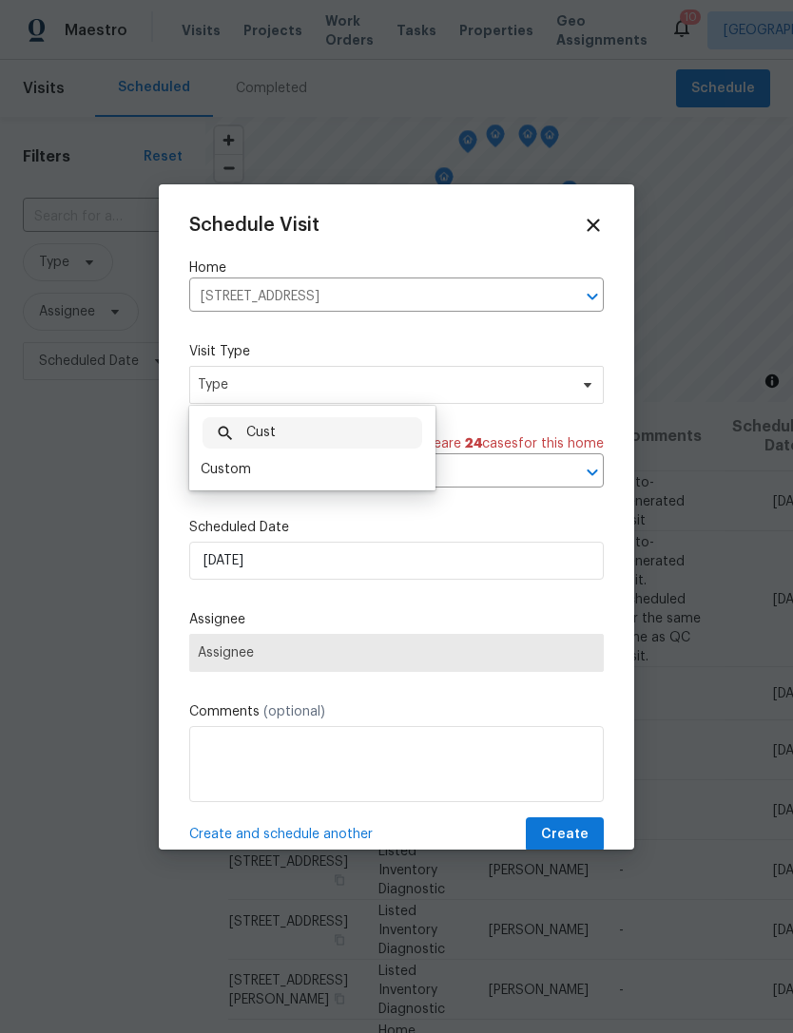
type input "Cust"
click at [216, 474] on div "Custom" at bounding box center [226, 469] width 50 height 19
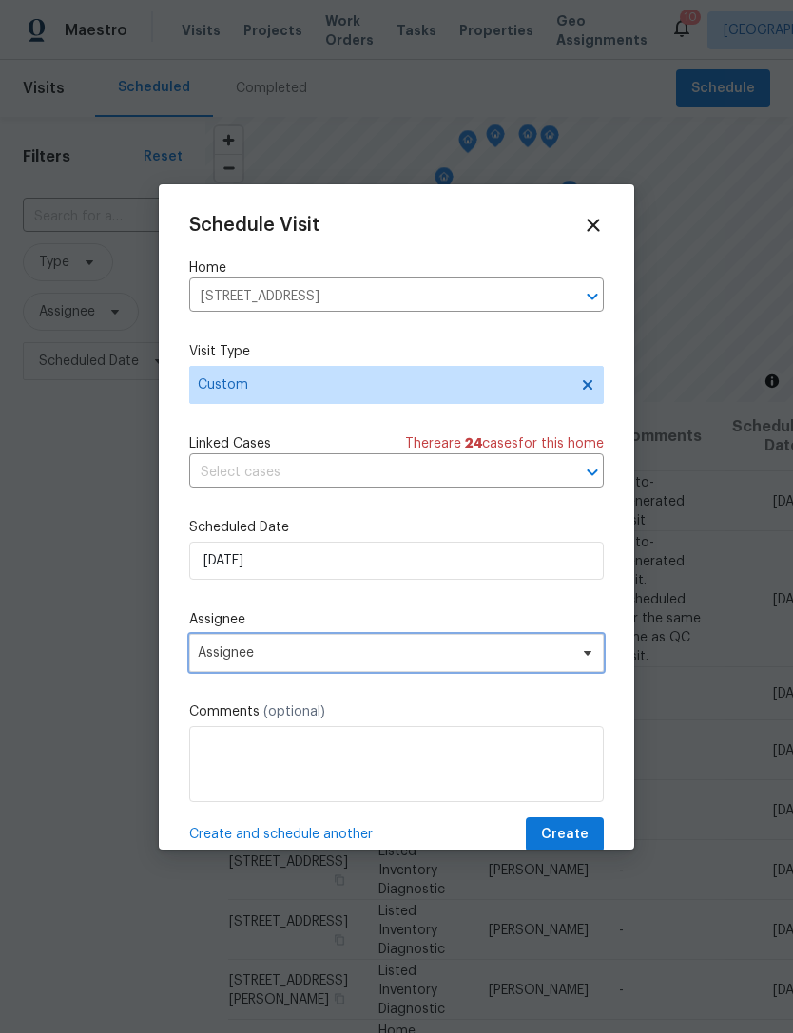
click at [234, 651] on span "Assignee" at bounding box center [384, 652] width 373 height 15
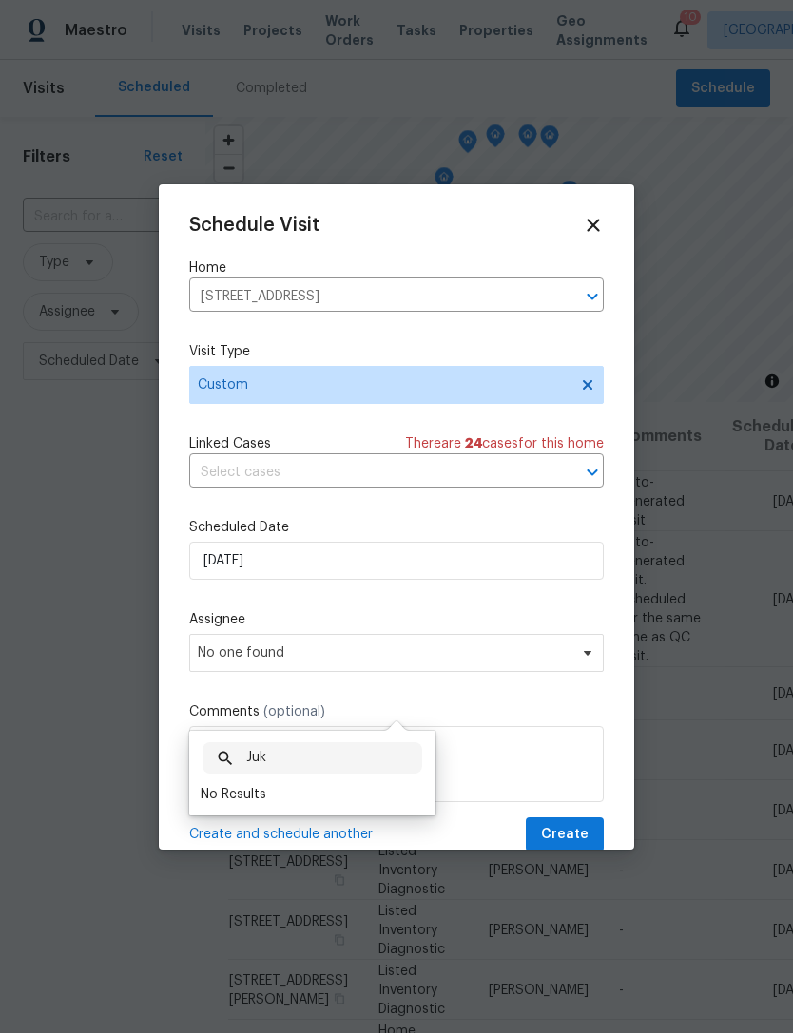
scroll to position [40, 0]
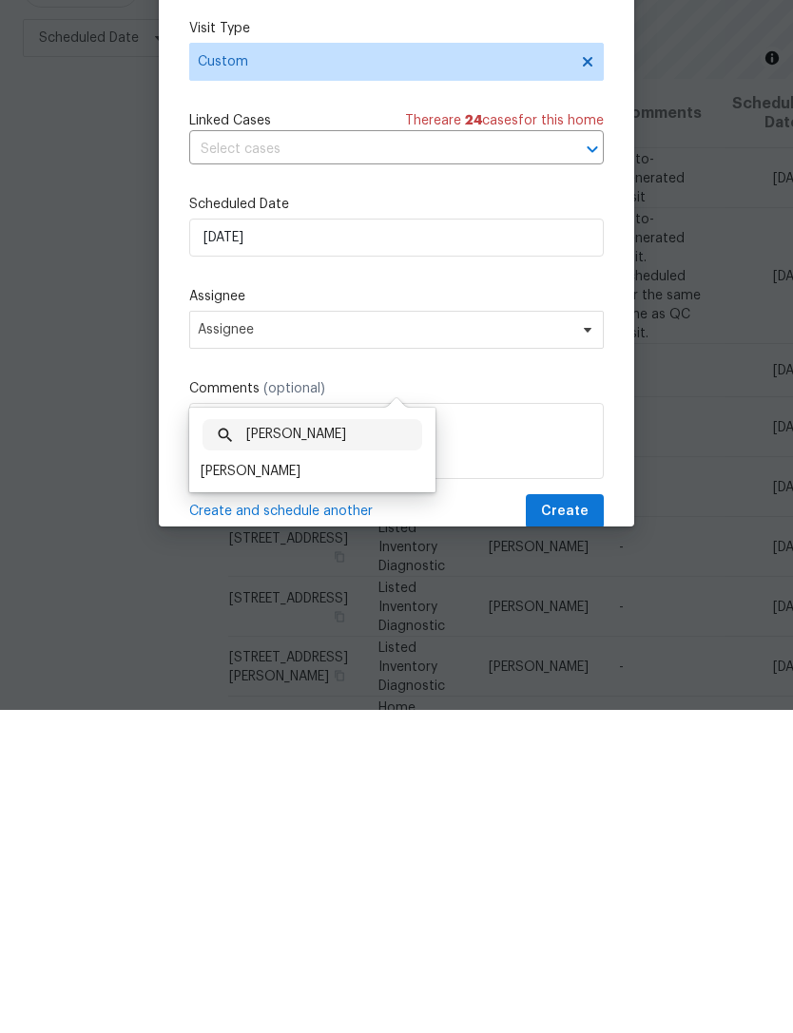
type input "Julian"
click at [216, 785] on div "[PERSON_NAME]" at bounding box center [251, 794] width 100 height 19
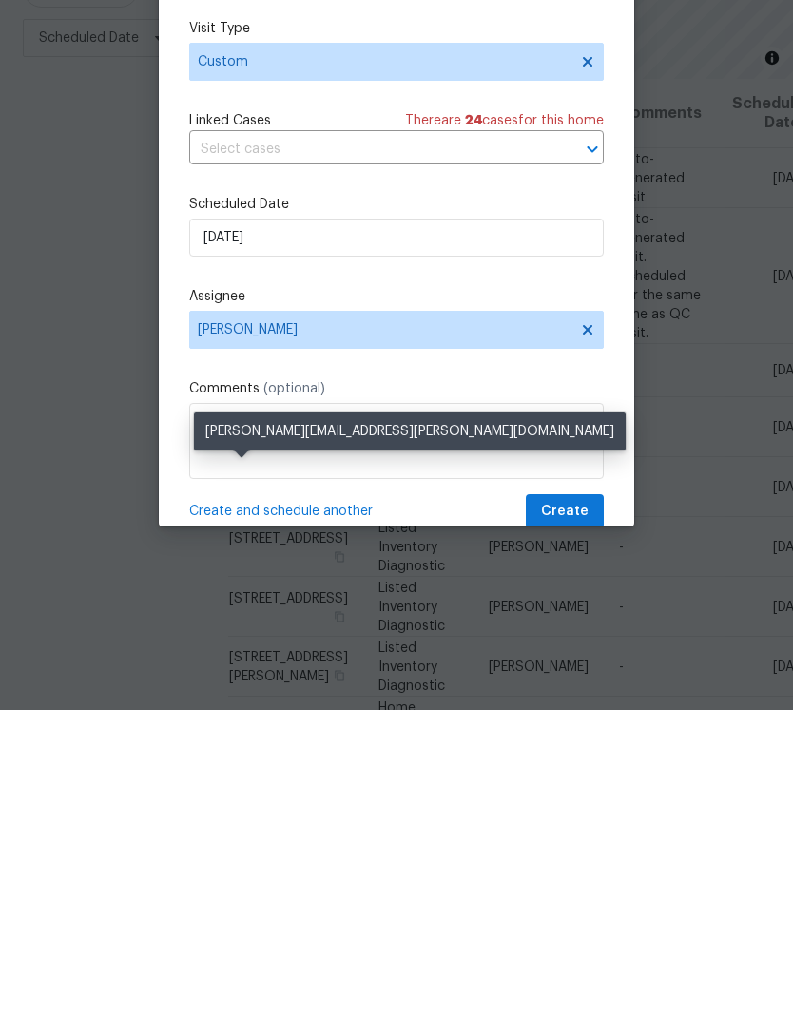
scroll to position [61, 0]
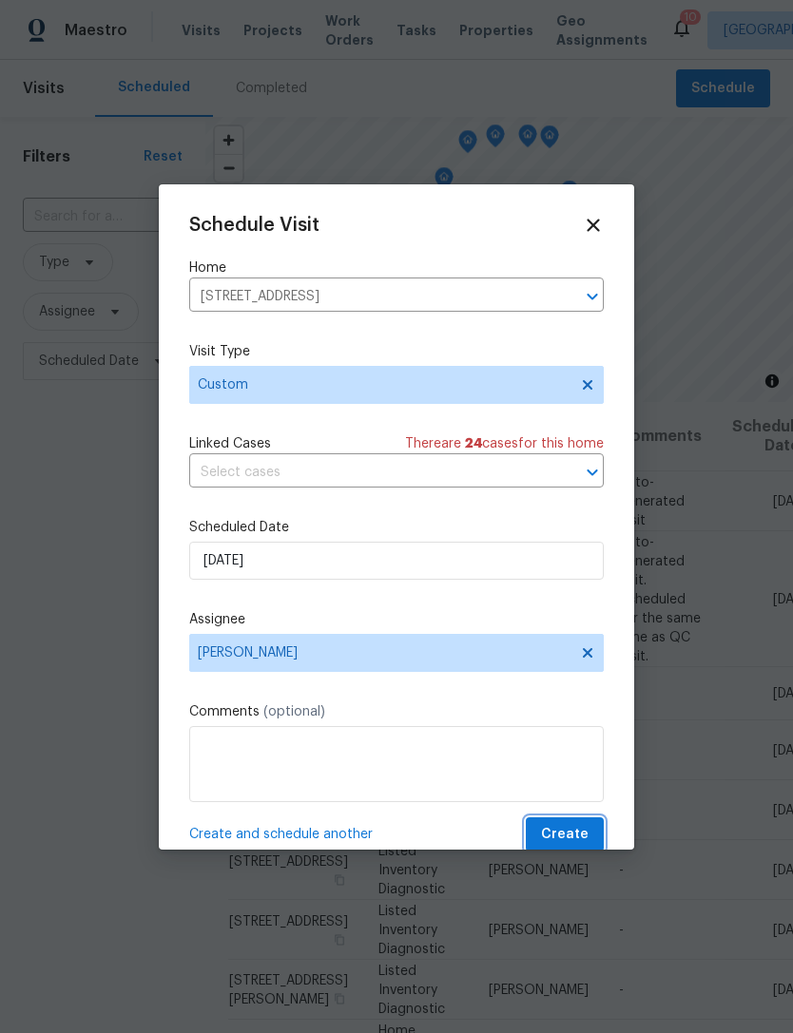
click at [561, 835] on span "Create" at bounding box center [565, 835] width 48 height 24
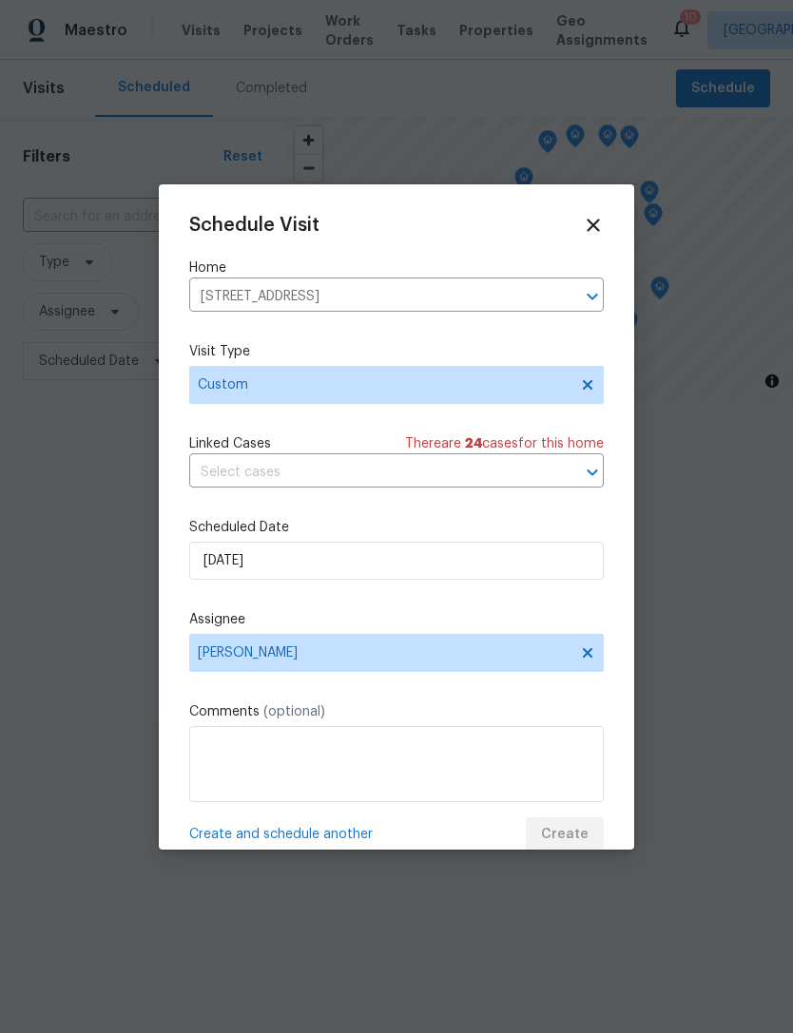
scroll to position [0, 0]
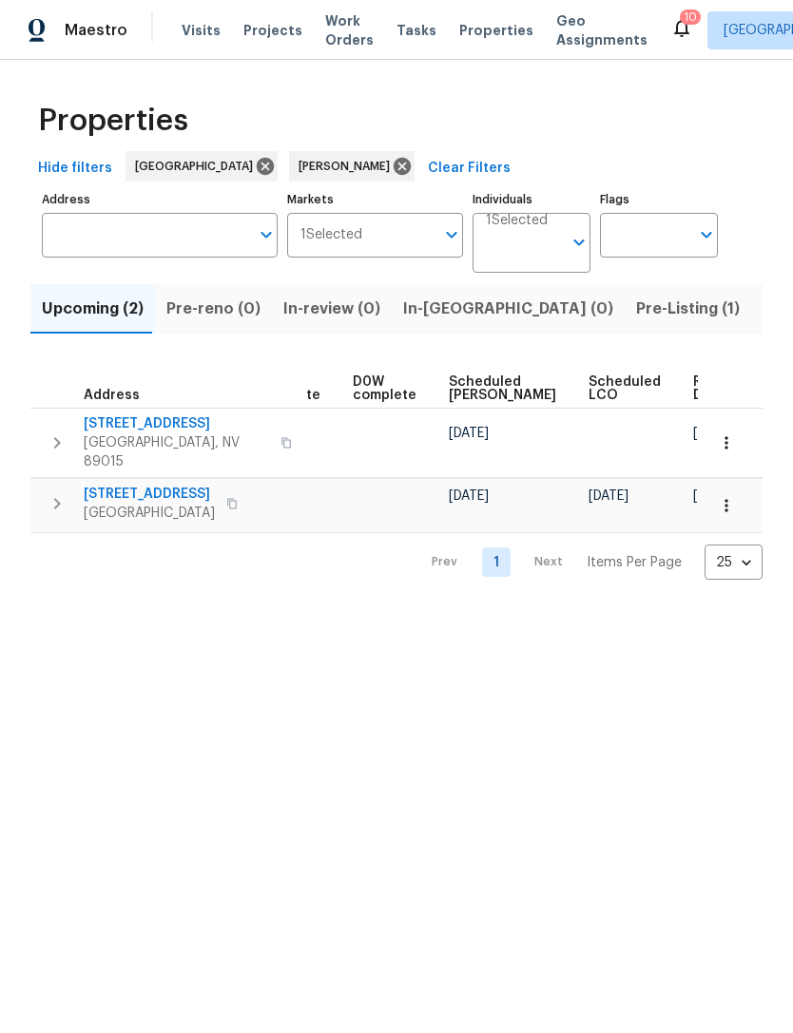
scroll to position [0, 476]
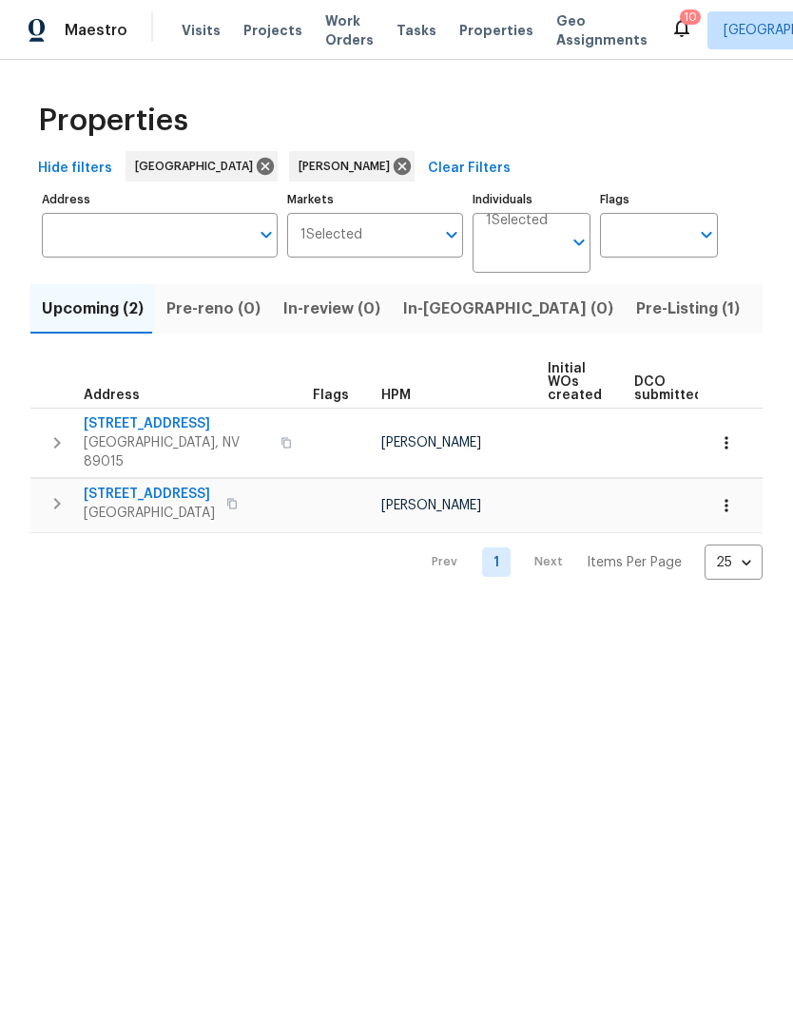
click at [728, 439] on icon "button" at bounding box center [726, 442] width 19 height 19
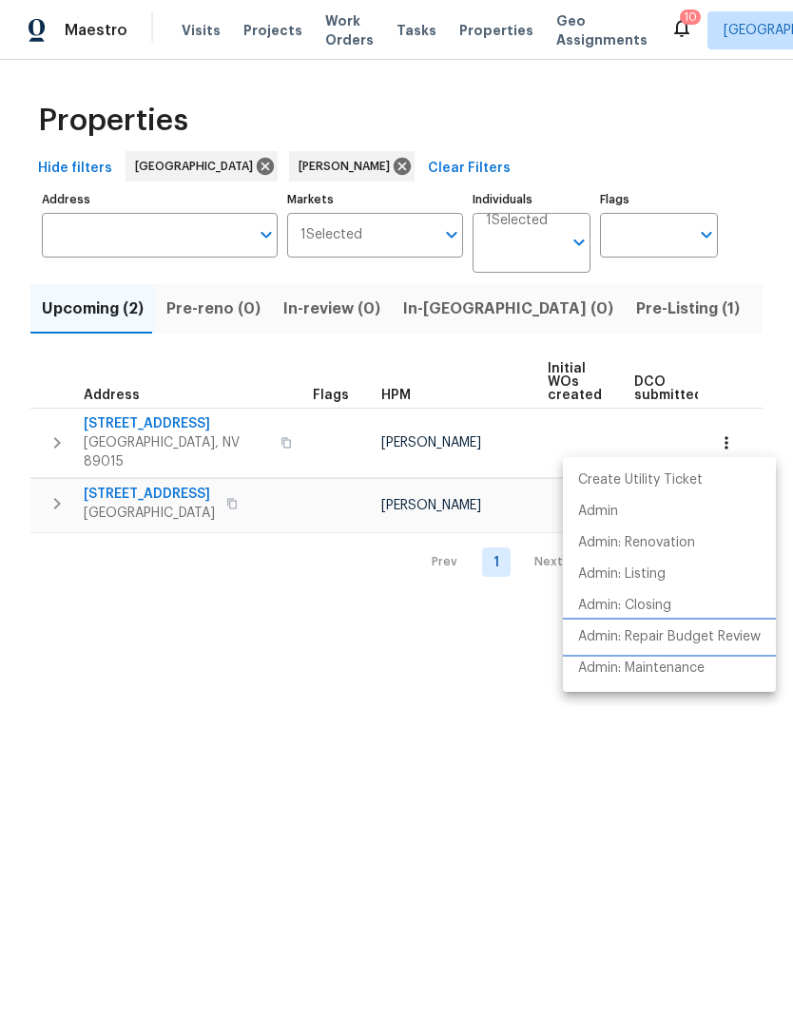
click at [710, 637] on p "Admin: Repair Budget Review" at bounding box center [669, 637] width 183 height 20
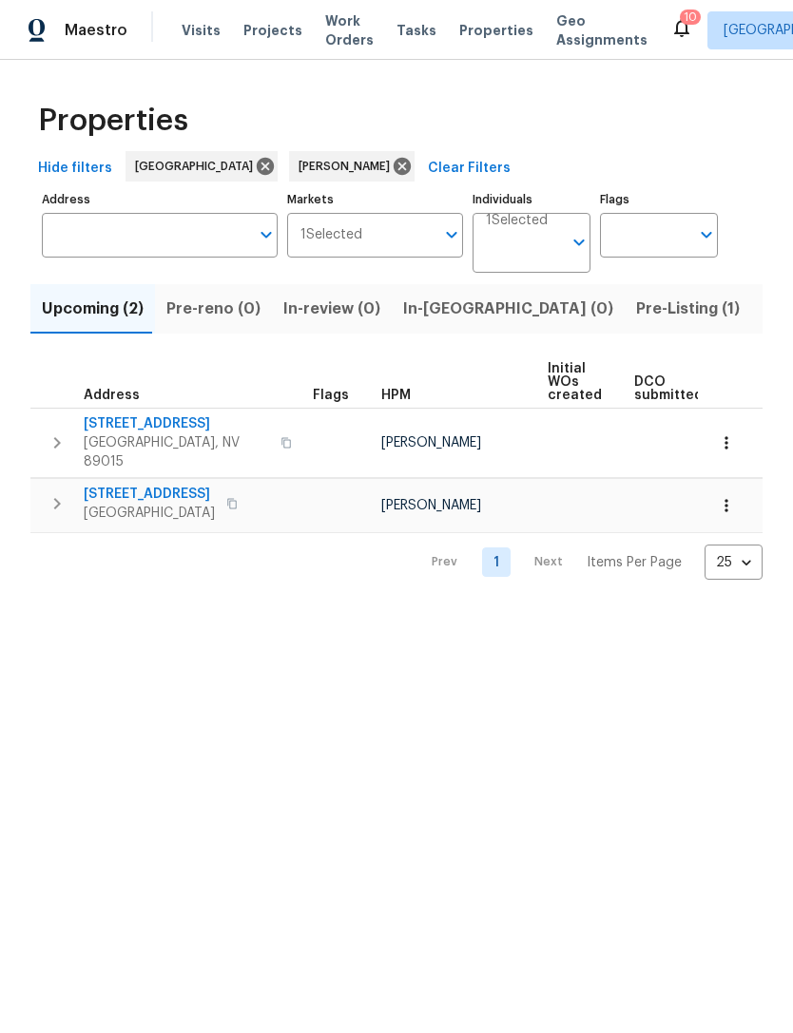
click at [636, 321] on span "Pre-Listing (1)" at bounding box center [688, 309] width 104 height 27
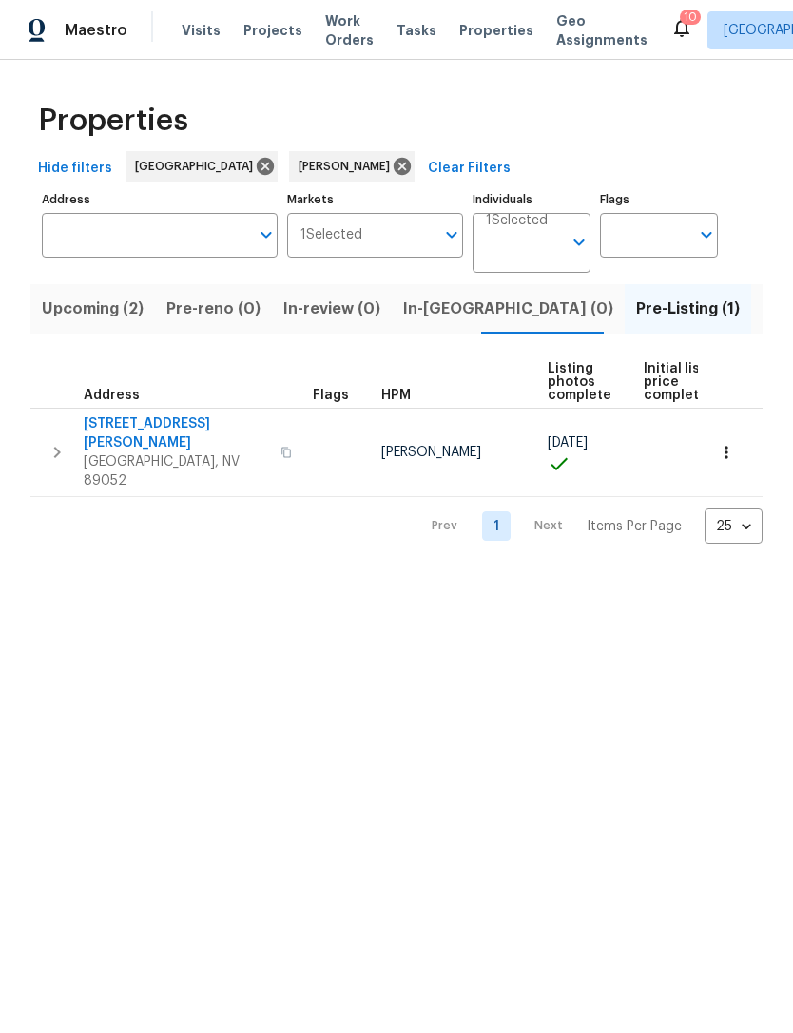
click at [178, 428] on span "3629 Via Messina" at bounding box center [176, 433] width 185 height 38
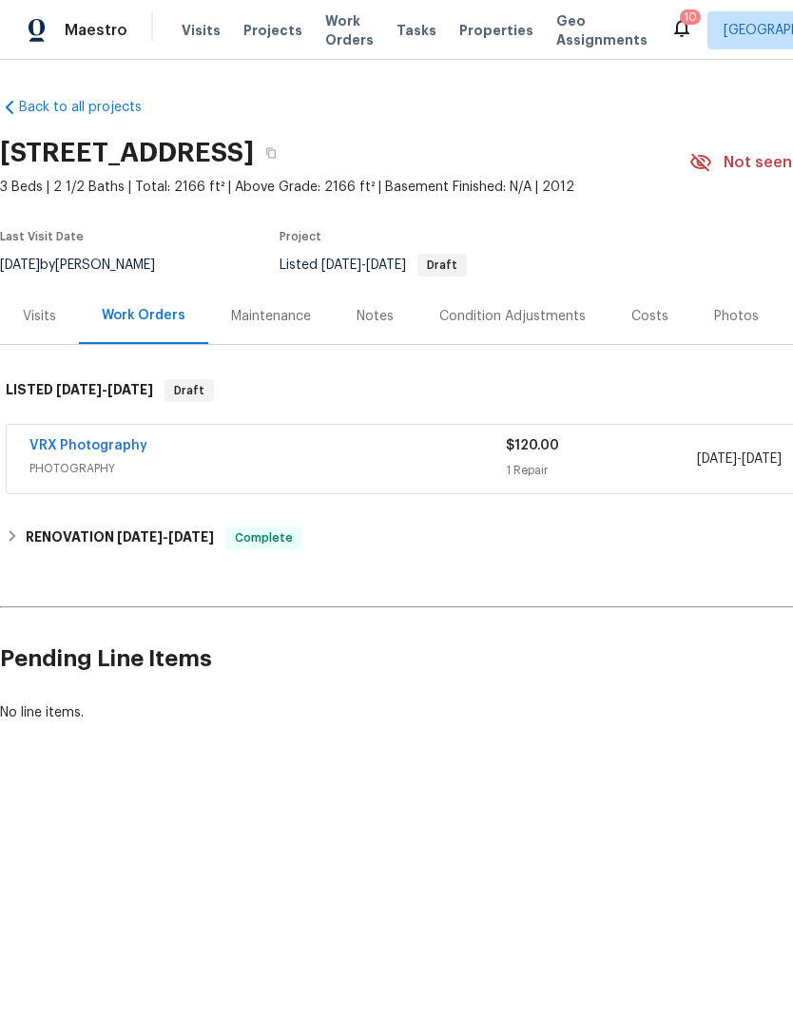
click at [728, 326] on div "Photos" at bounding box center [736, 316] width 90 height 56
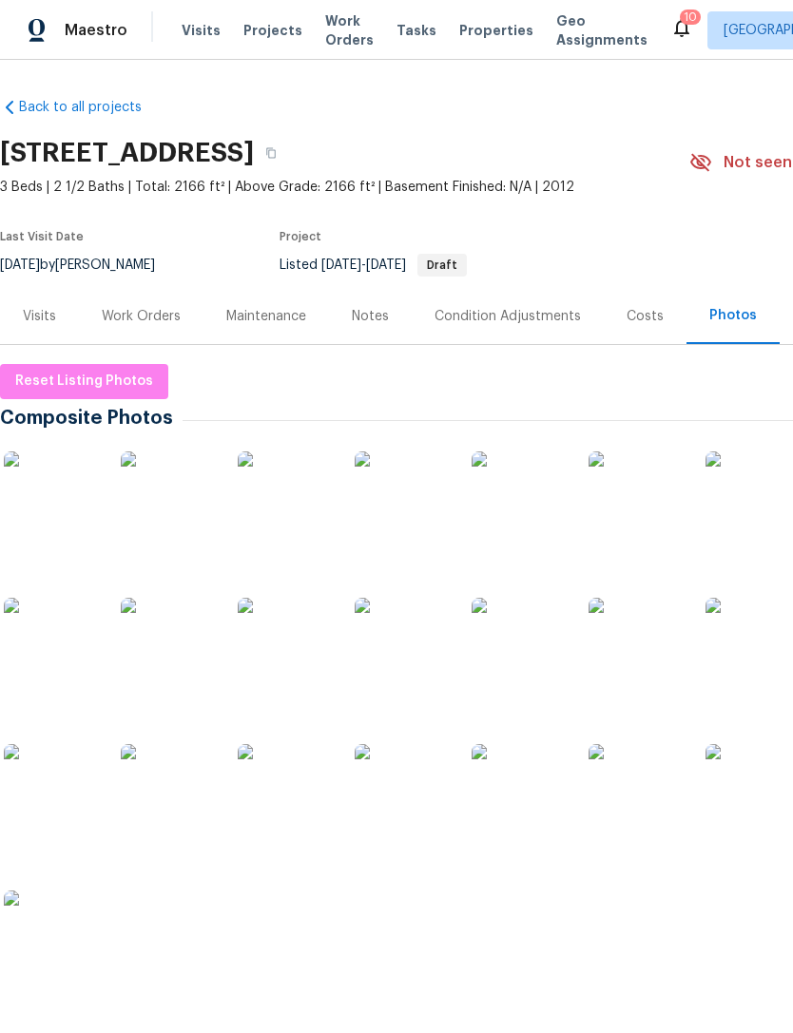
click at [63, 490] on img at bounding box center [51, 499] width 95 height 95
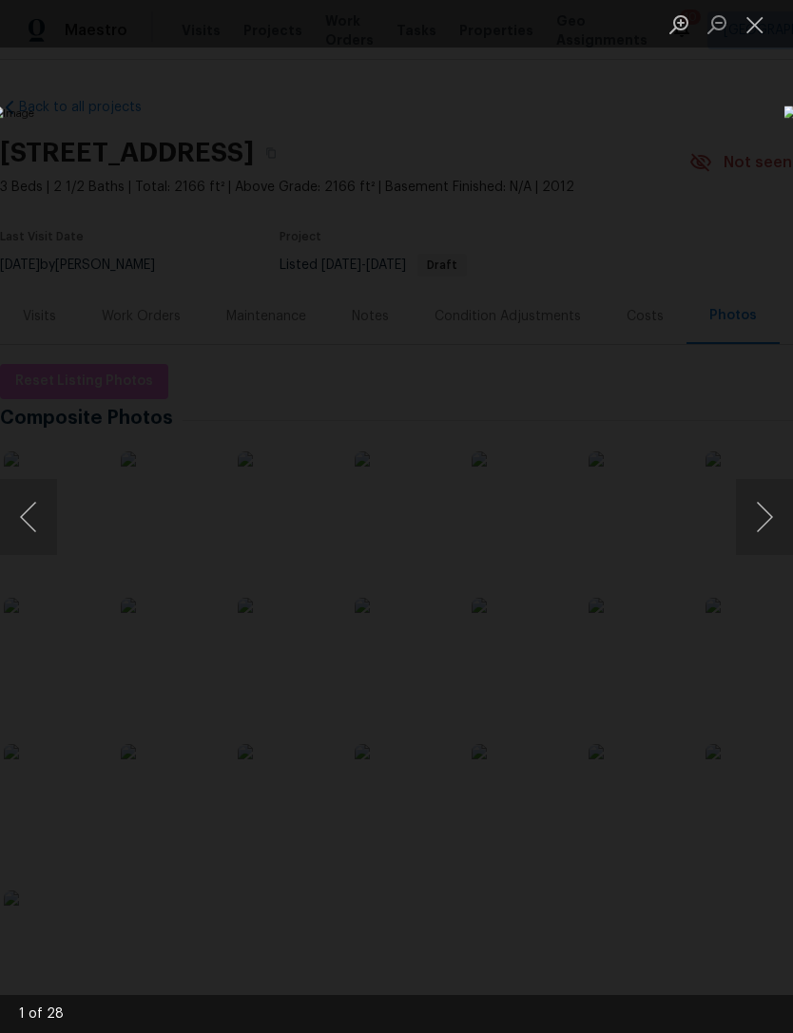
click at [753, 524] on button "Next image" at bounding box center [764, 517] width 57 height 76
click at [756, 519] on button "Next image" at bounding box center [764, 517] width 57 height 76
click at [755, 519] on button "Next image" at bounding box center [764, 517] width 57 height 76
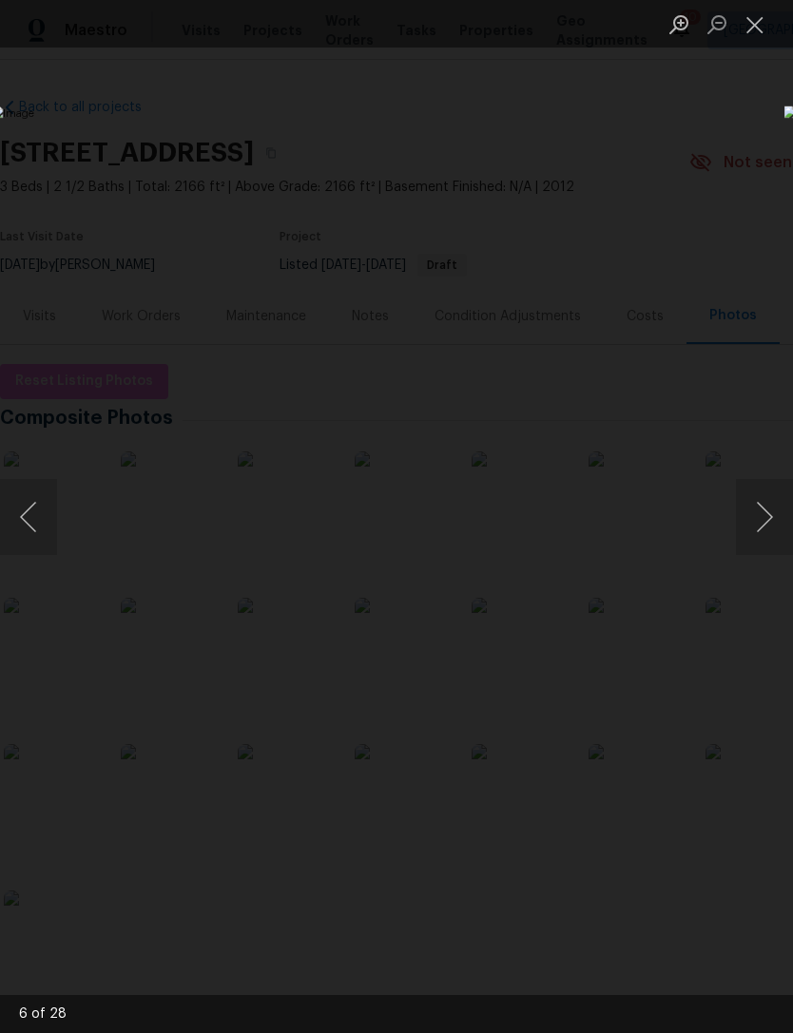
click at [751, 519] on button "Next image" at bounding box center [764, 517] width 57 height 76
click at [759, 516] on button "Next image" at bounding box center [764, 517] width 57 height 76
click at [755, 516] on button "Next image" at bounding box center [764, 517] width 57 height 76
click at [757, 516] on button "Next image" at bounding box center [764, 517] width 57 height 76
click at [758, 516] on button "Next image" at bounding box center [764, 517] width 57 height 76
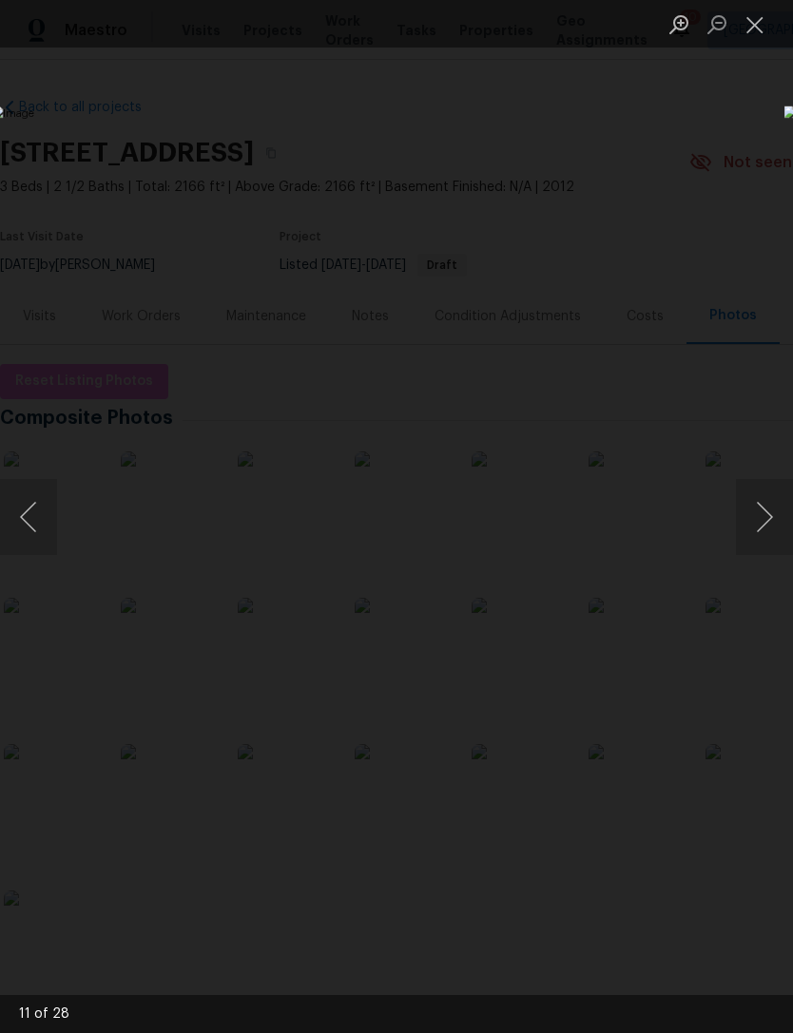
click at [759, 515] on button "Next image" at bounding box center [764, 517] width 57 height 76
click at [758, 516] on button "Next image" at bounding box center [764, 517] width 57 height 76
click at [756, 517] on button "Next image" at bounding box center [764, 517] width 57 height 76
click at [760, 515] on button "Next image" at bounding box center [764, 517] width 57 height 76
click at [761, 515] on button "Next image" at bounding box center [764, 517] width 57 height 76
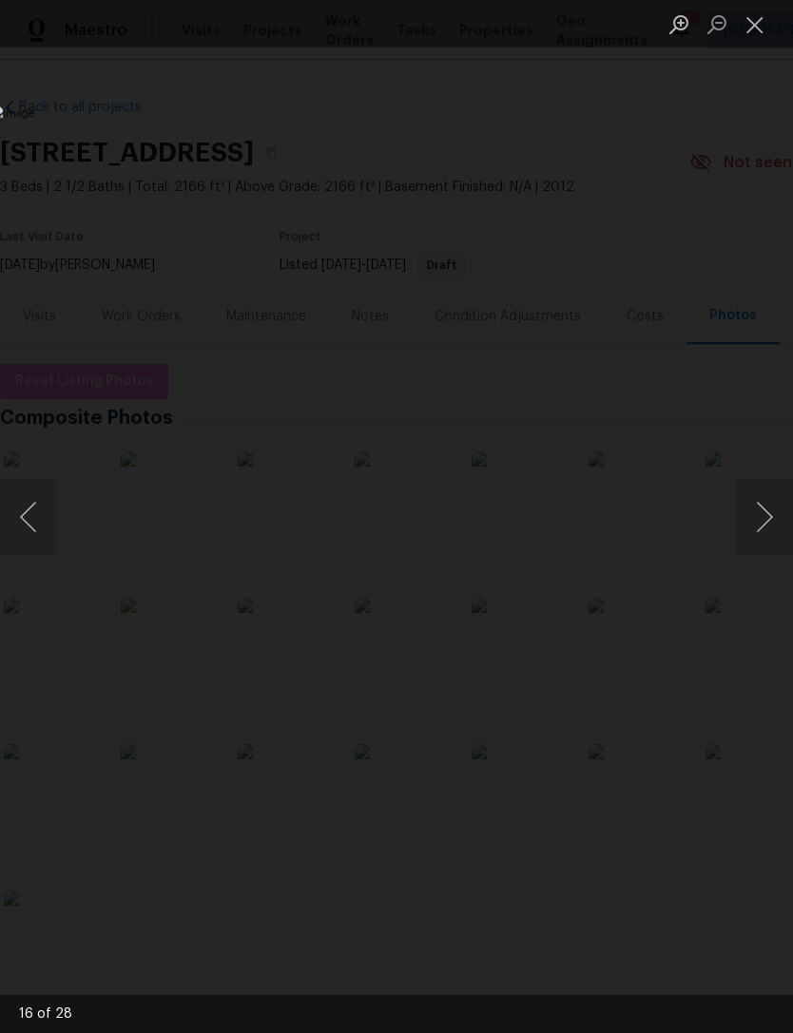
click at [757, 517] on button "Next image" at bounding box center [764, 517] width 57 height 76
click at [759, 517] on button "Next image" at bounding box center [764, 517] width 57 height 76
click at [755, 517] on button "Next image" at bounding box center [764, 517] width 57 height 76
click at [757, 517] on button "Next image" at bounding box center [764, 517] width 57 height 76
click at [759, 518] on button "Next image" at bounding box center [764, 517] width 57 height 76
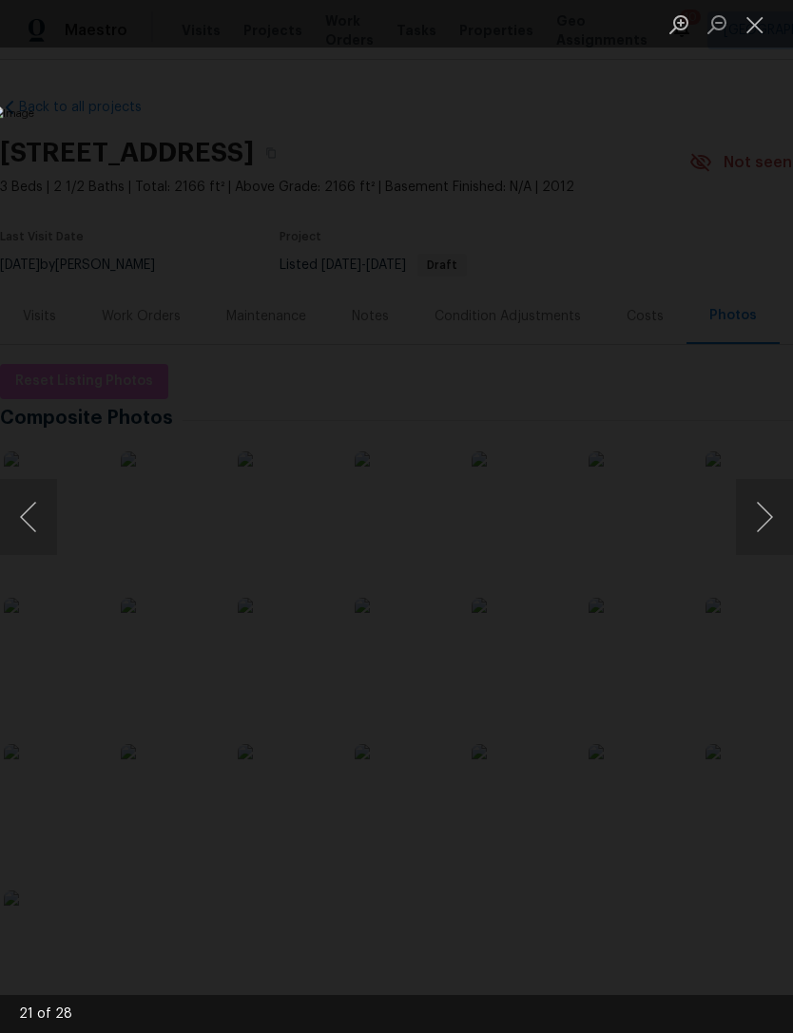
click at [764, 517] on button "Next image" at bounding box center [764, 517] width 57 height 76
click at [754, 523] on button "Next image" at bounding box center [764, 517] width 57 height 76
click at [756, 519] on button "Next image" at bounding box center [764, 517] width 57 height 76
click at [747, 521] on button "Next image" at bounding box center [764, 517] width 57 height 76
click at [747, 522] on button "Next image" at bounding box center [764, 517] width 57 height 76
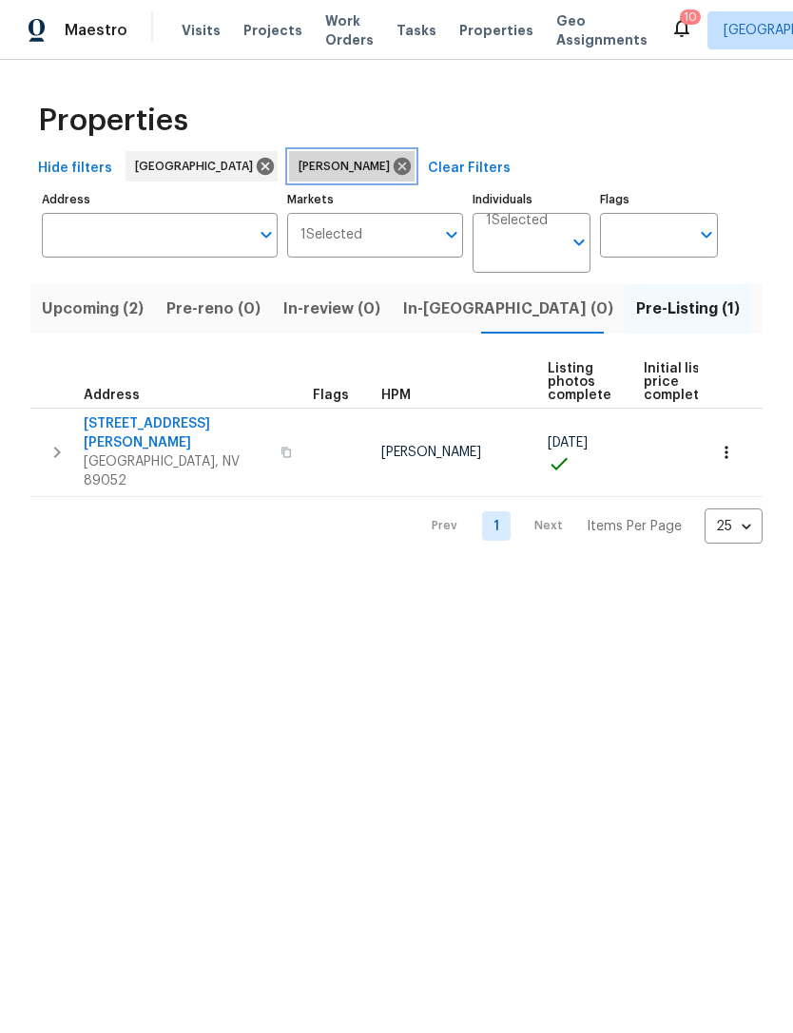
click at [394, 171] on icon at bounding box center [402, 166] width 17 height 17
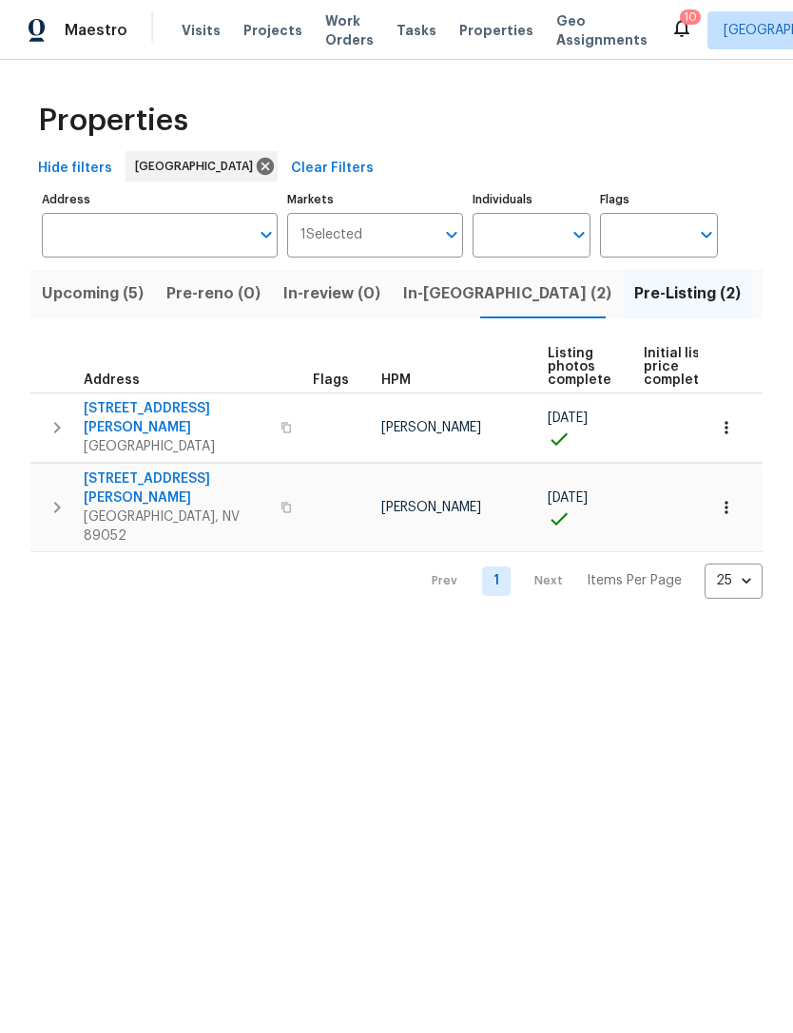
click at [763, 286] on span "Listed (25)" at bounding box center [803, 293] width 81 height 27
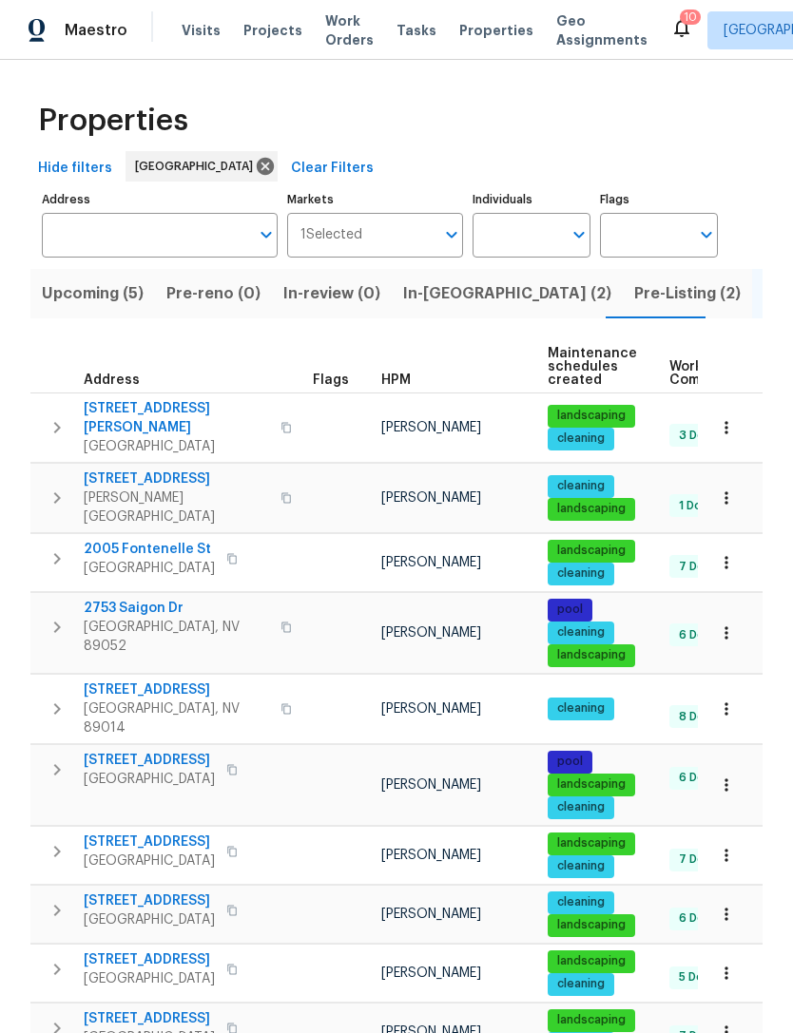
click at [732, 846] on icon "button" at bounding box center [726, 855] width 19 height 19
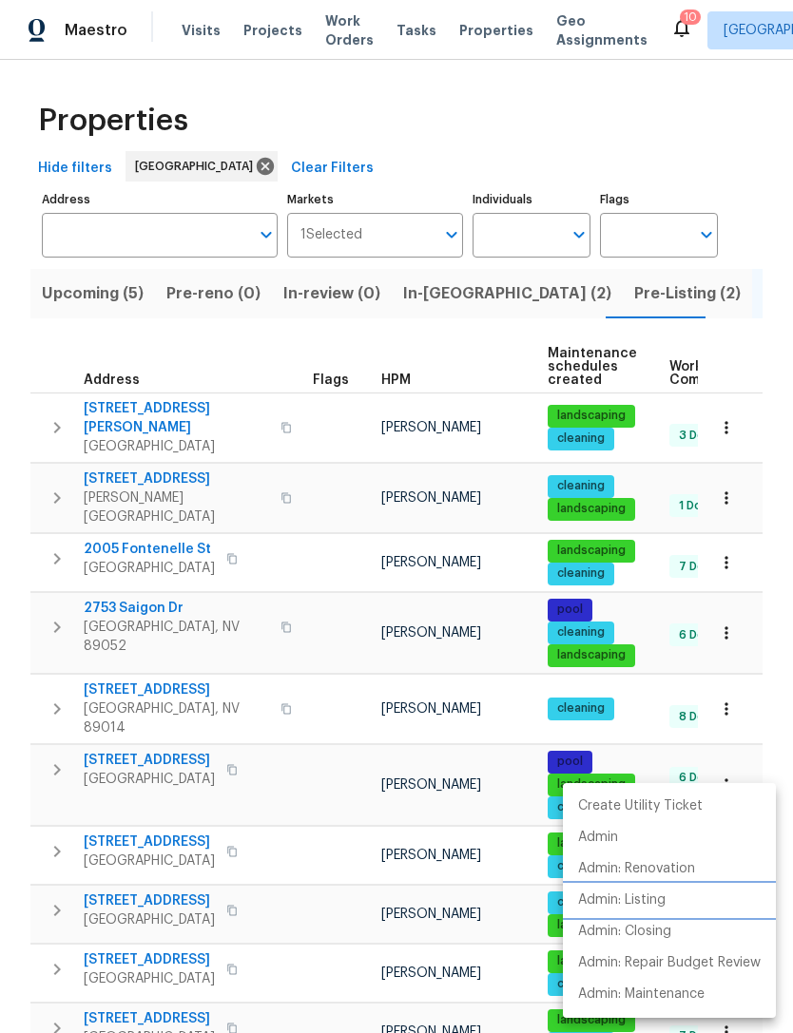
click at [663, 898] on p "Admin: Listing" at bounding box center [621, 901] width 87 height 20
click at [702, 171] on div at bounding box center [396, 516] width 793 height 1033
